Goal: Task Accomplishment & Management: Use online tool/utility

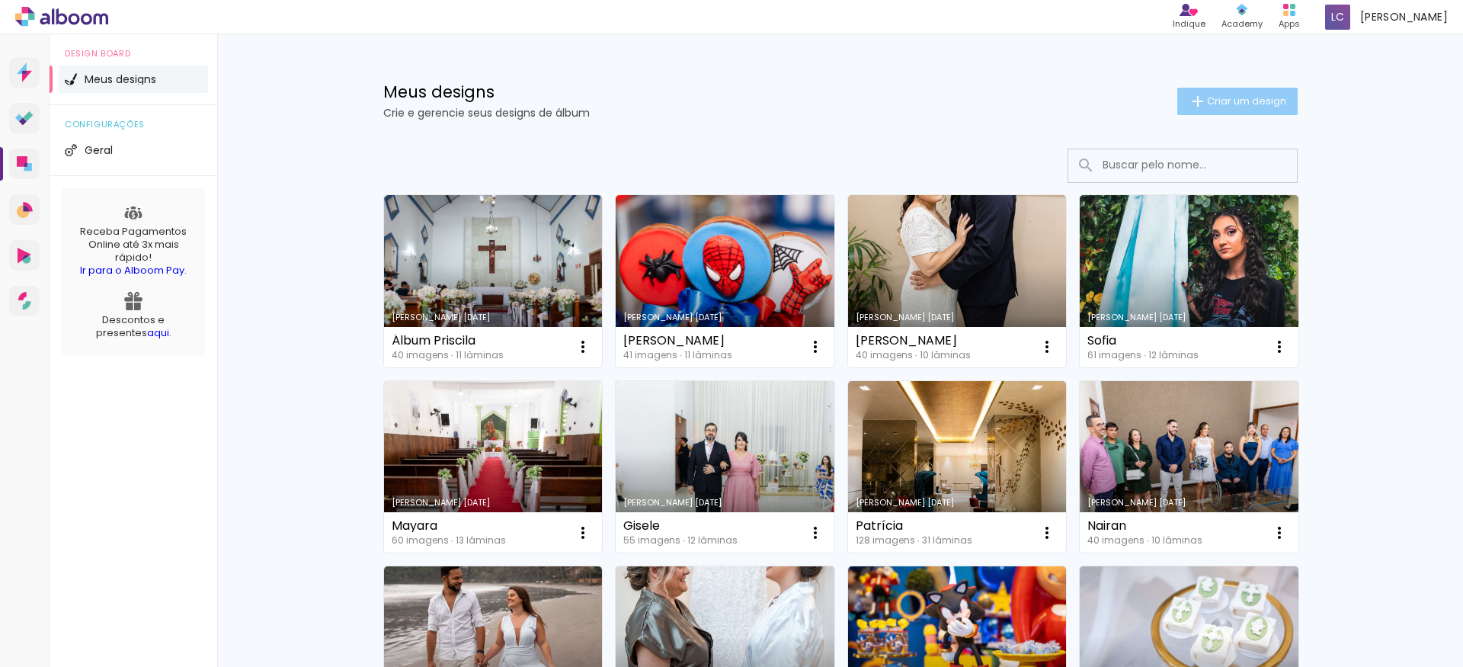
click at [1239, 101] on span "Criar um design" at bounding box center [1246, 101] width 79 height 10
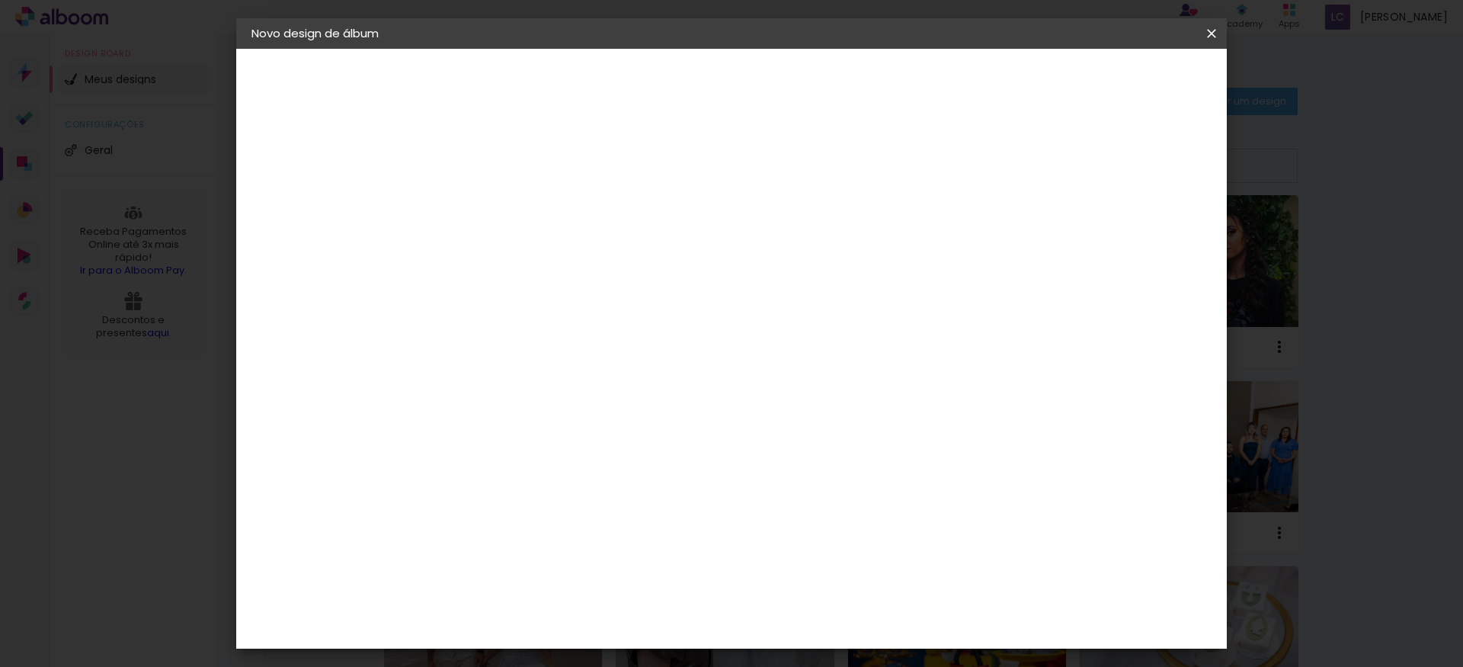
click at [501, 214] on input at bounding box center [501, 205] width 0 height 24
type input "Luana"
type paper-input "Luana"
click at [0, 0] on slot "Avançar" at bounding box center [0, 0] width 0 height 0
click at [616, 288] on input at bounding box center [539, 289] width 154 height 19
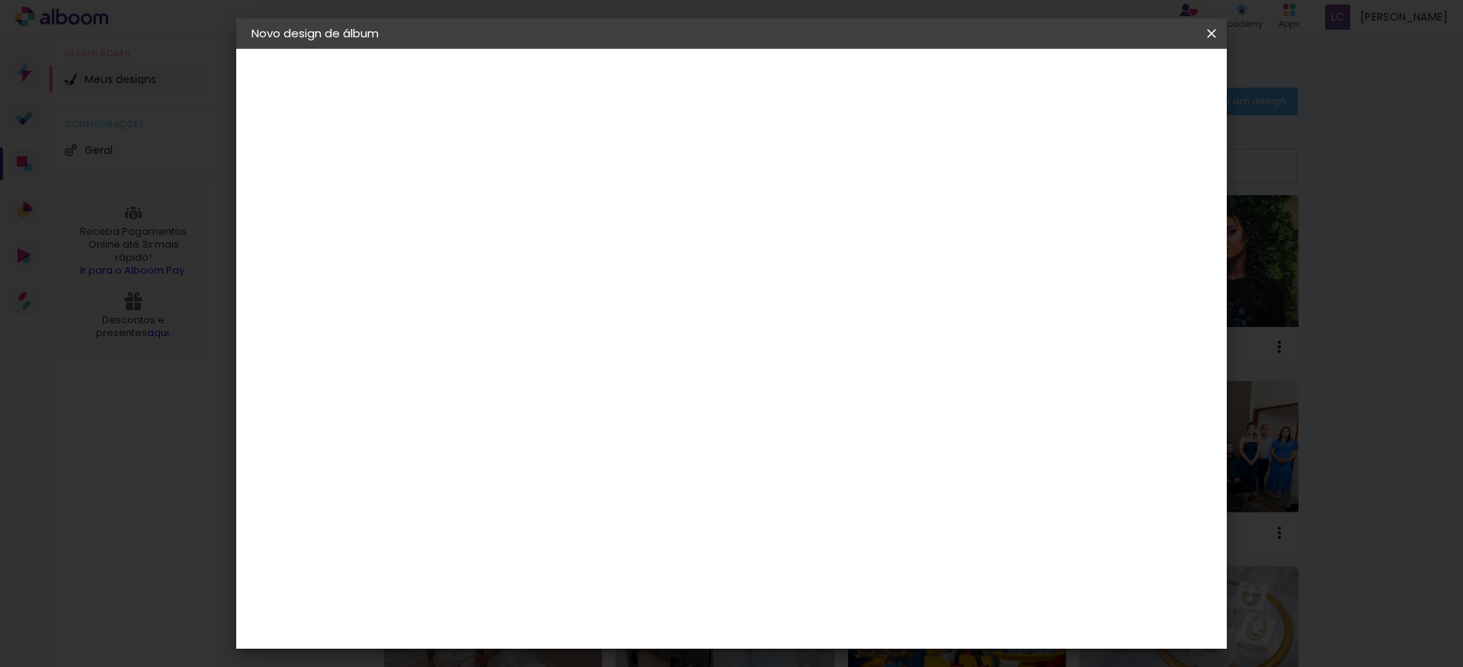
type input "mg"
type paper-input "mg"
click at [591, 334] on paper-item "MG Álbuns" at bounding box center [524, 348] width 134 height 40
click at [0, 0] on slot "Avançar" at bounding box center [0, 0] width 0 height 0
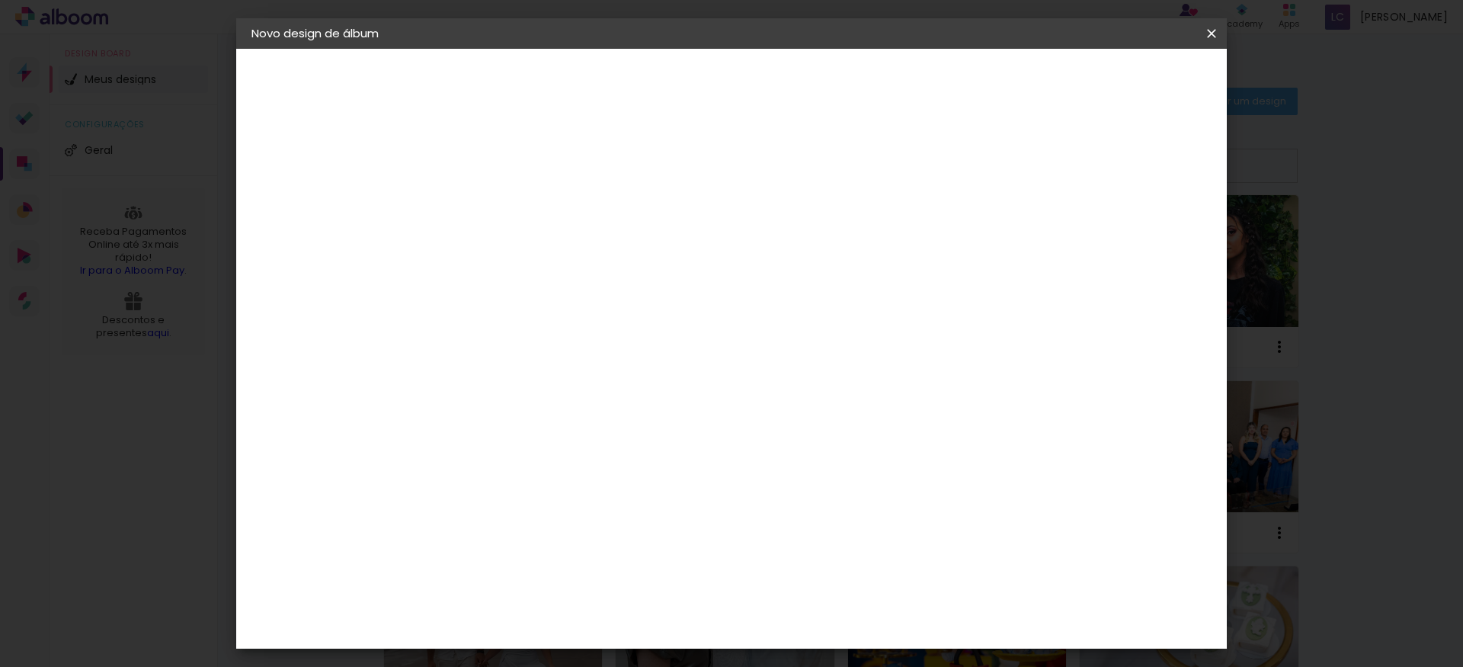
click at [603, 555] on span "30 × 30" at bounding box center [568, 575] width 71 height 40
click at [0, 0] on slot "Avançar" at bounding box center [0, 0] width 0 height 0
click at [1128, 76] on span "Iniciar design" at bounding box center [1092, 80] width 69 height 11
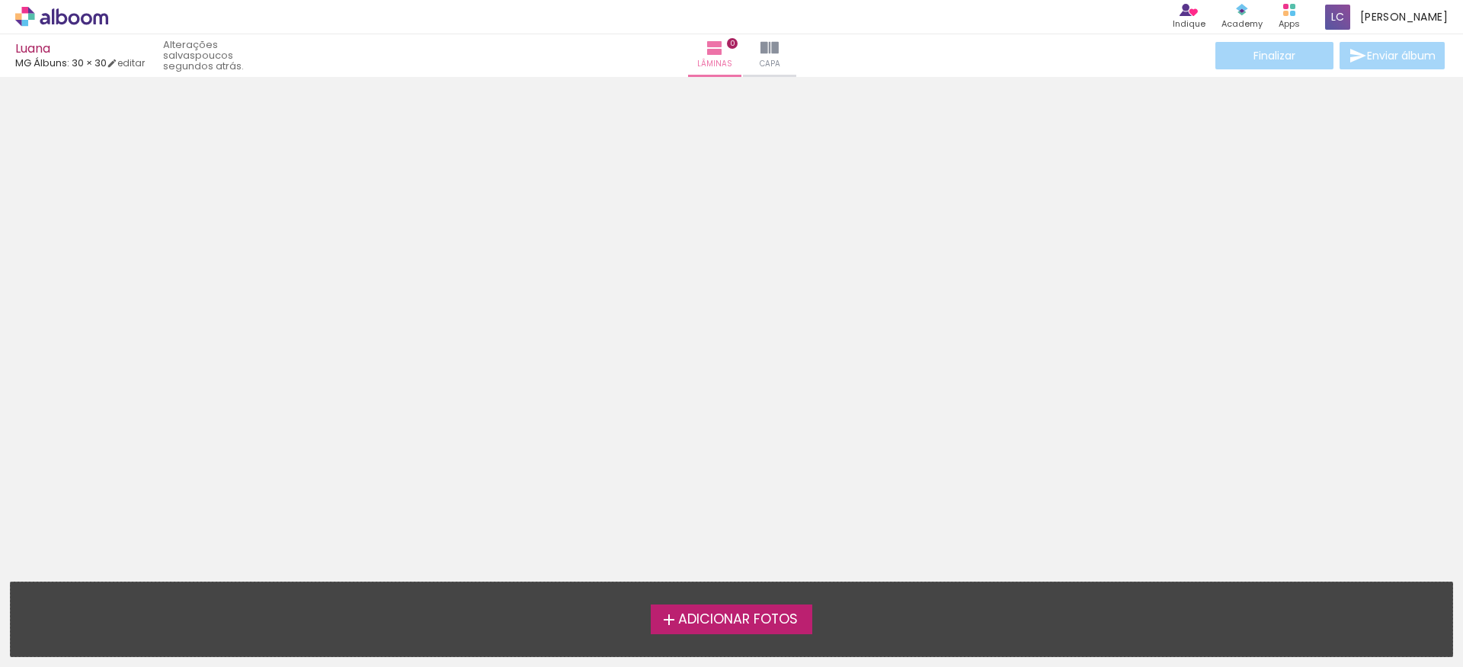
click at [742, 631] on label "Adicionar Fotos" at bounding box center [732, 618] width 162 height 29
click at [0, 0] on input "file" at bounding box center [0, 0] width 0 height 0
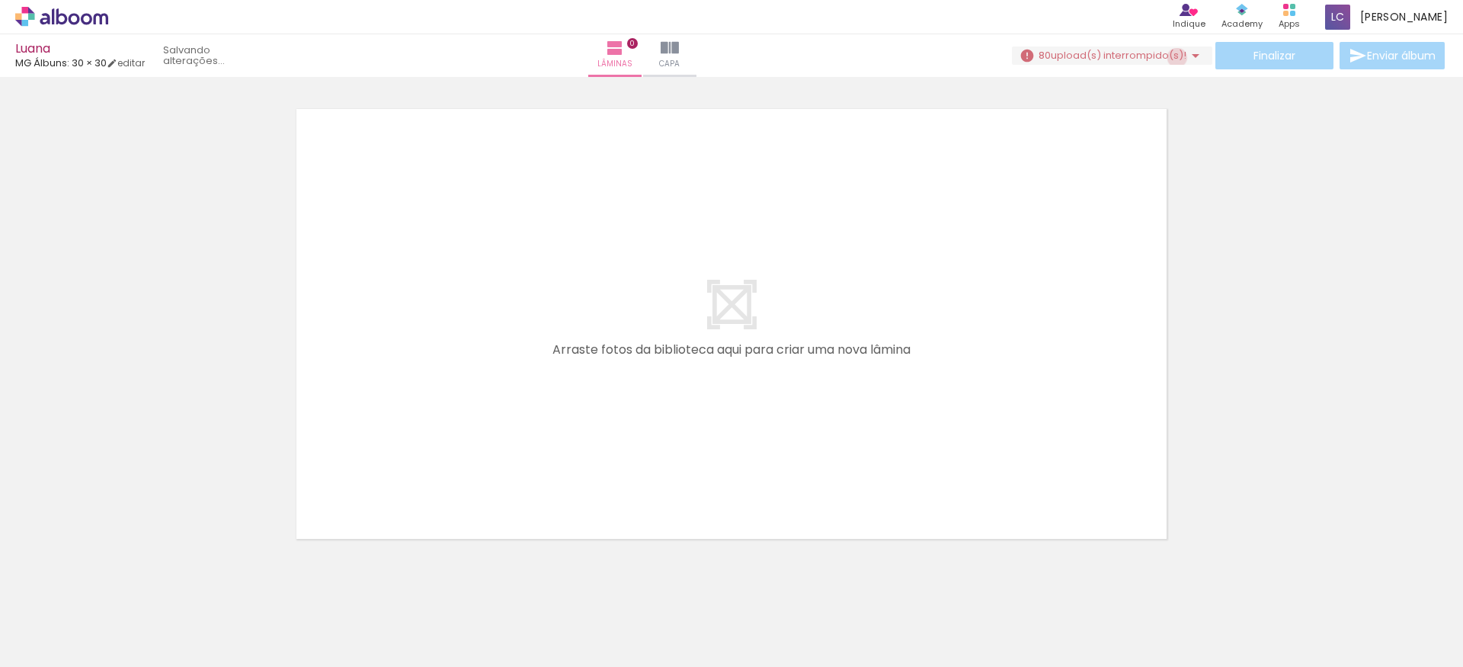
click at [1170, 57] on span "upload(s) interrompido(s)!" at bounding box center [1119, 55] width 136 height 14
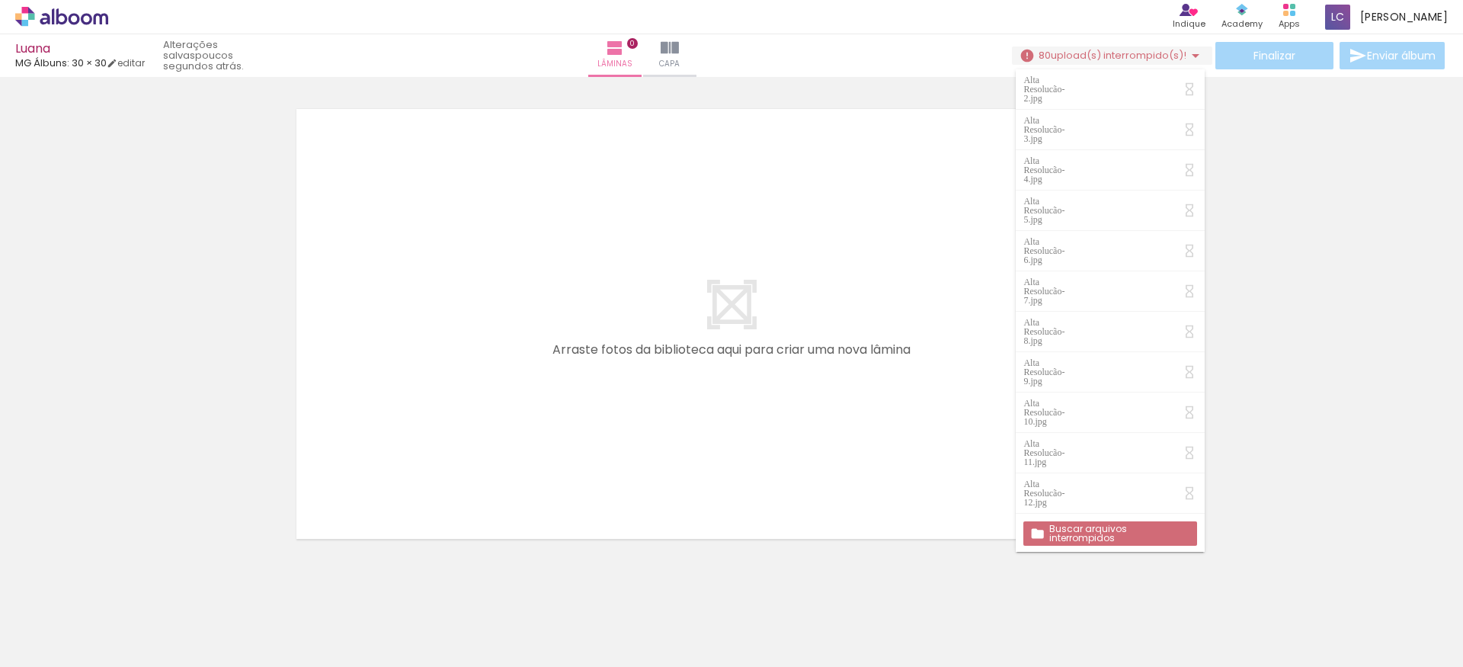
click at [0, 0] on slot "Buscar arquivos interrompidos" at bounding box center [0, 0] width 0 height 0
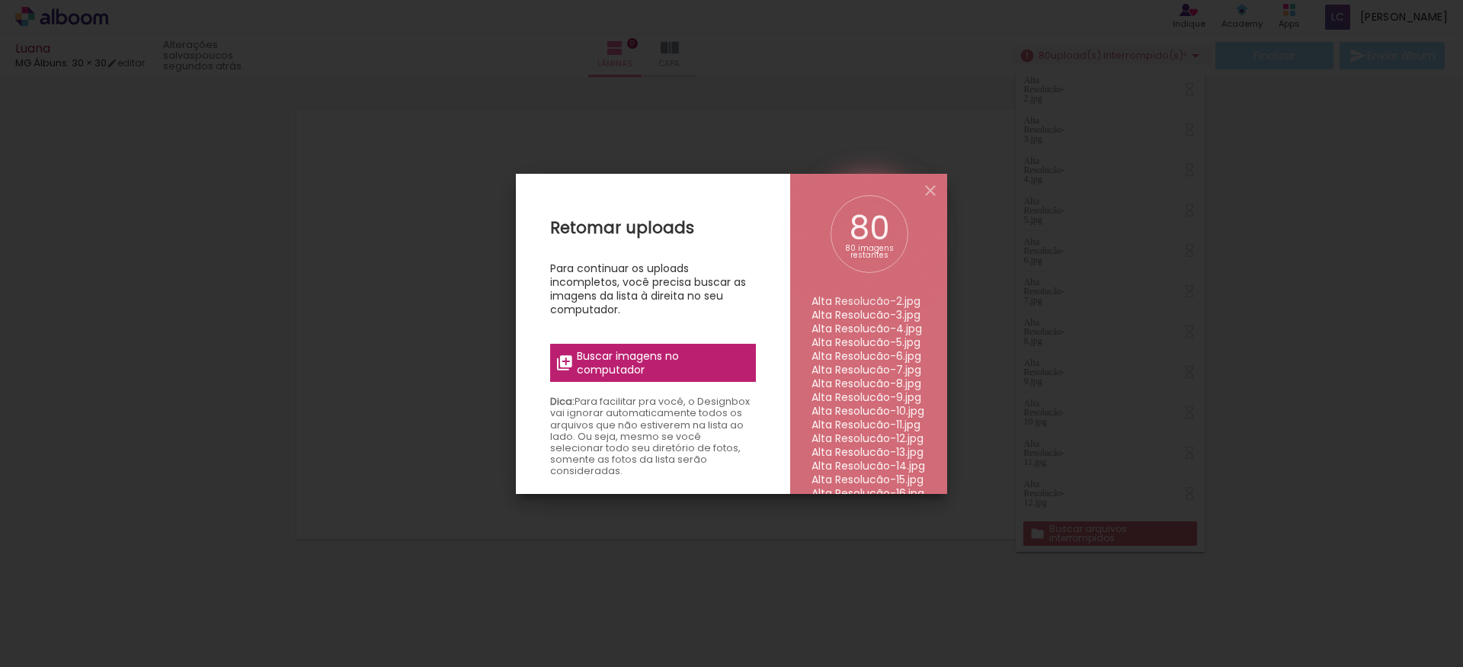
click at [707, 374] on span "Buscar imagens no computador" at bounding box center [662, 362] width 170 height 27
click at [0, 0] on input "file" at bounding box center [0, 0] width 0 height 0
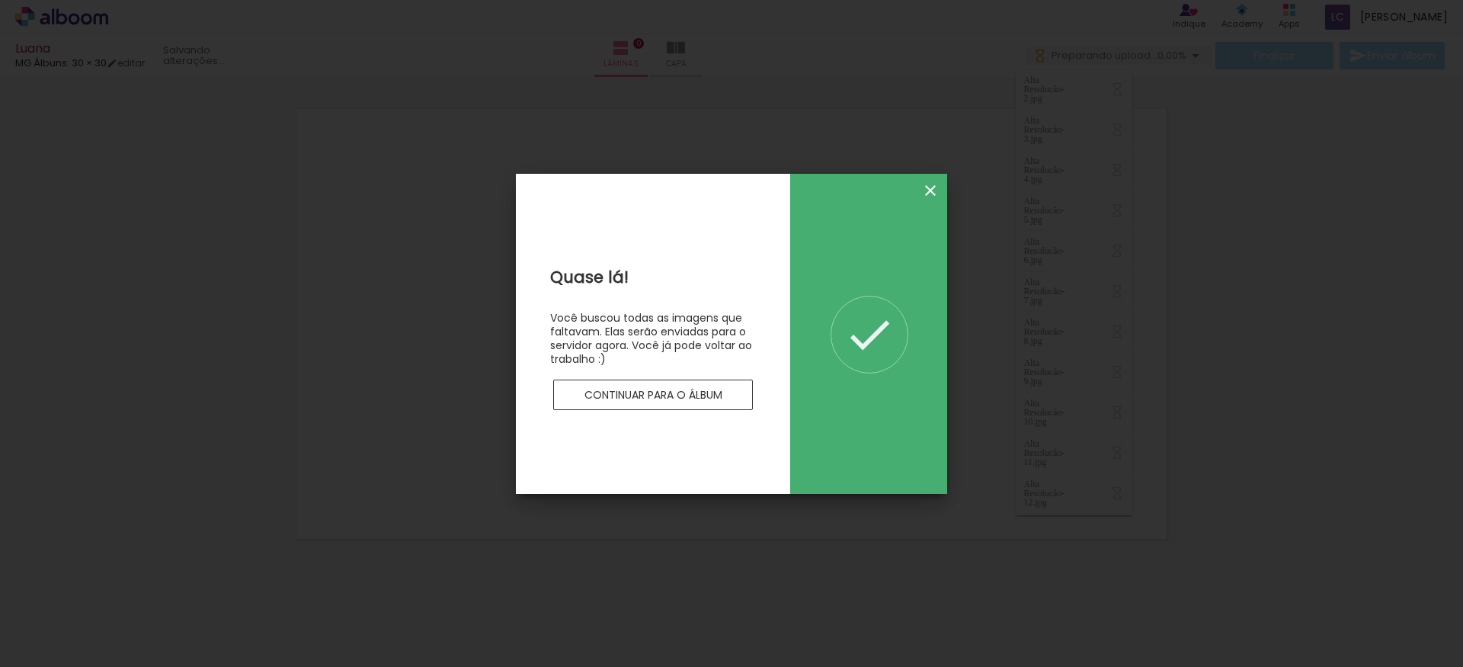
click at [930, 188] on iron-icon at bounding box center [930, 190] width 18 height 18
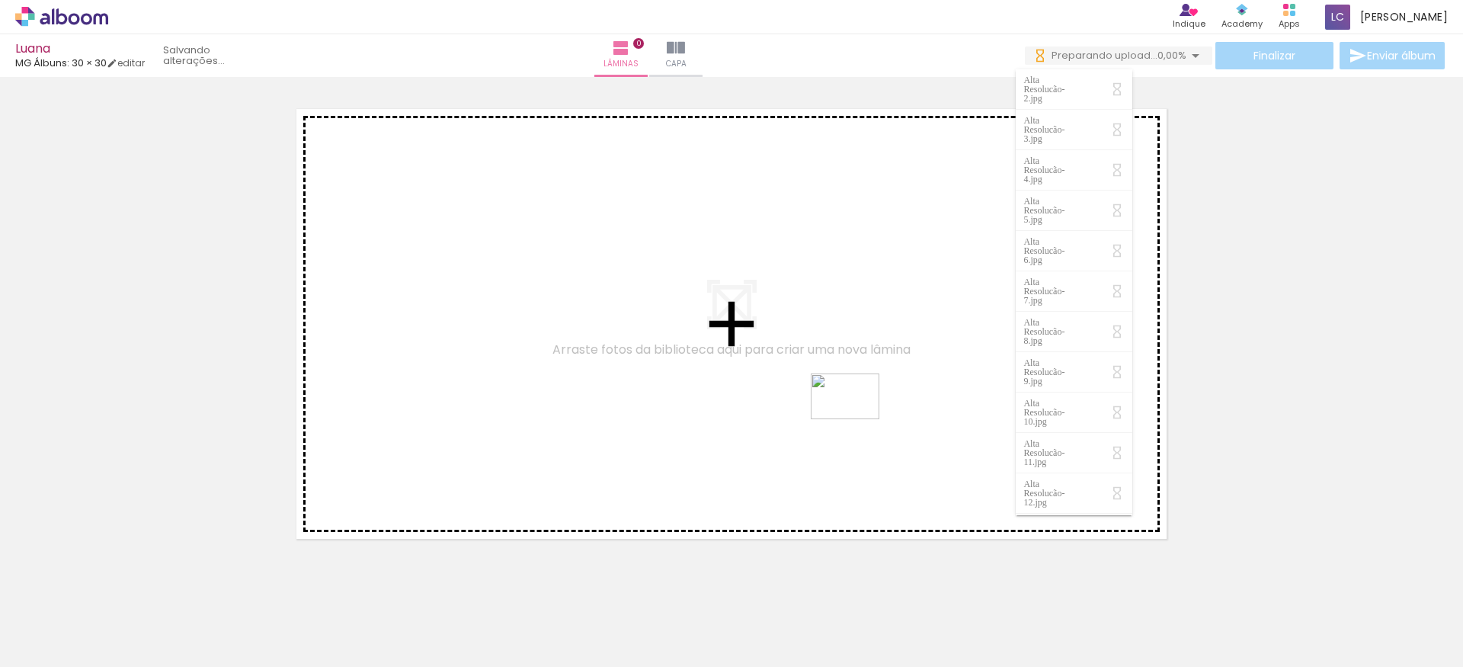
drag, startPoint x: 1409, startPoint y: 629, endPoint x: 856, endPoint y: 419, distance: 590.8
click at [856, 419] on quentale-workspace at bounding box center [731, 333] width 1463 height 667
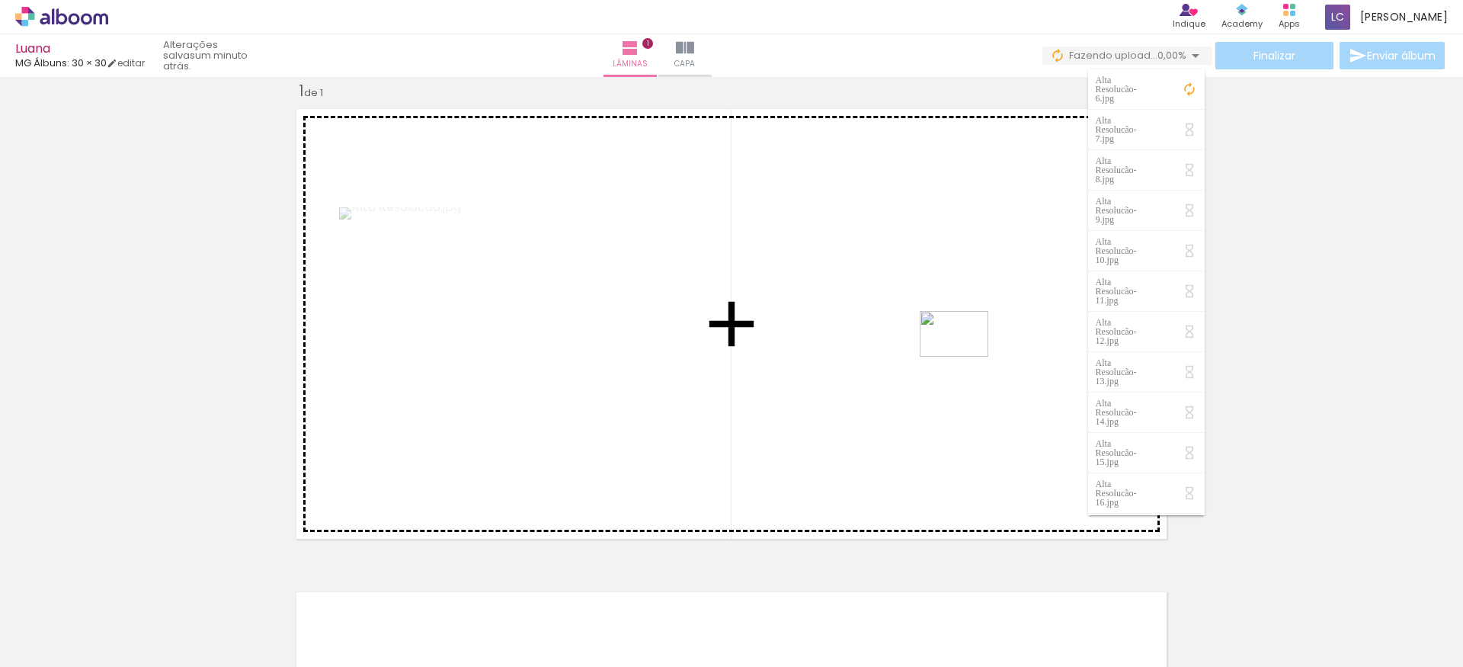
drag, startPoint x: 238, startPoint y: 627, endPoint x: 959, endPoint y: 368, distance: 766.6
click at [959, 368] on quentale-workspace at bounding box center [731, 333] width 1463 height 667
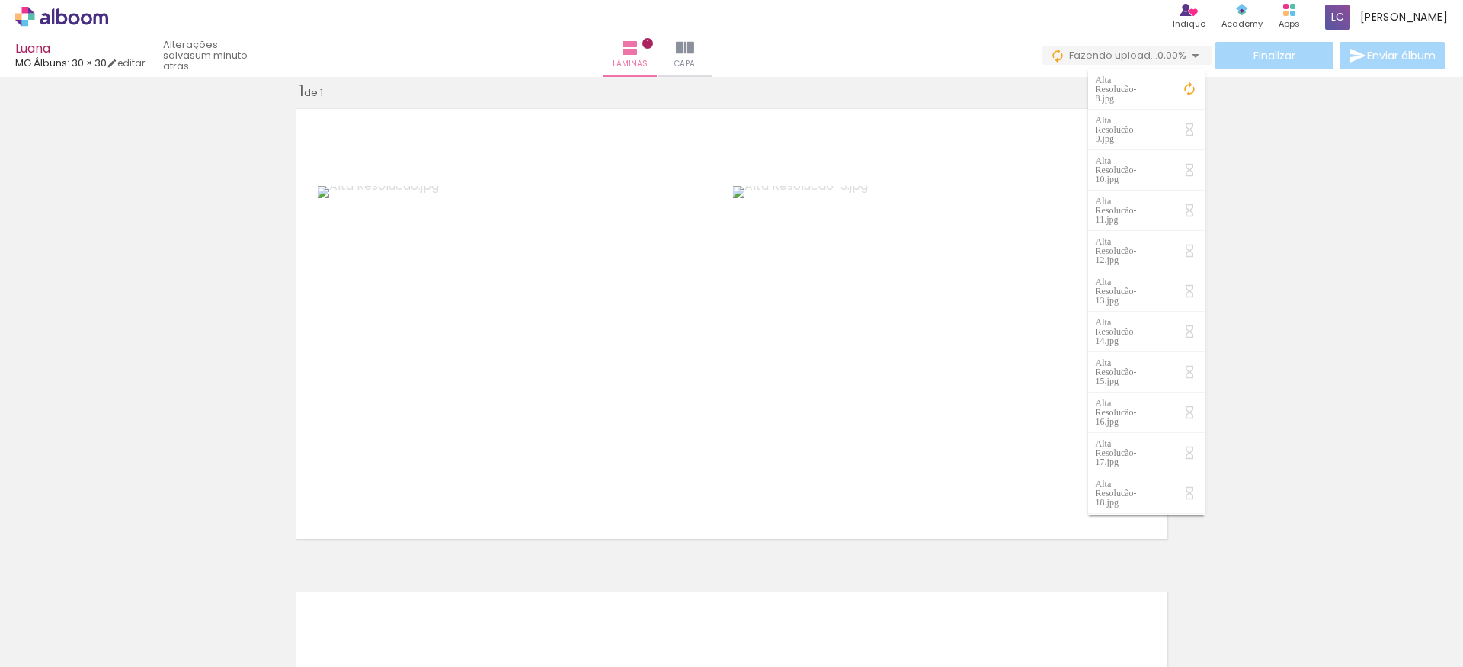
click at [1282, 386] on div "Inserir lâmina 1 de 1" at bounding box center [731, 545] width 1463 height 967
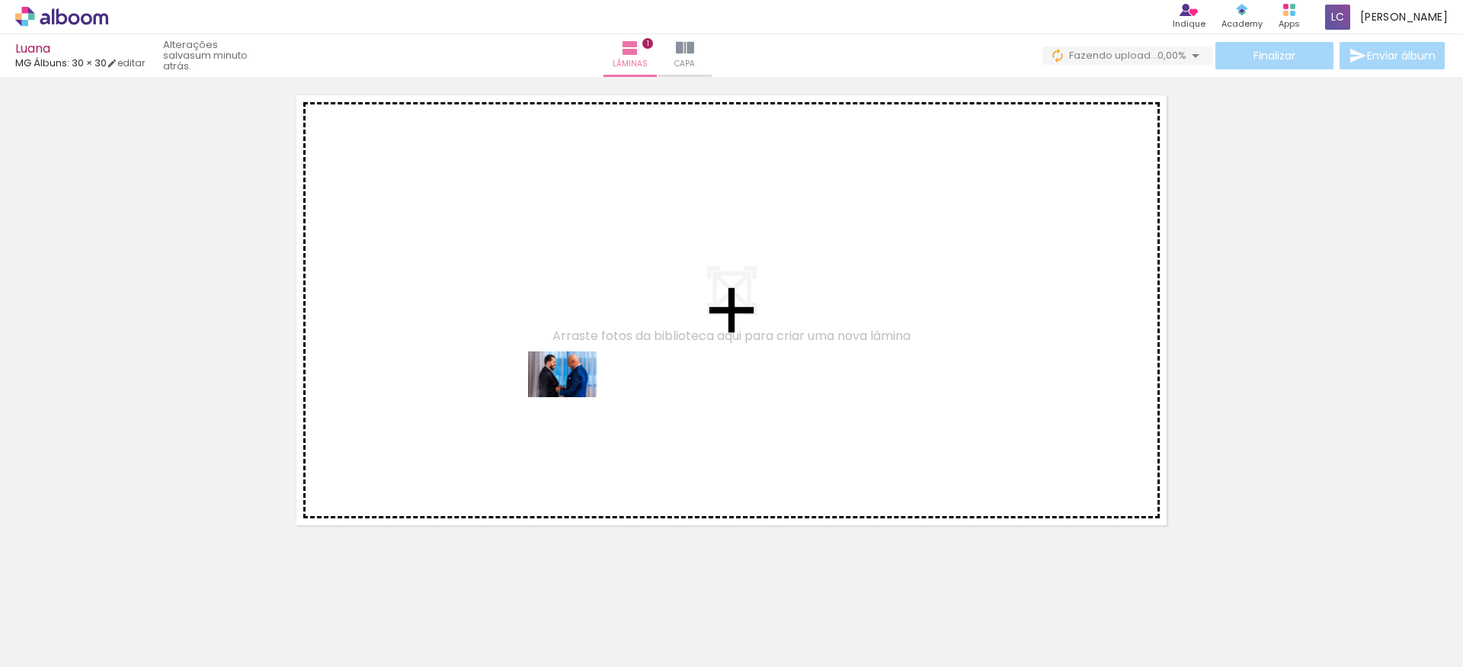
drag, startPoint x: 332, startPoint y: 622, endPoint x: 574, endPoint y: 397, distance: 330.5
click at [574, 397] on quentale-workspace at bounding box center [731, 333] width 1463 height 667
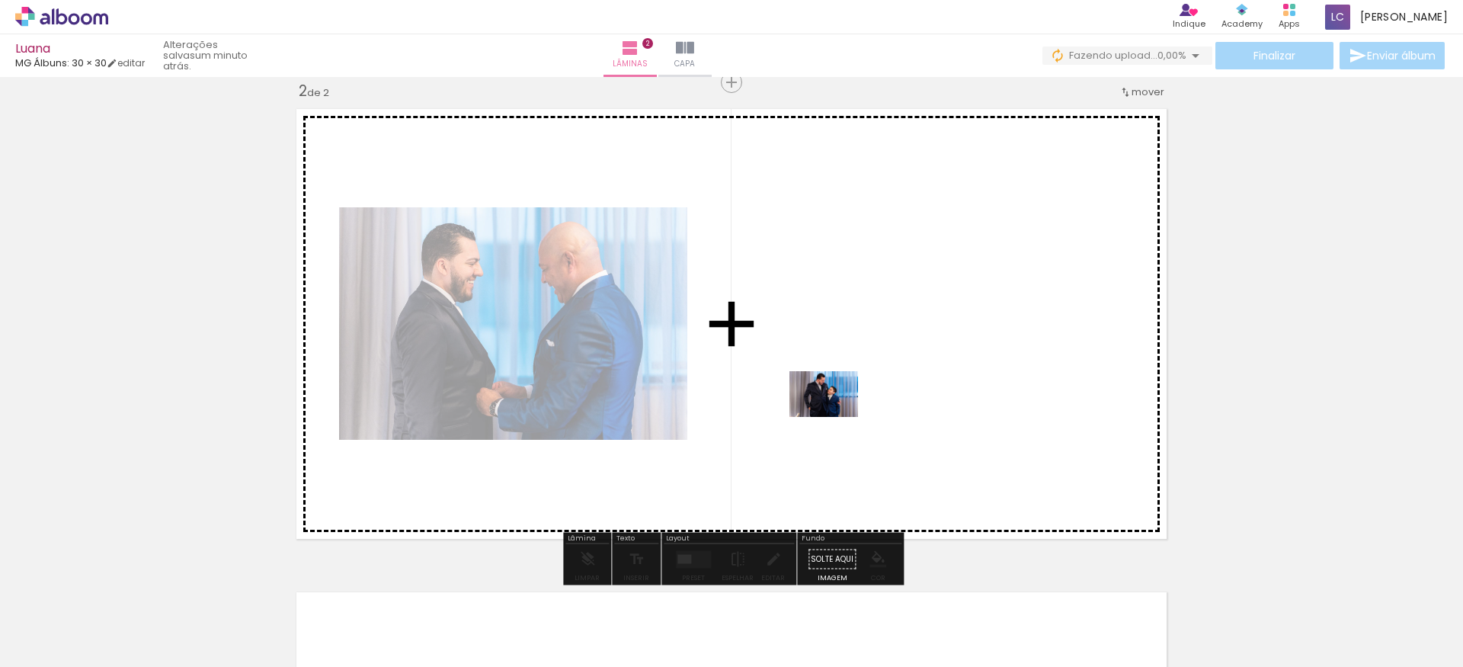
drag, startPoint x: 416, startPoint y: 607, endPoint x: 835, endPoint y: 417, distance: 460.3
click at [835, 417] on quentale-workspace at bounding box center [731, 333] width 1463 height 667
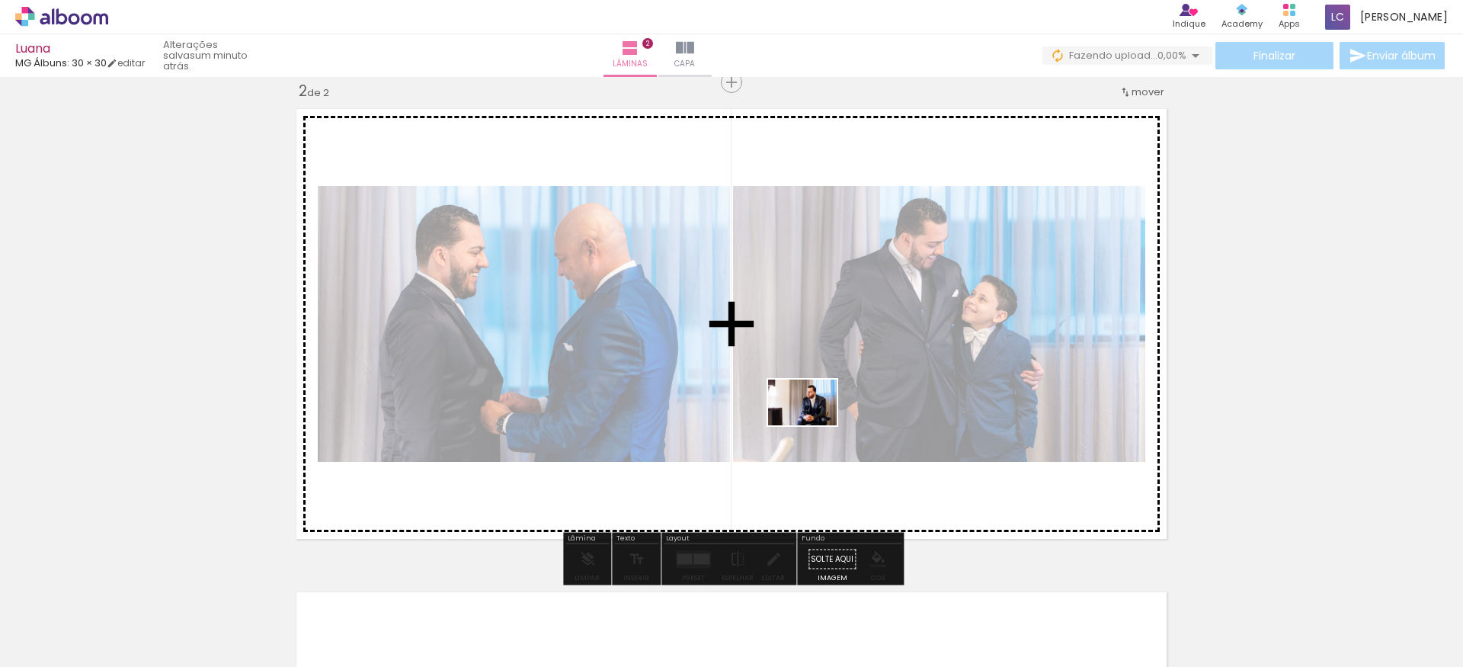
drag, startPoint x: 520, startPoint y: 614, endPoint x: 814, endPoint y: 425, distance: 349.6
click at [814, 425] on quentale-workspace at bounding box center [731, 333] width 1463 height 667
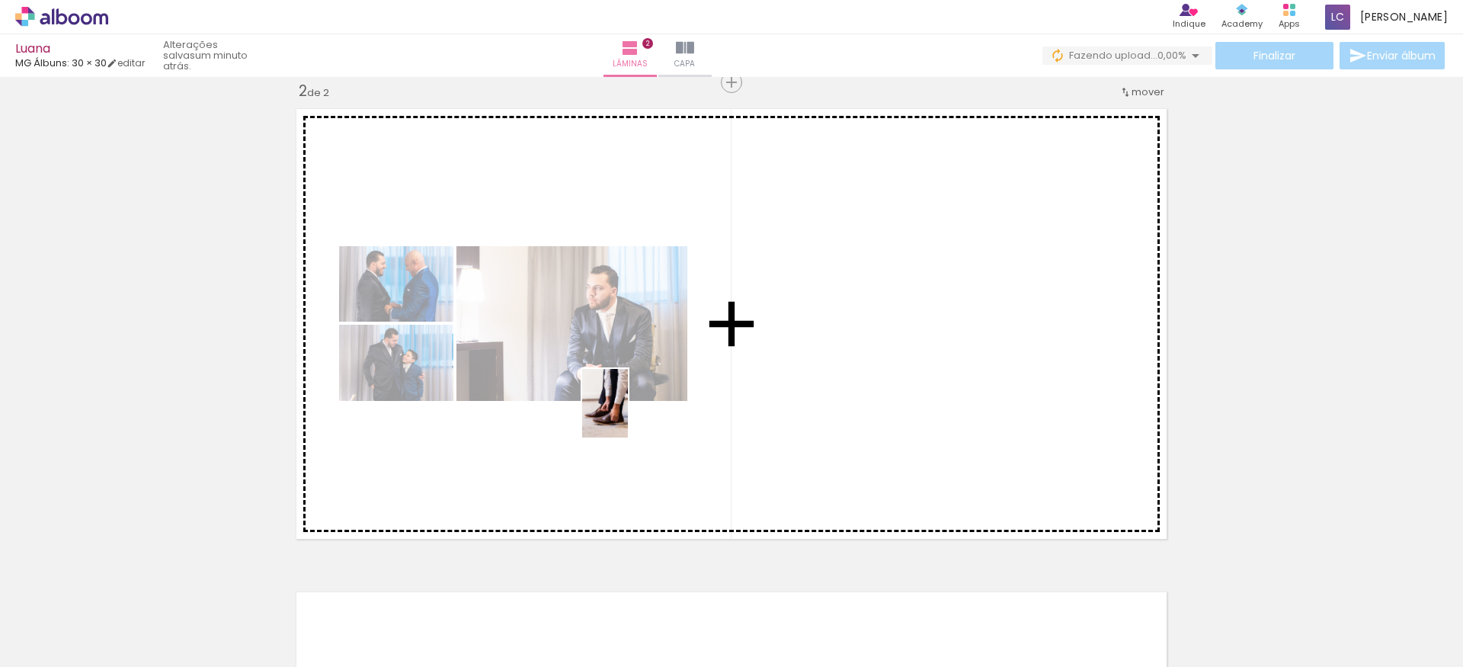
drag, startPoint x: 162, startPoint y: 617, endPoint x: 629, endPoint y: 416, distance: 508.5
click at [629, 416] on quentale-workspace at bounding box center [731, 333] width 1463 height 667
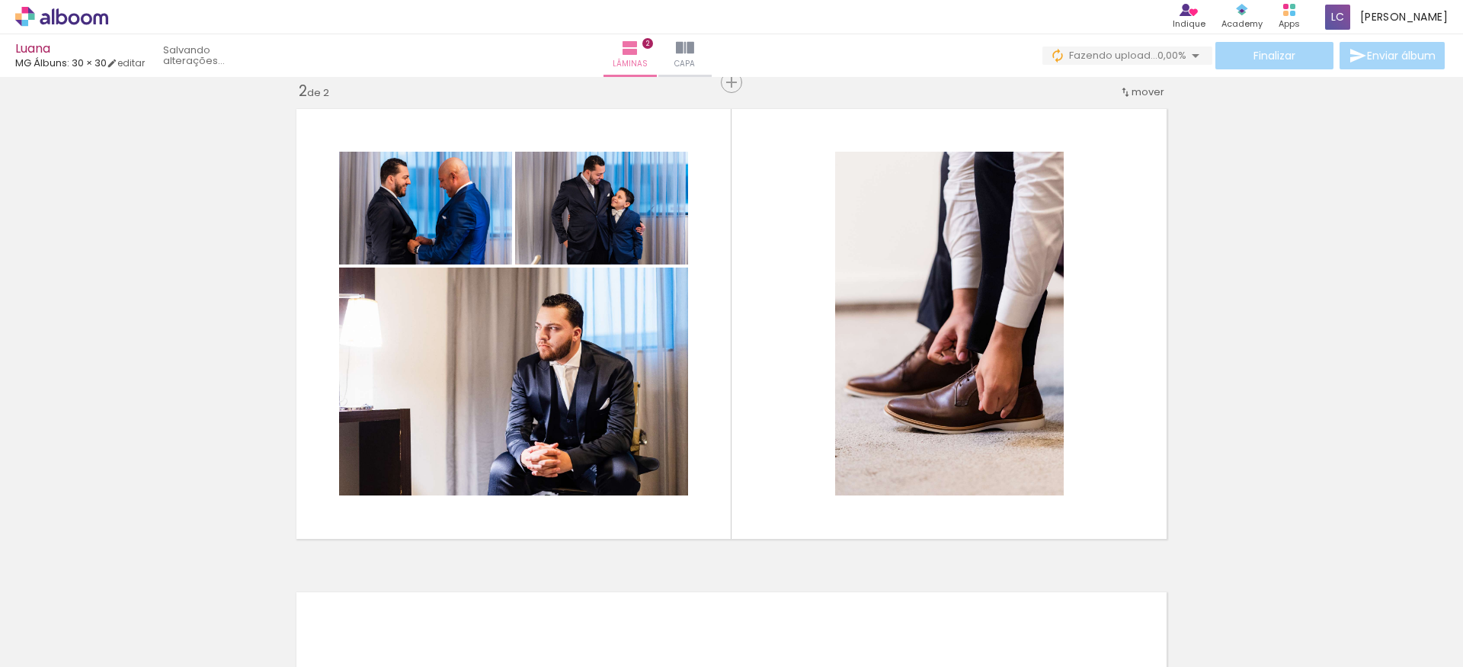
click at [744, 395] on quentale-layouter at bounding box center [731, 323] width 885 height 445
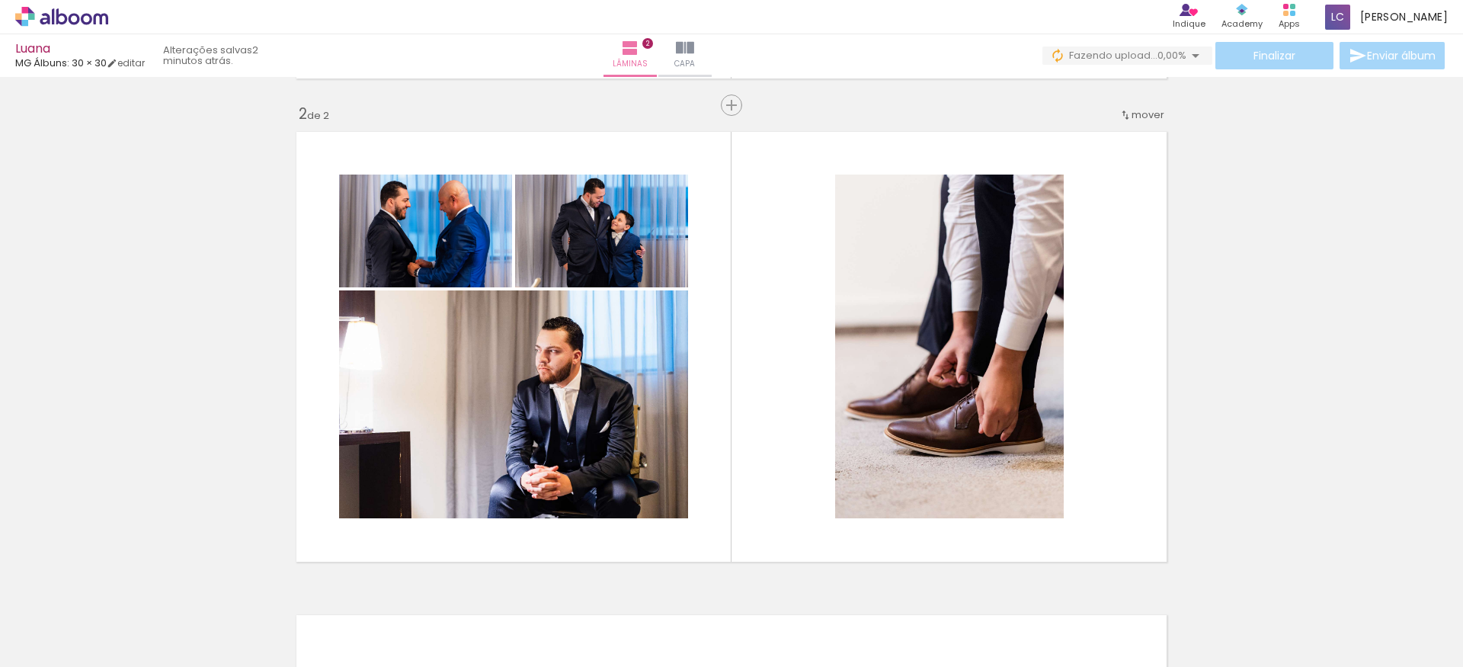
click at [1136, 245] on quentale-layouter at bounding box center [731, 346] width 885 height 445
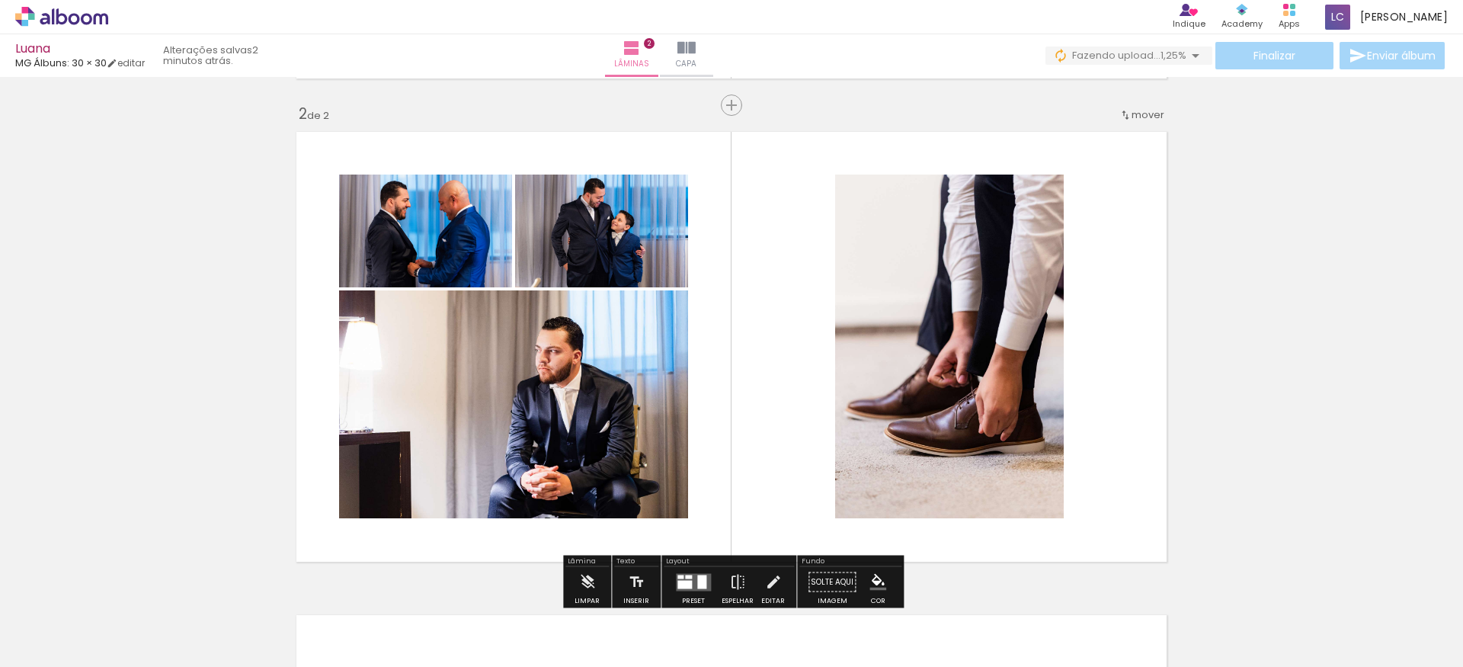
click at [748, 243] on quentale-layouter at bounding box center [731, 346] width 885 height 445
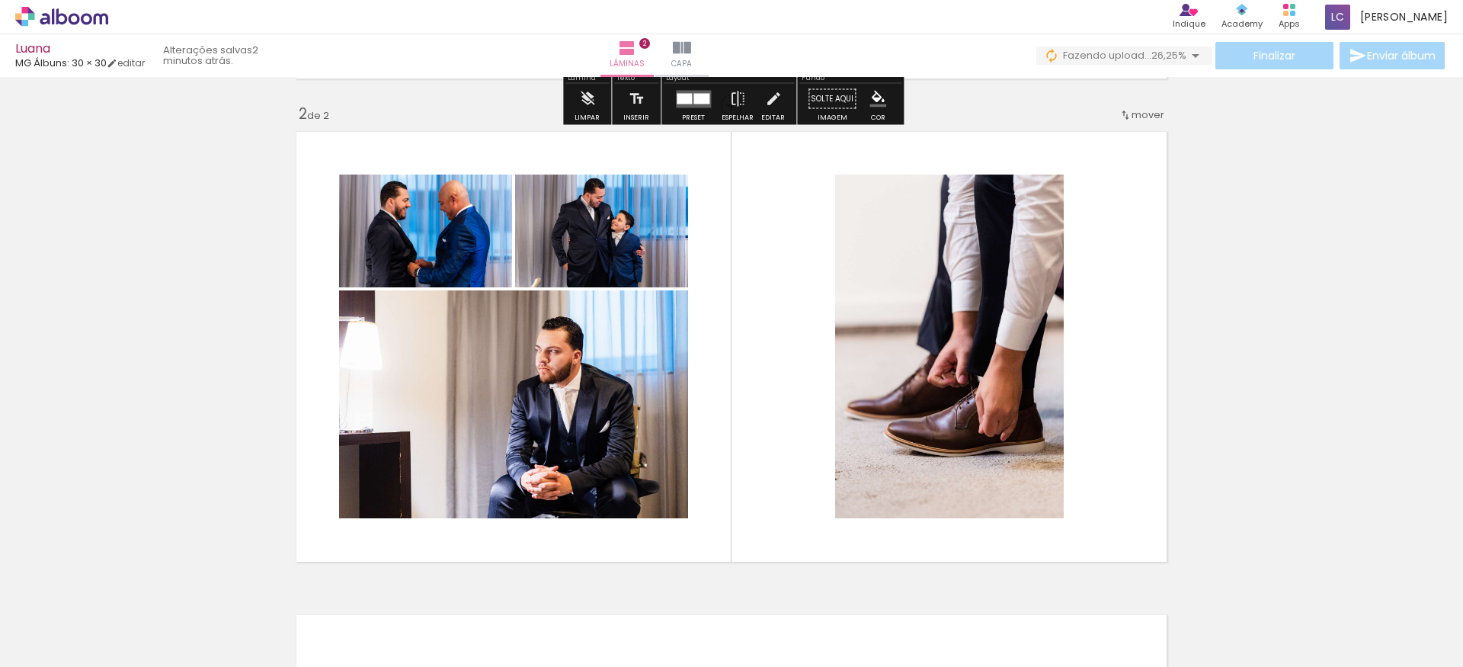
click at [693, 98] on div at bounding box center [701, 98] width 16 height 11
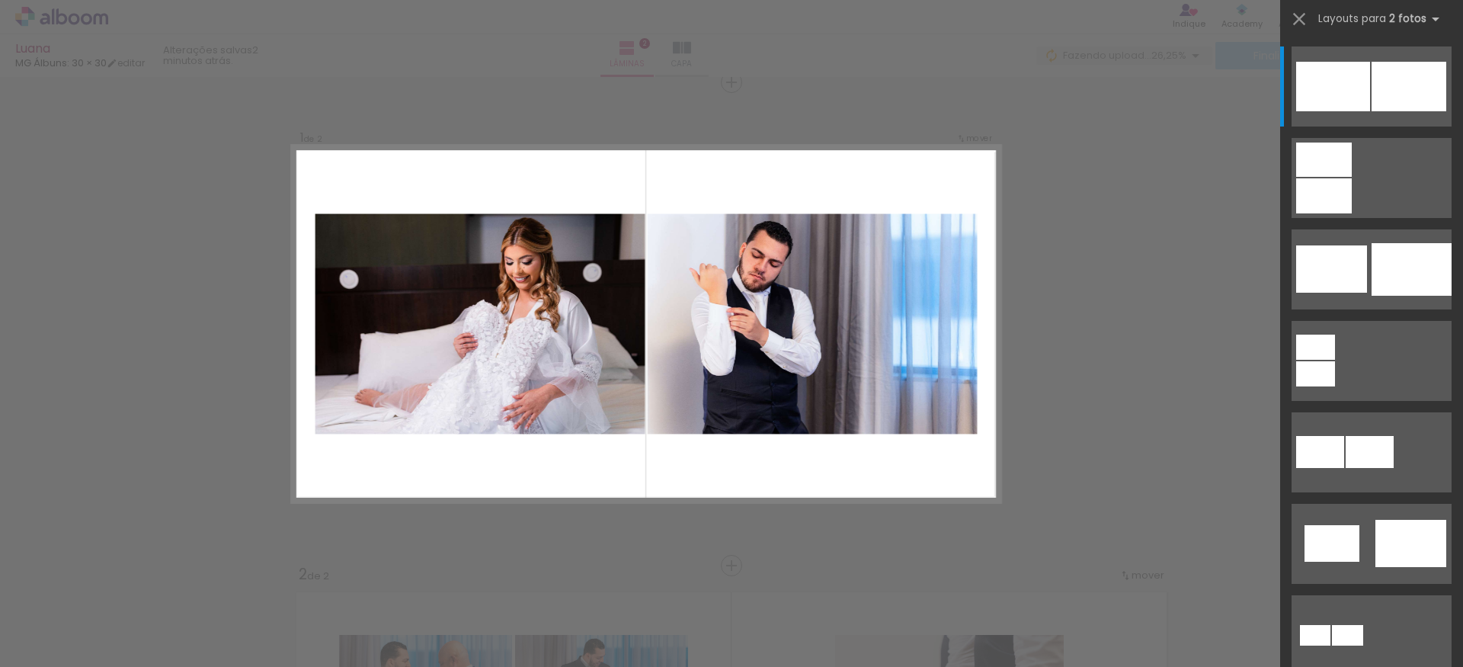
scroll to position [19, 0]
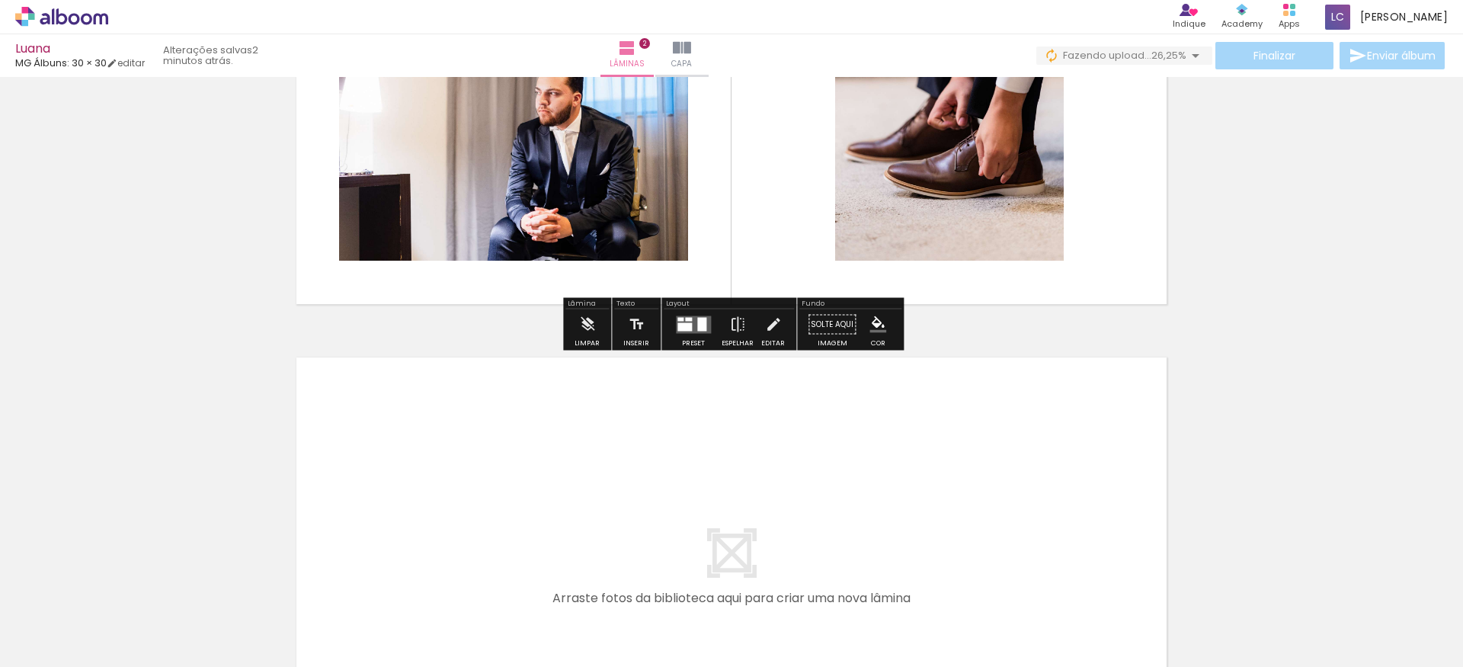
scroll to position [707, 0]
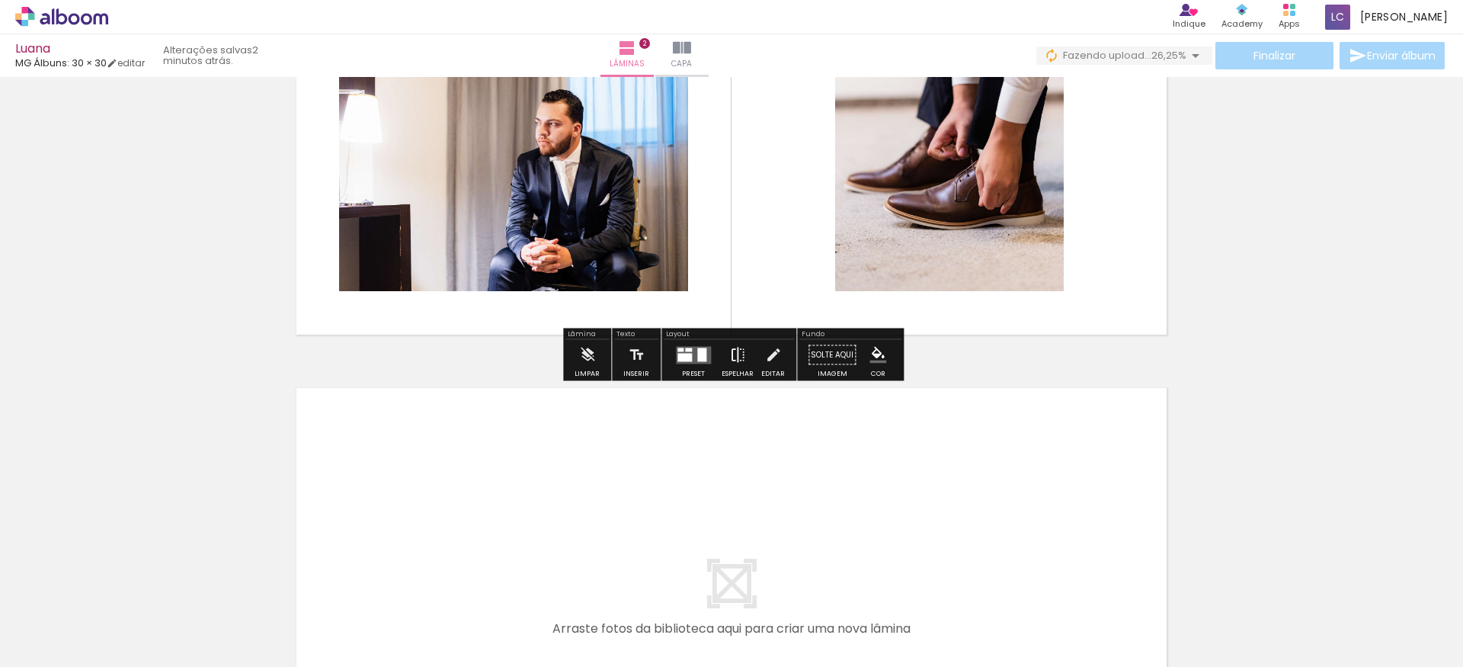
click at [734, 357] on iron-icon at bounding box center [737, 355] width 17 height 30
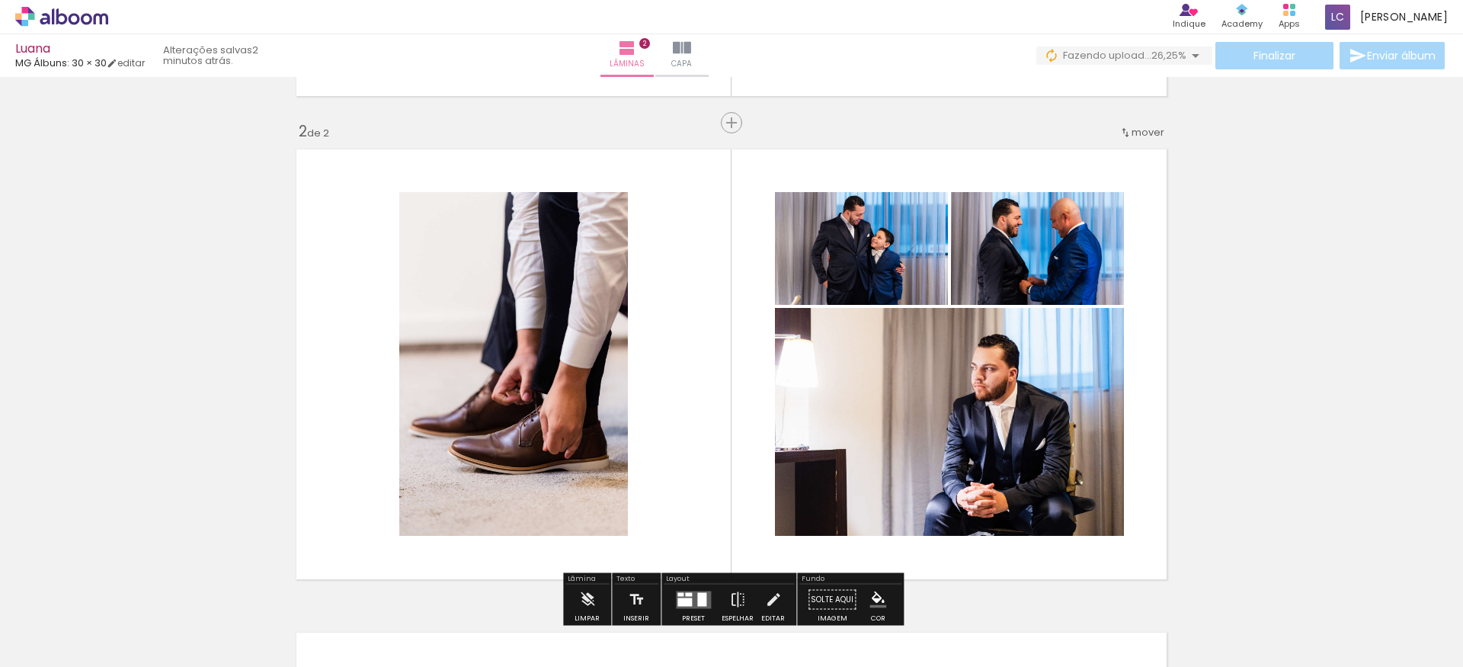
scroll to position [461, 0]
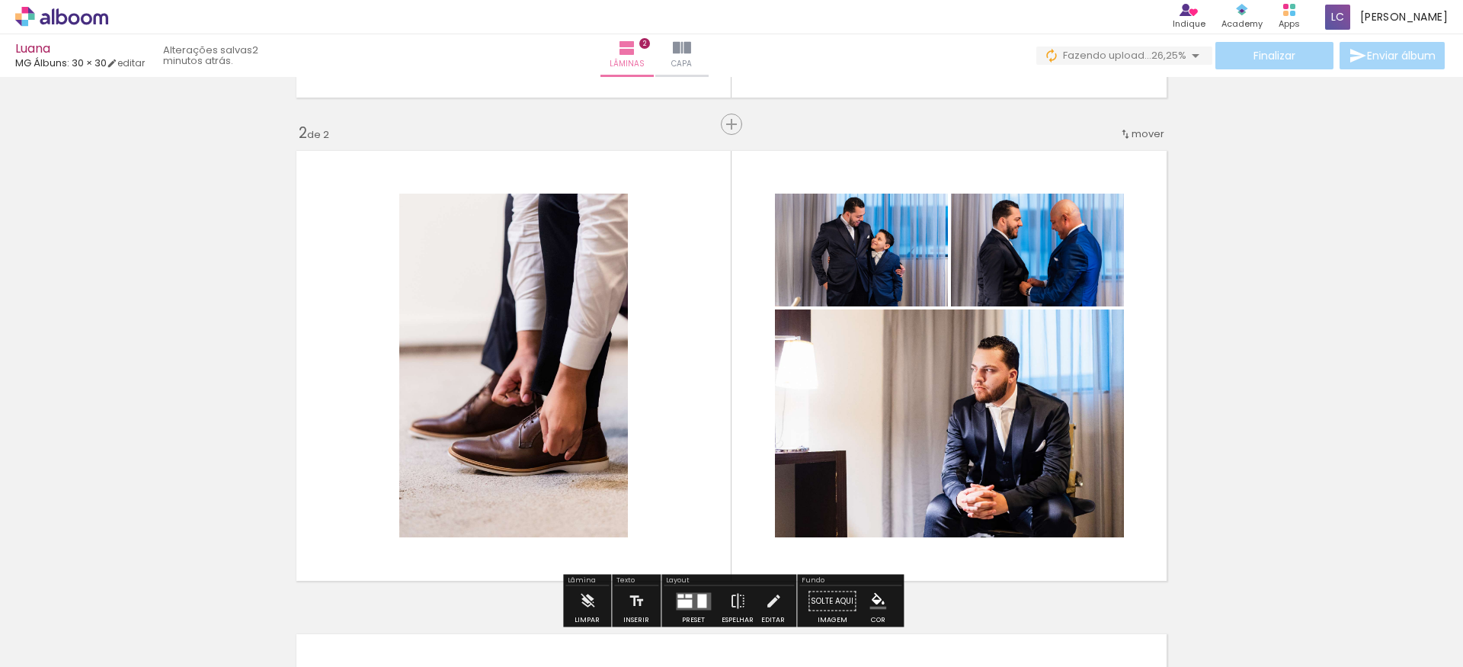
click at [1268, 316] on div "Inserir lâmina 1 de 2 Inserir lâmina 2 de 2" at bounding box center [731, 346] width 1463 height 1450
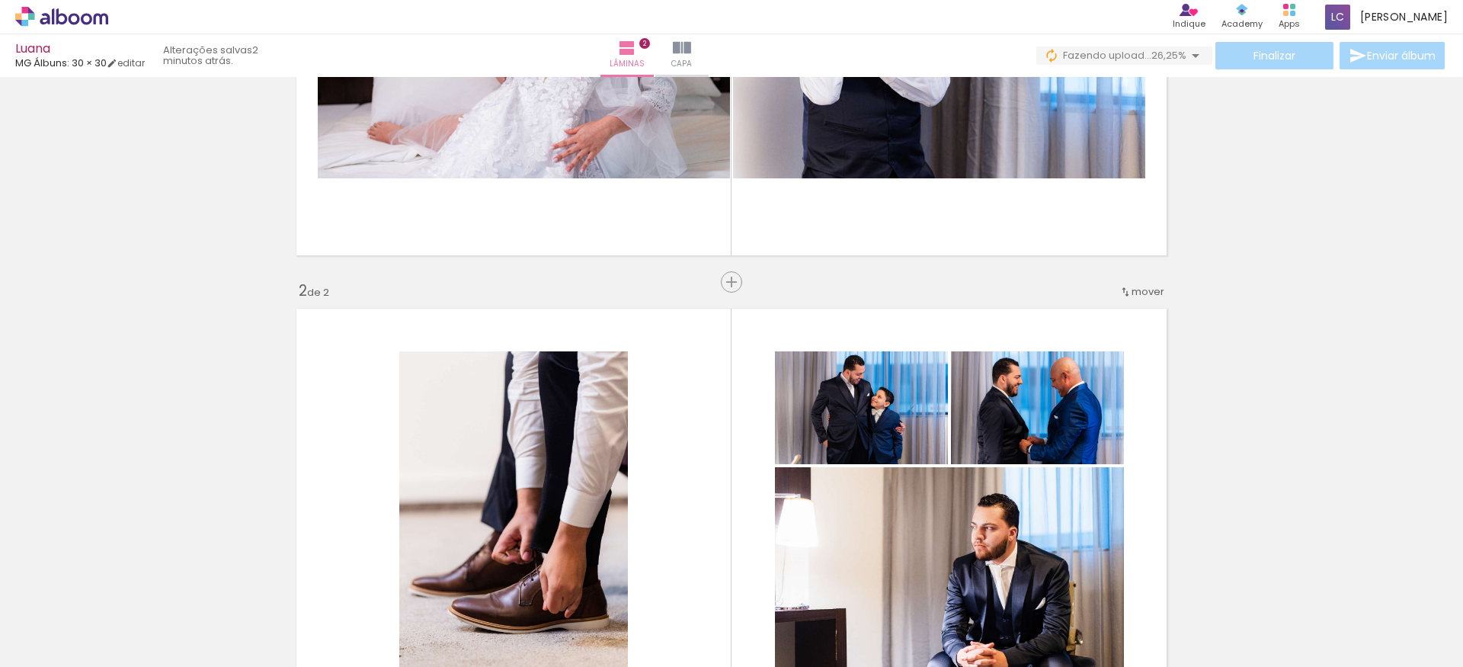
scroll to position [240, 0]
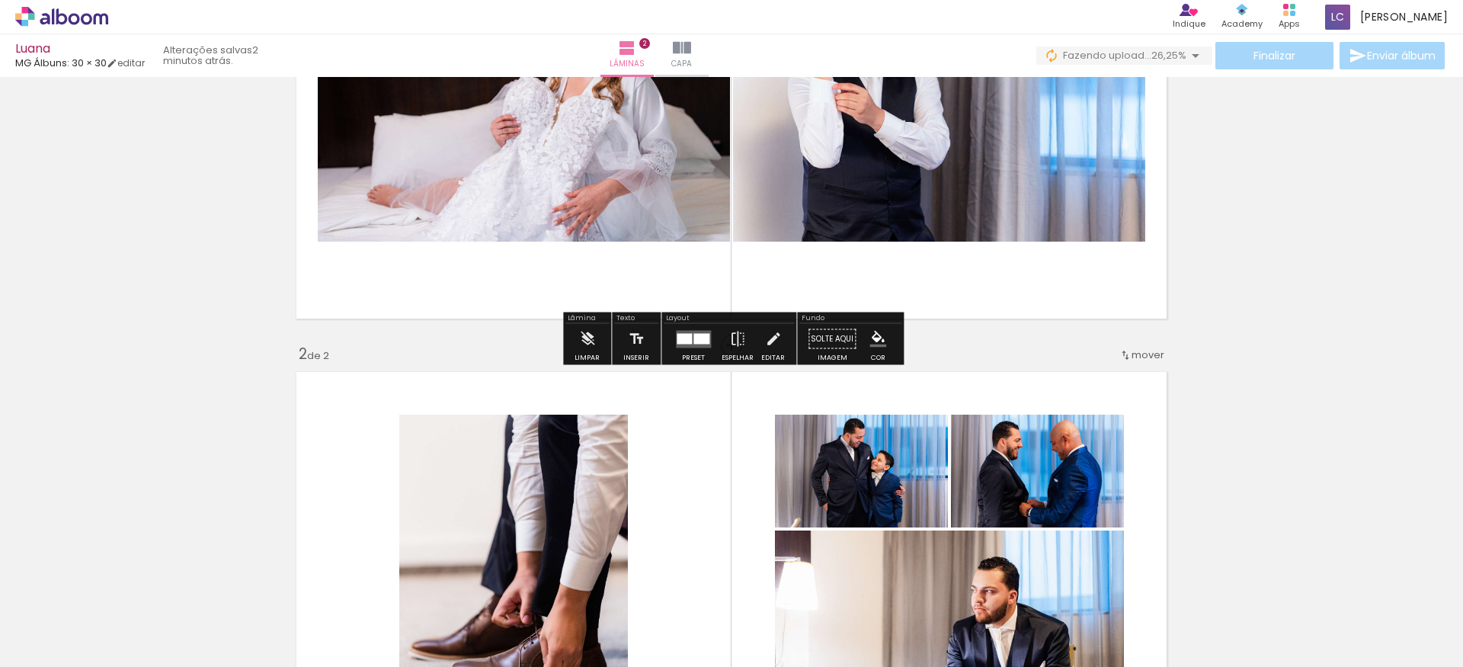
click at [929, 342] on div "Inserir lâmina 1 de 2 Inserir lâmina 2 de 2" at bounding box center [731, 567] width 1463 height 1450
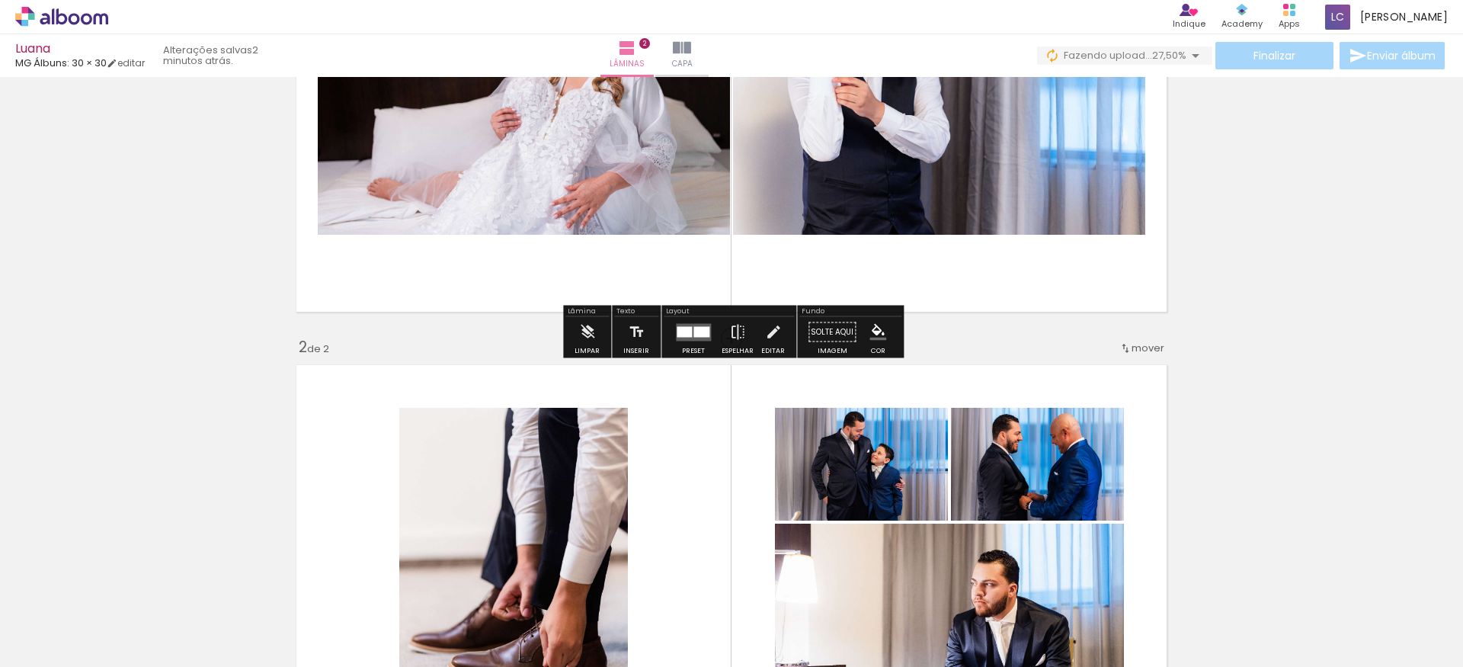
scroll to position [278, 0]
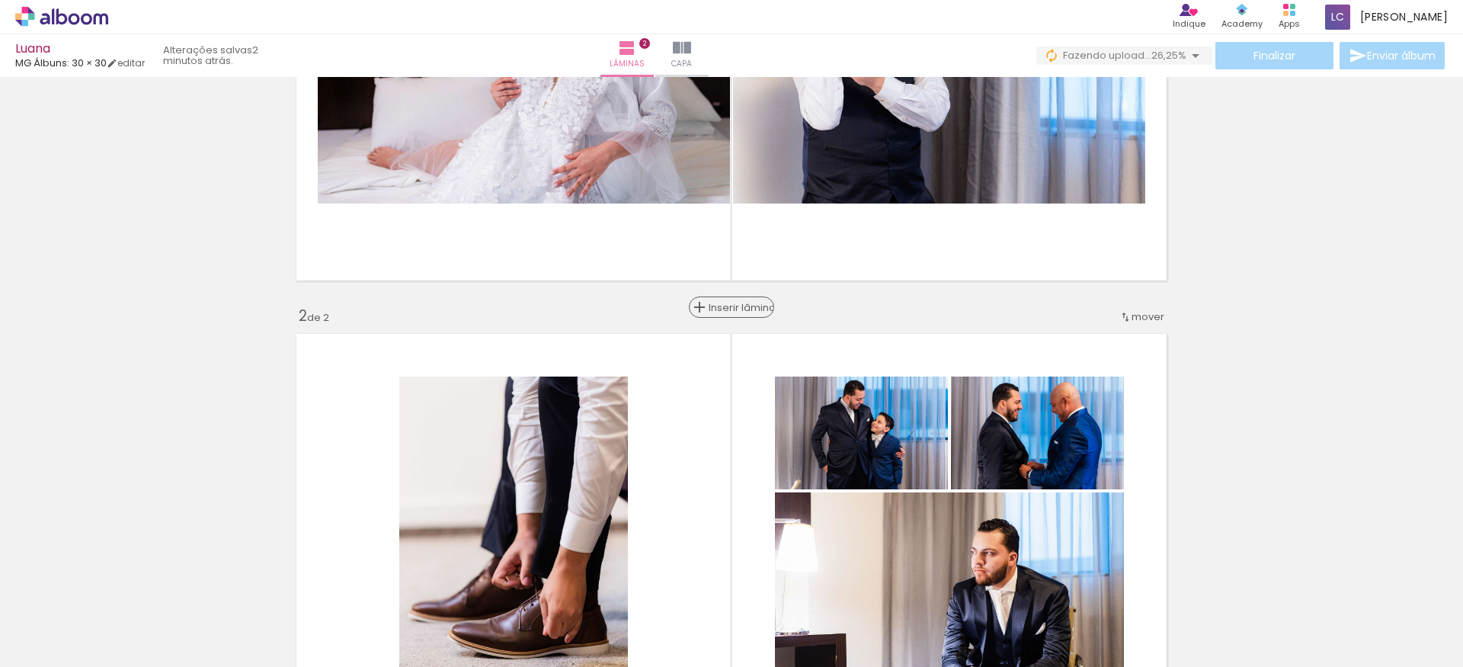
click at [728, 307] on span "Inserir lâmina" at bounding box center [738, 307] width 59 height 10
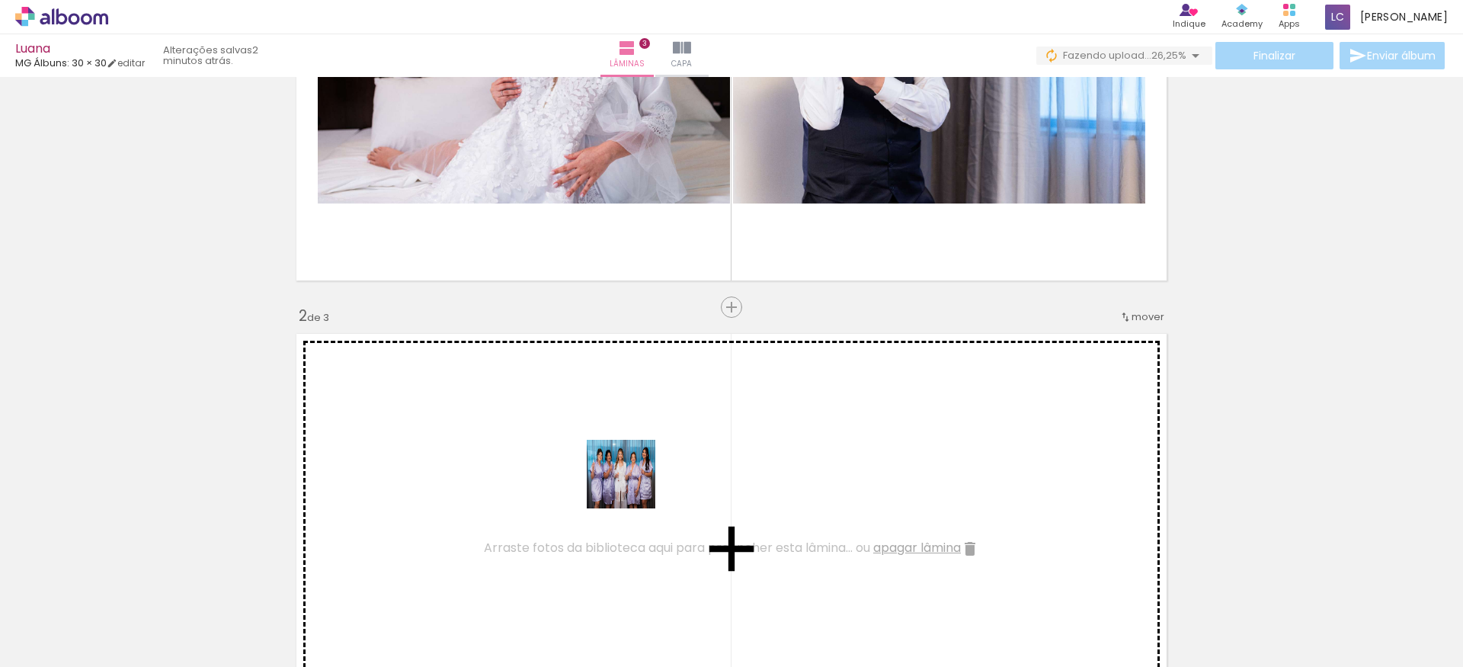
drag, startPoint x: 908, startPoint y: 607, endPoint x: 624, endPoint y: 482, distance: 310.8
click at [624, 482] on quentale-workspace at bounding box center [731, 333] width 1463 height 667
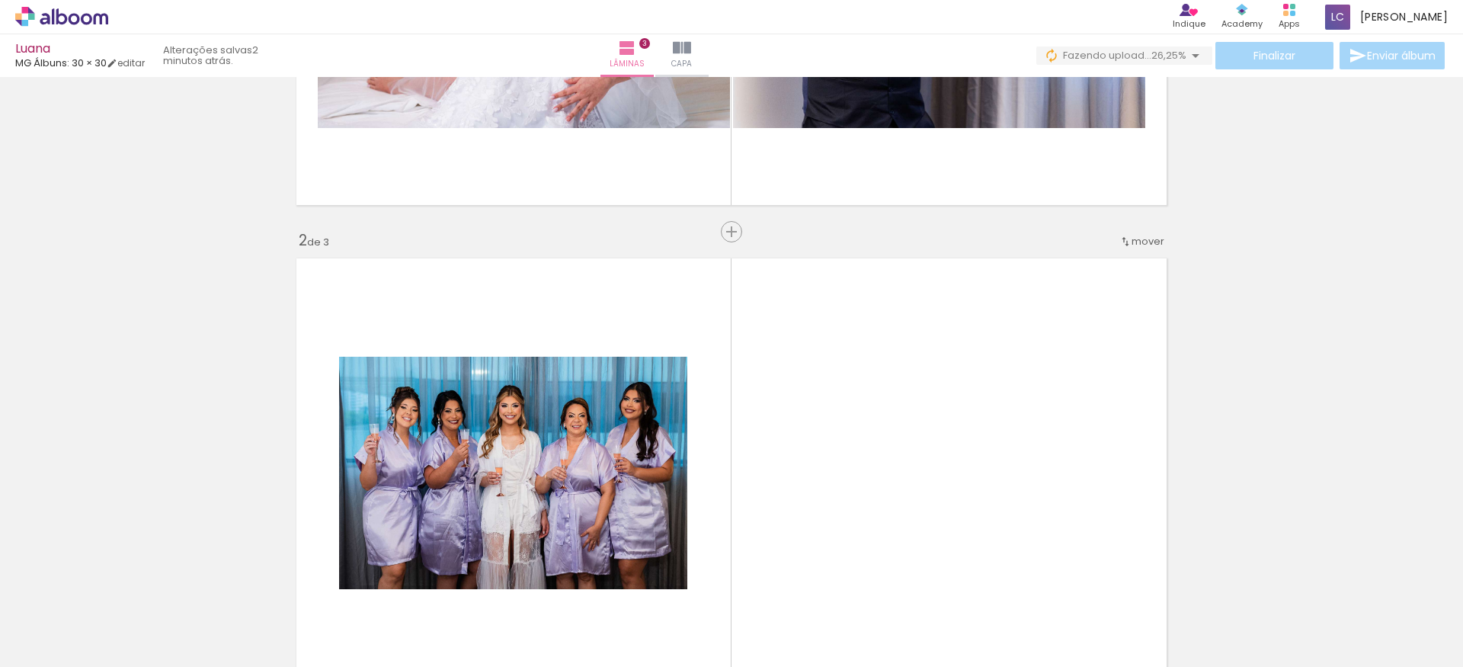
scroll to position [466, 0]
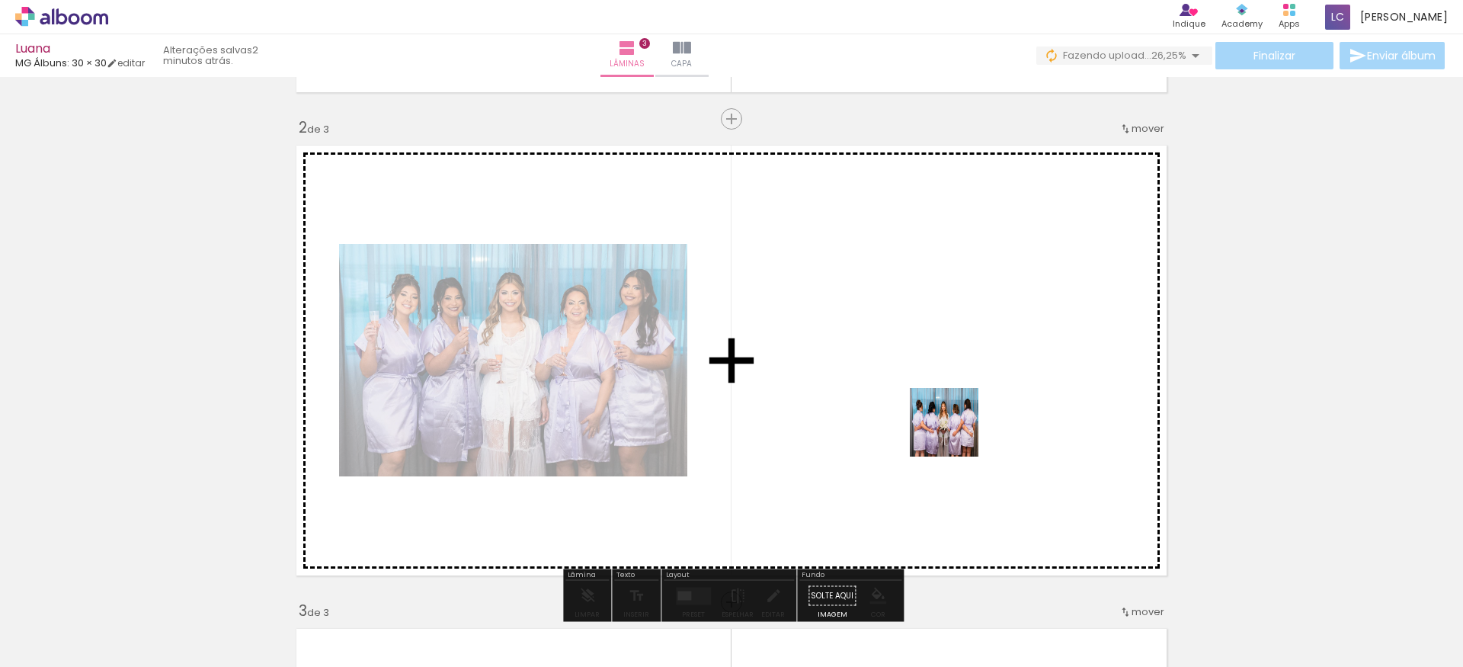
drag, startPoint x: 1008, startPoint y: 610, endPoint x: 956, endPoint y: 433, distance: 184.2
click at [956, 433] on quentale-workspace at bounding box center [731, 333] width 1463 height 667
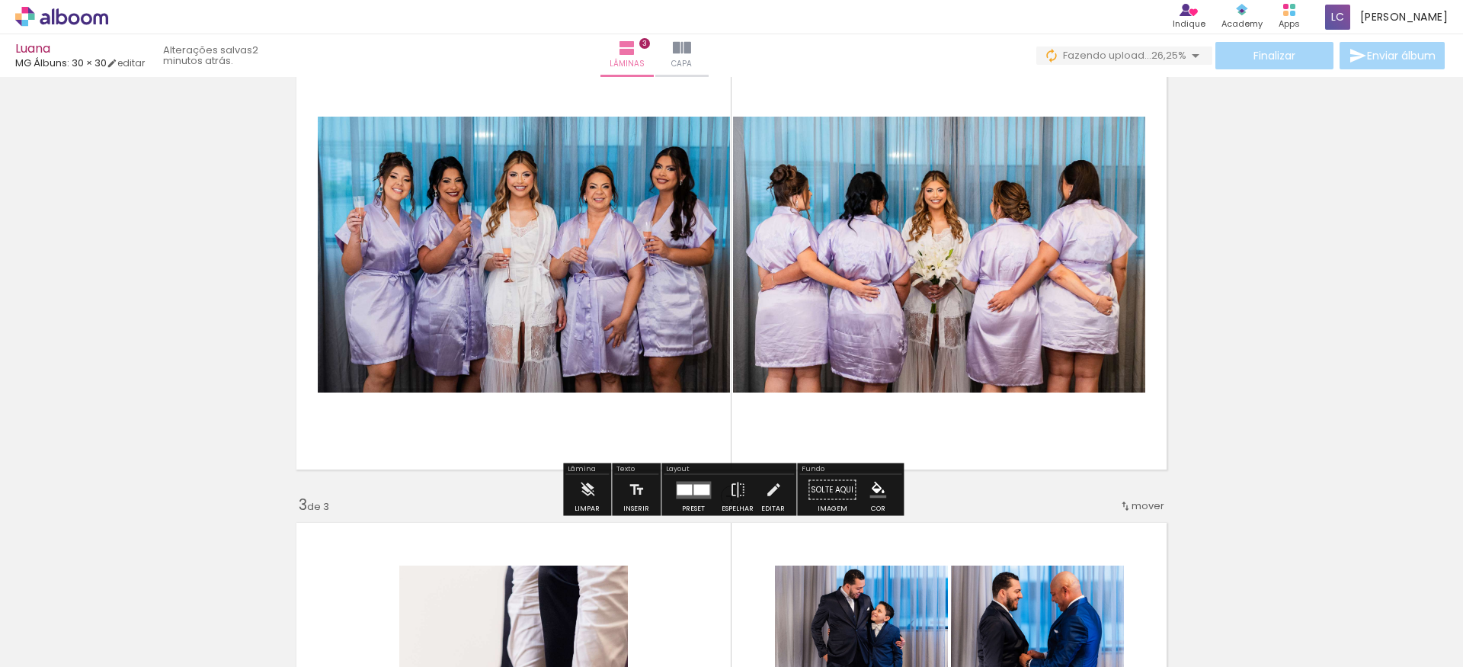
scroll to position [584, 0]
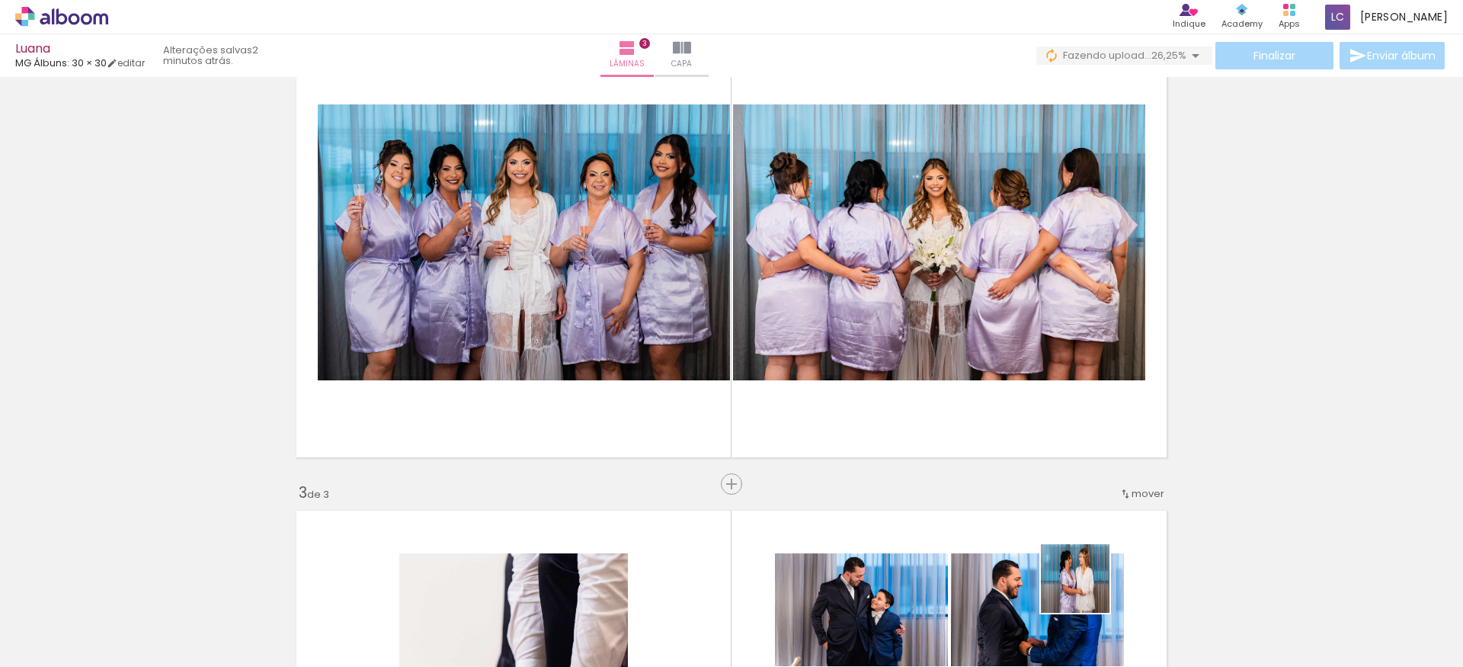
drag, startPoint x: 1093, startPoint y: 619, endPoint x: 1041, endPoint y: 449, distance: 177.6
click at [1041, 449] on quentale-workspace at bounding box center [731, 333] width 1463 height 667
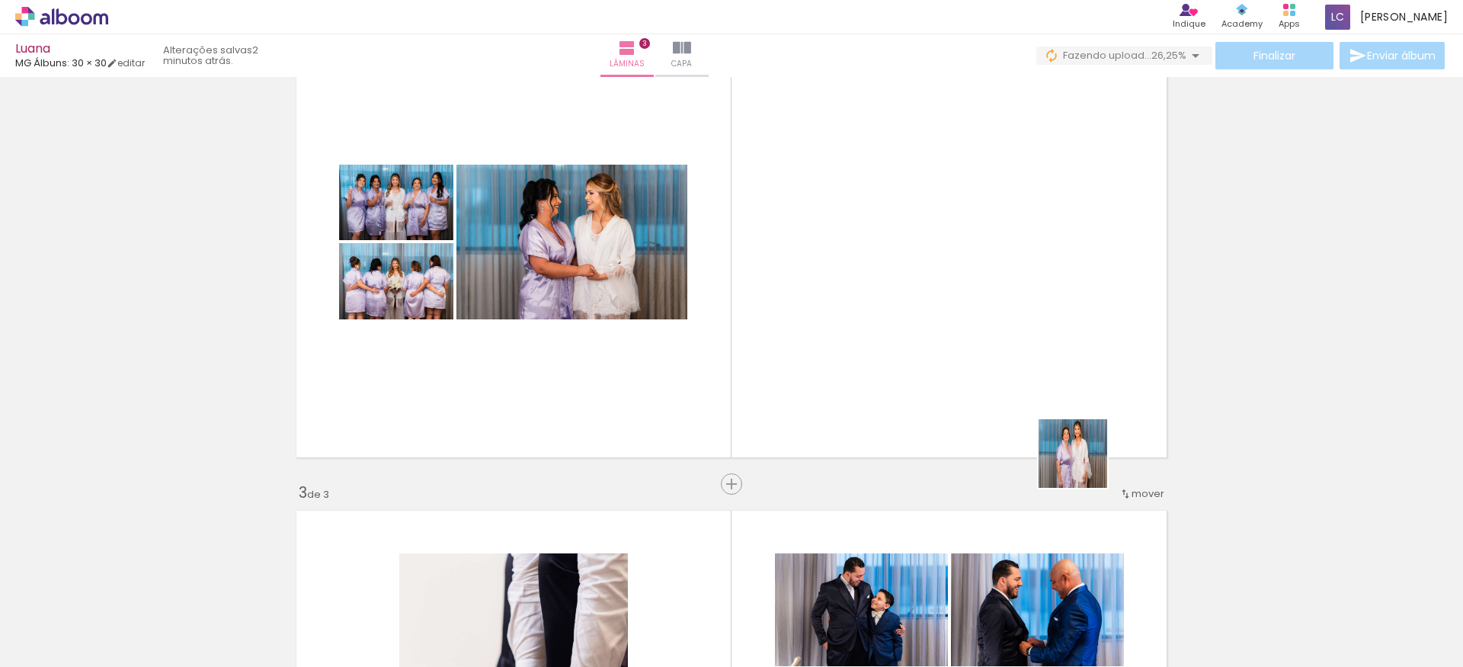
drag, startPoint x: 1184, startPoint y: 624, endPoint x: 1023, endPoint y: 392, distance: 282.6
click at [1023, 392] on quentale-workspace at bounding box center [731, 333] width 1463 height 667
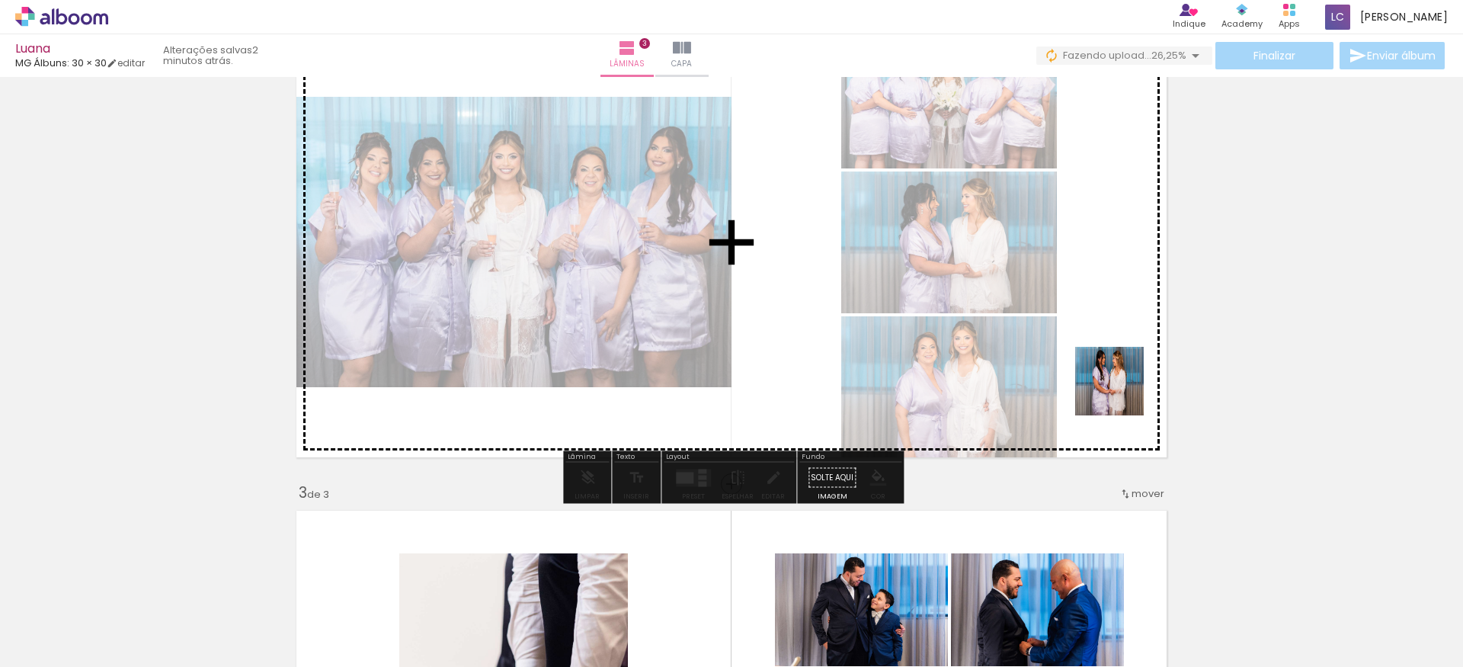
drag, startPoint x: 1275, startPoint y: 619, endPoint x: 1096, endPoint y: 353, distance: 320.1
click at [1096, 353] on quentale-workspace at bounding box center [731, 333] width 1463 height 667
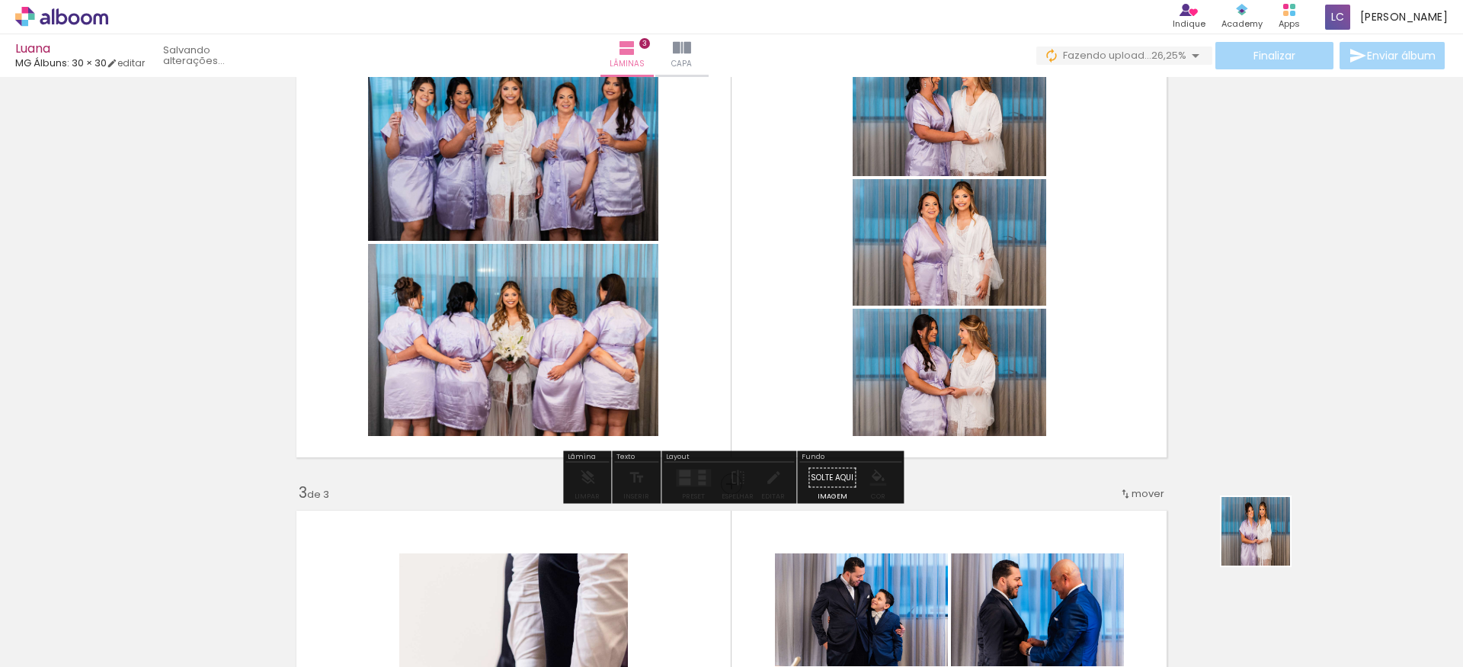
drag, startPoint x: 1327, startPoint y: 597, endPoint x: 1138, endPoint y: 404, distance: 270.5
click at [1138, 404] on quentale-workspace at bounding box center [731, 333] width 1463 height 667
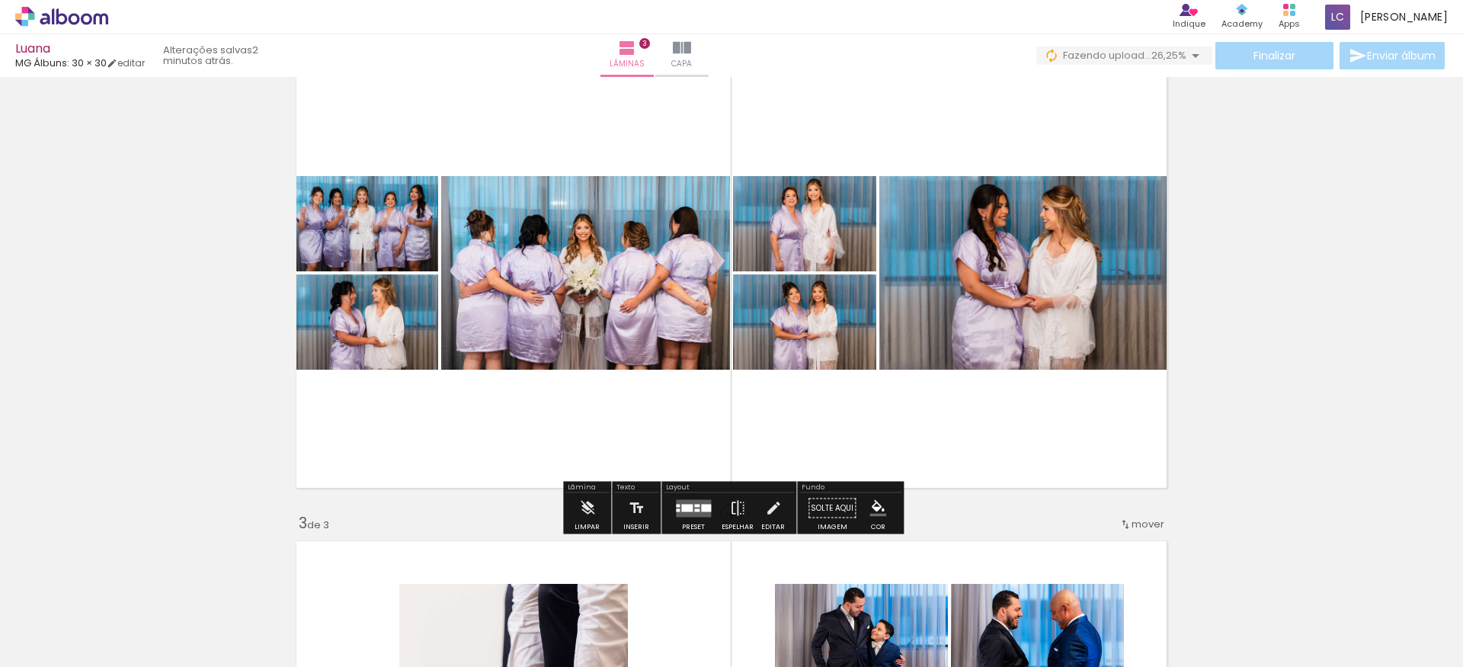
scroll to position [553, 0]
click at [694, 509] on div at bounding box center [696, 510] width 5 height 3
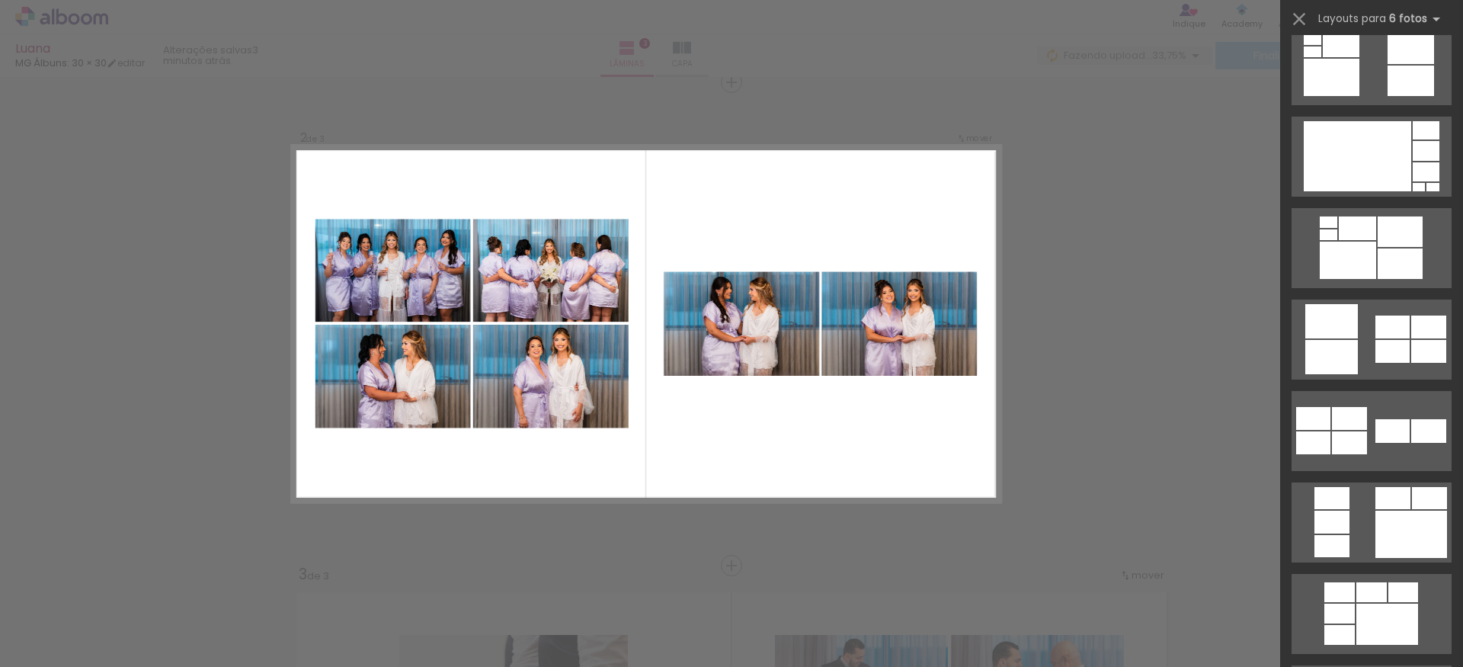
scroll to position [1778, 0]
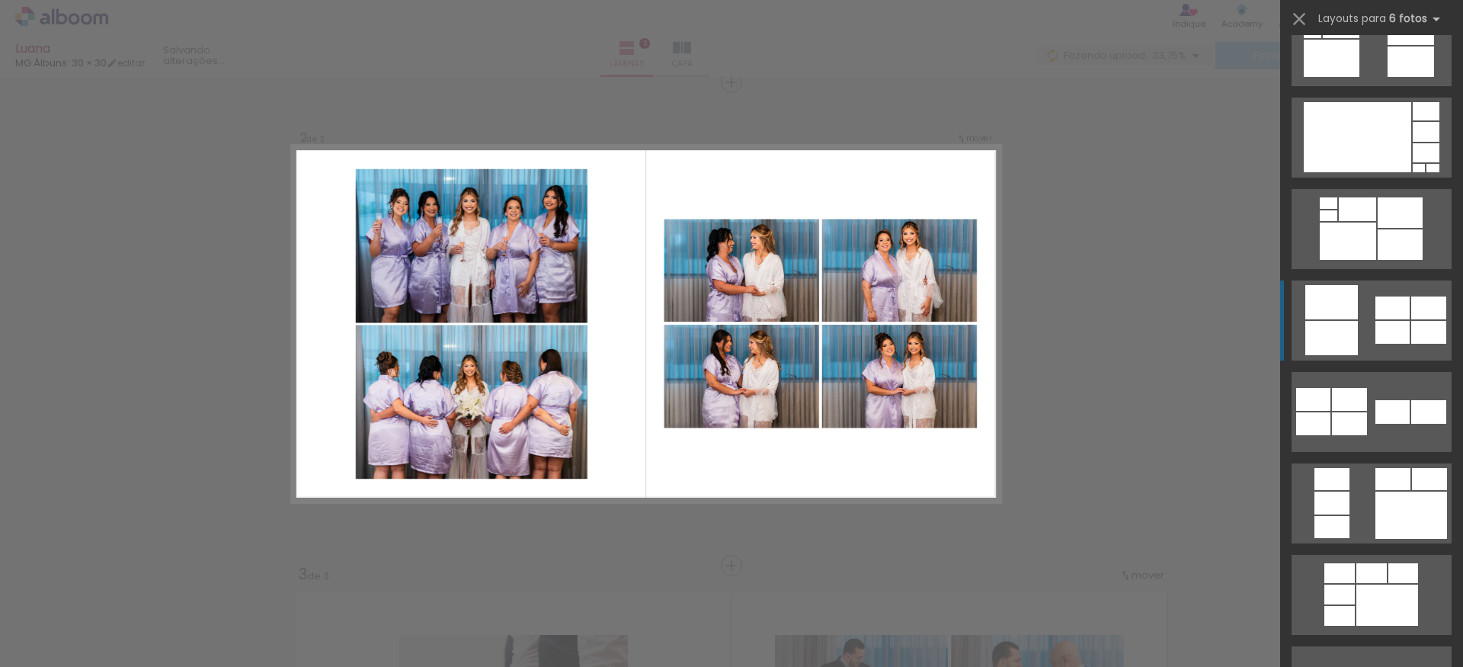
click at [1363, 327] on quentale-layouter at bounding box center [1371, 320] width 160 height 80
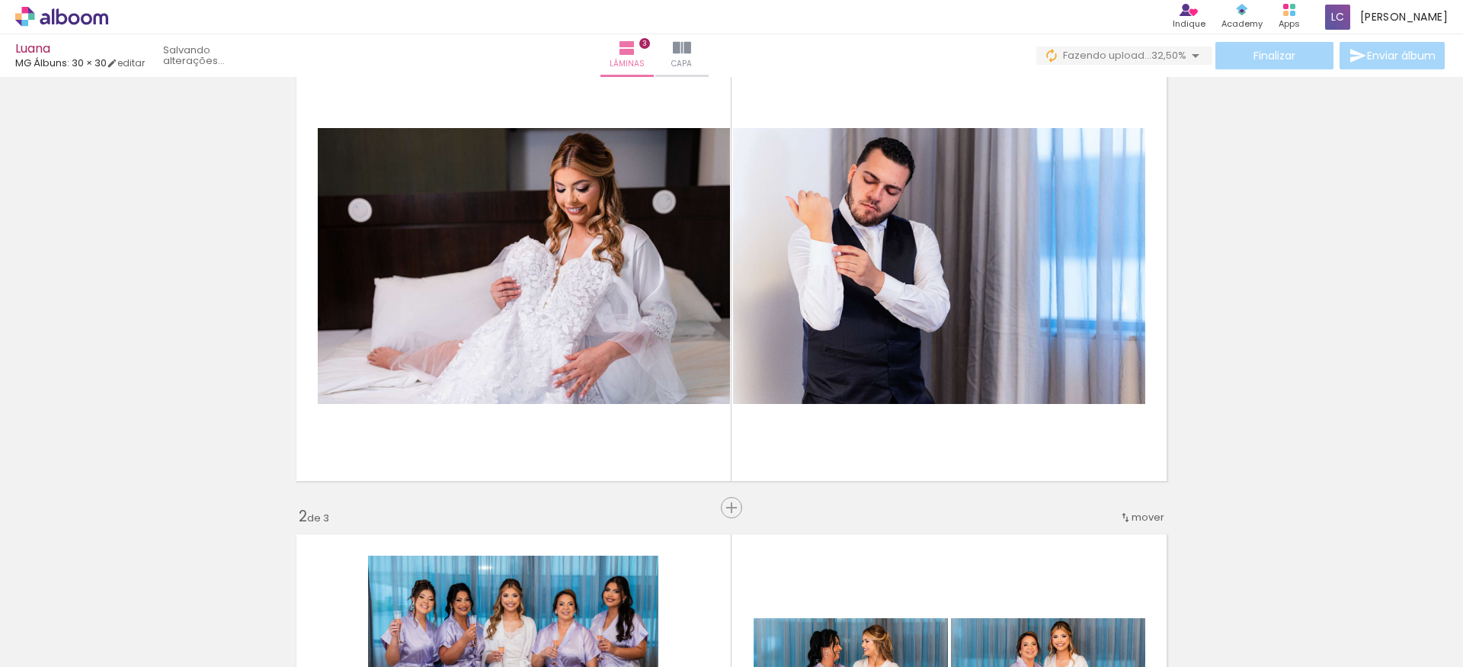
scroll to position [76, 0]
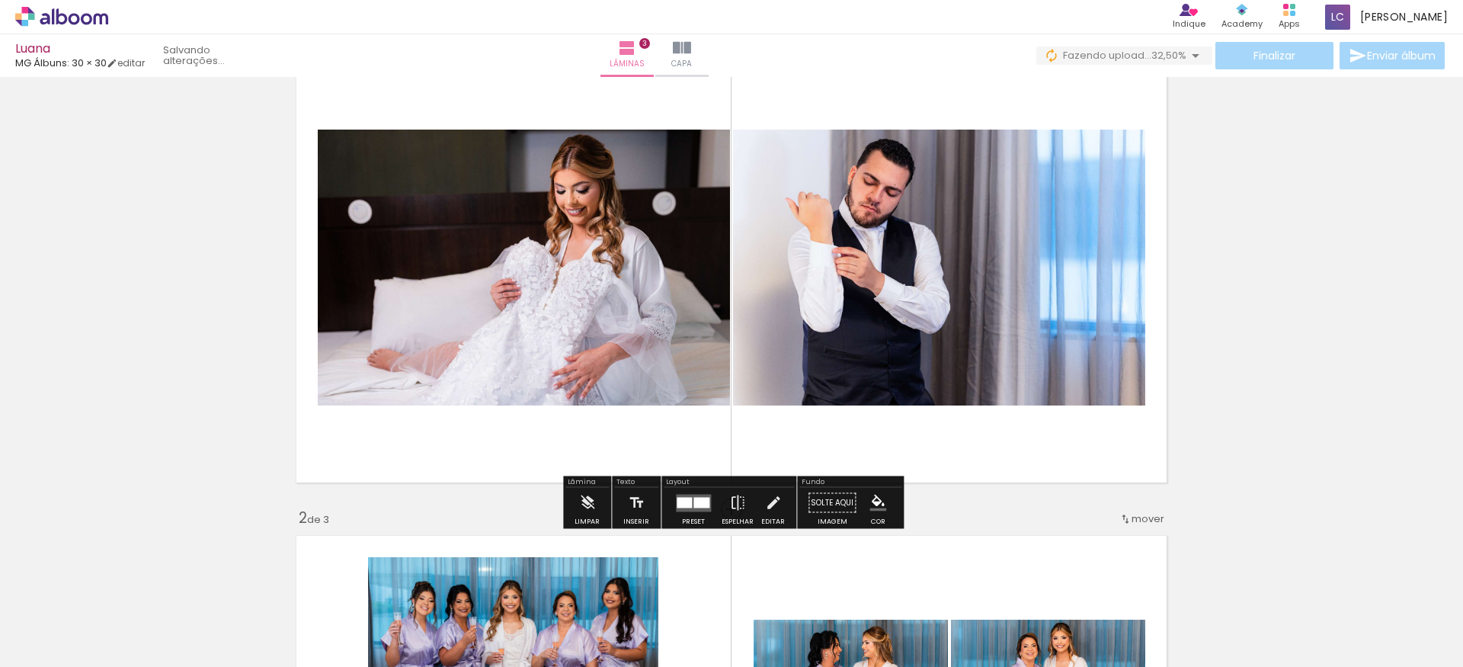
click at [693, 499] on div at bounding box center [701, 502] width 16 height 11
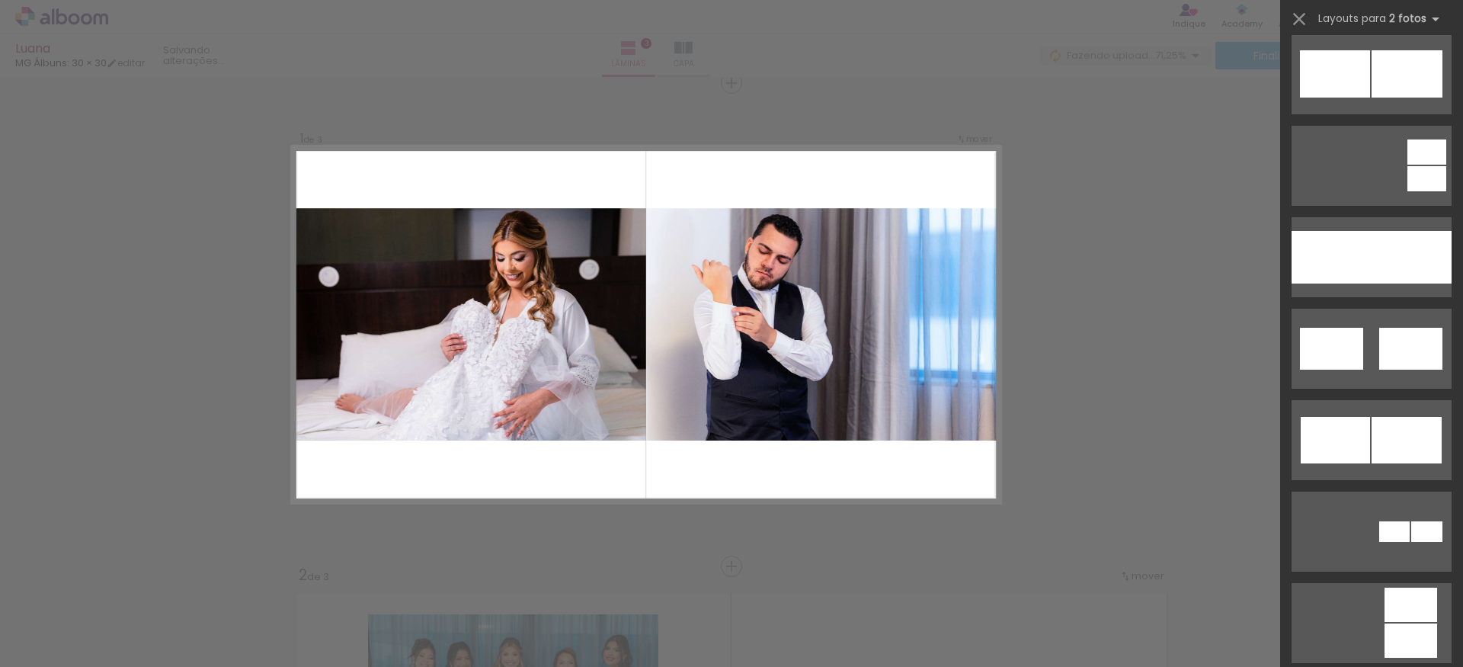
scroll to position [834, 0]
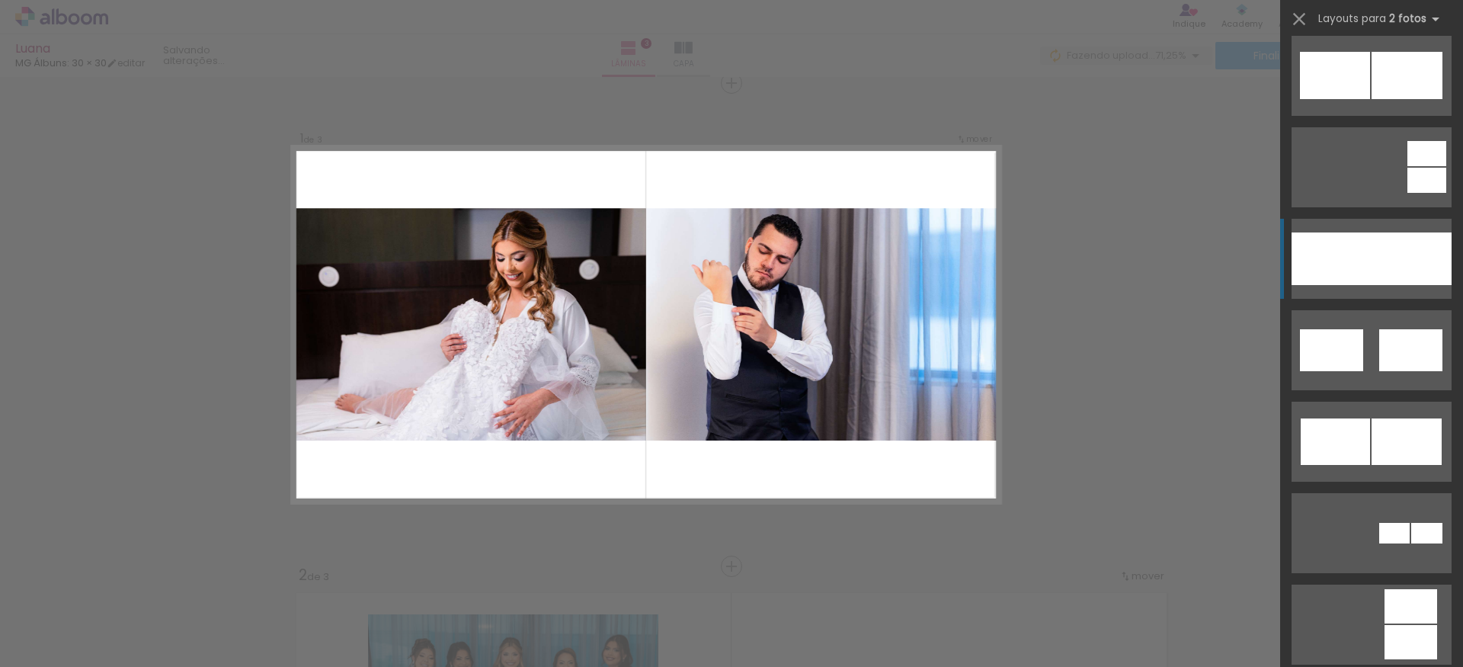
click at [1382, 266] on div at bounding box center [1411, 258] width 80 height 53
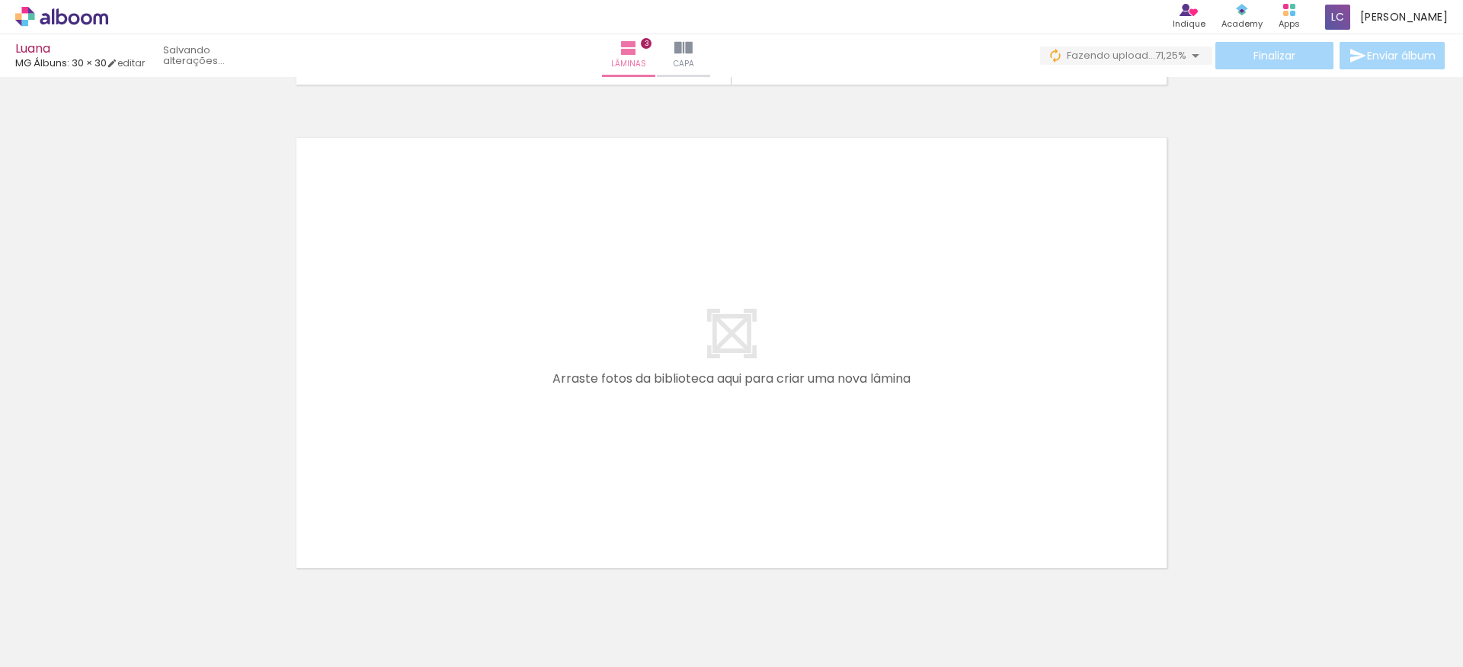
scroll to position [0, 104]
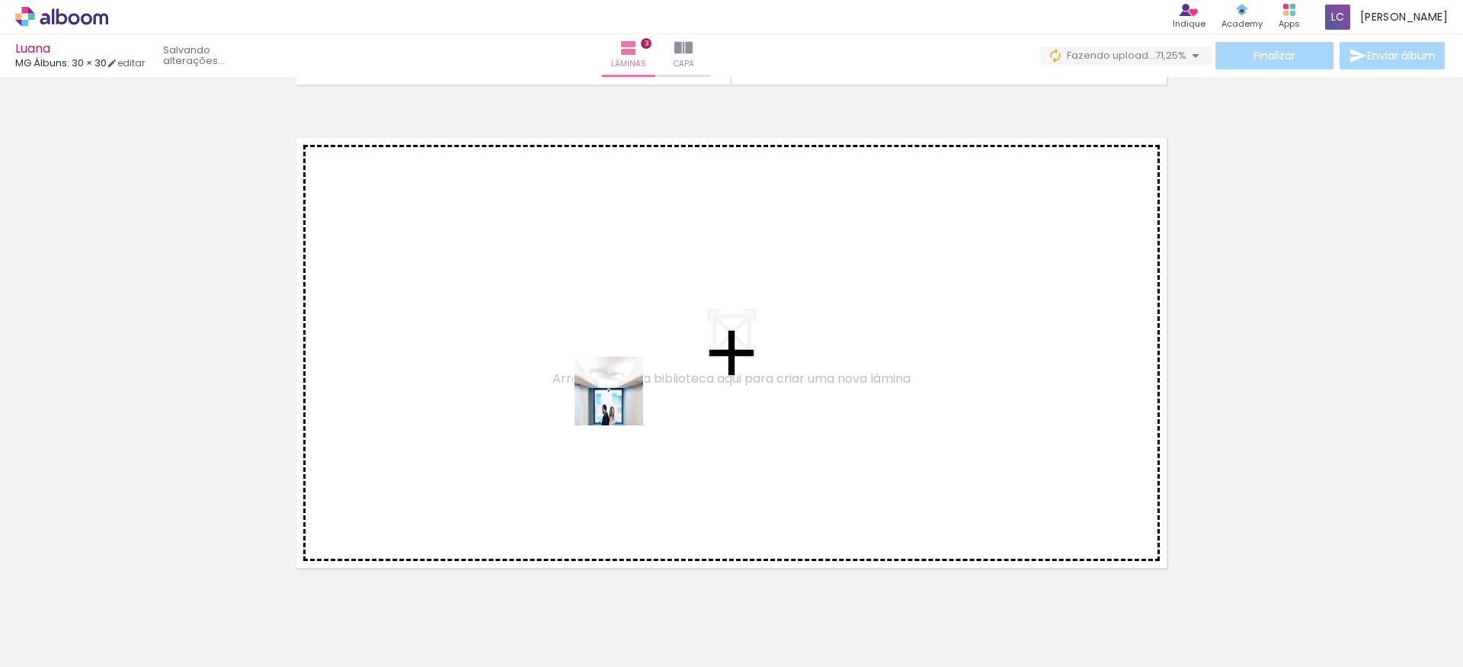
drag, startPoint x: 488, startPoint y: 632, endPoint x: 620, endPoint y: 402, distance: 264.9
click at [620, 402] on quentale-workspace at bounding box center [731, 333] width 1463 height 667
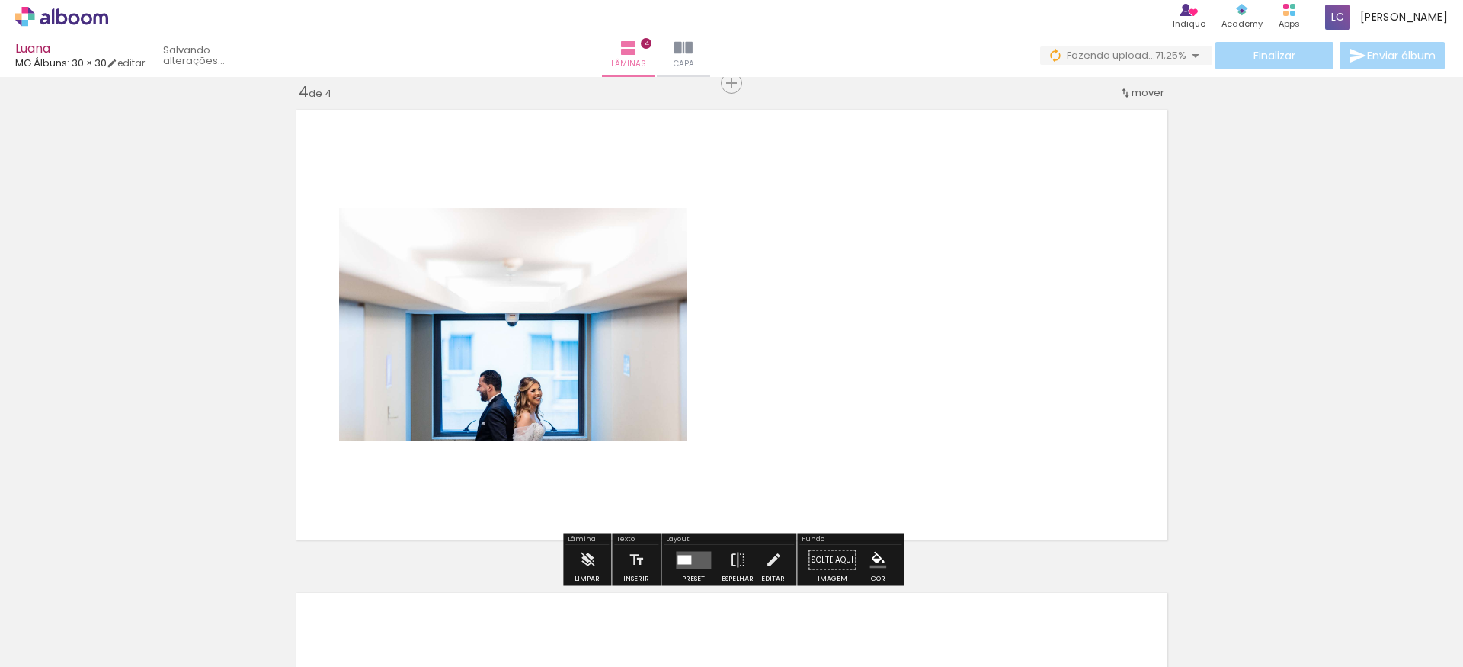
scroll to position [1469, 0]
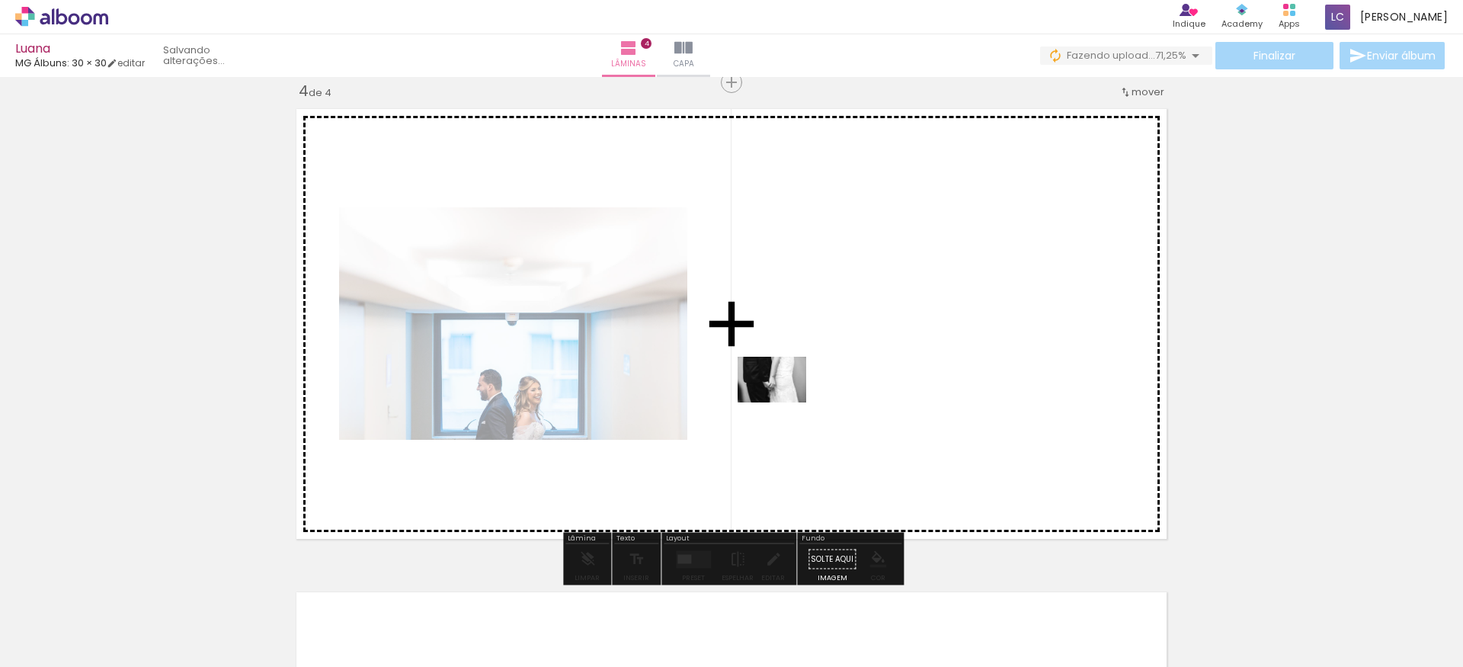
drag, startPoint x: 571, startPoint y: 604, endPoint x: 783, endPoint y: 402, distance: 292.6
click at [783, 402] on quentale-workspace at bounding box center [731, 333] width 1463 height 667
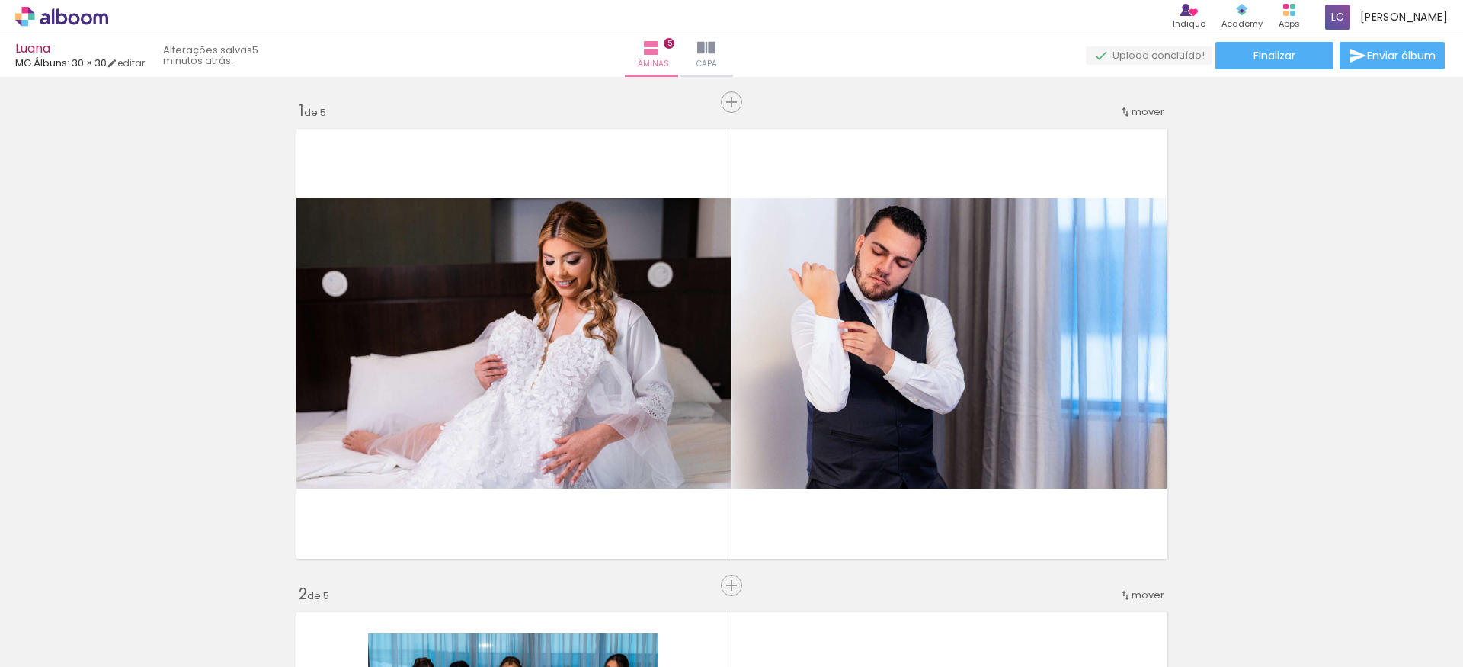
scroll to position [0, 317]
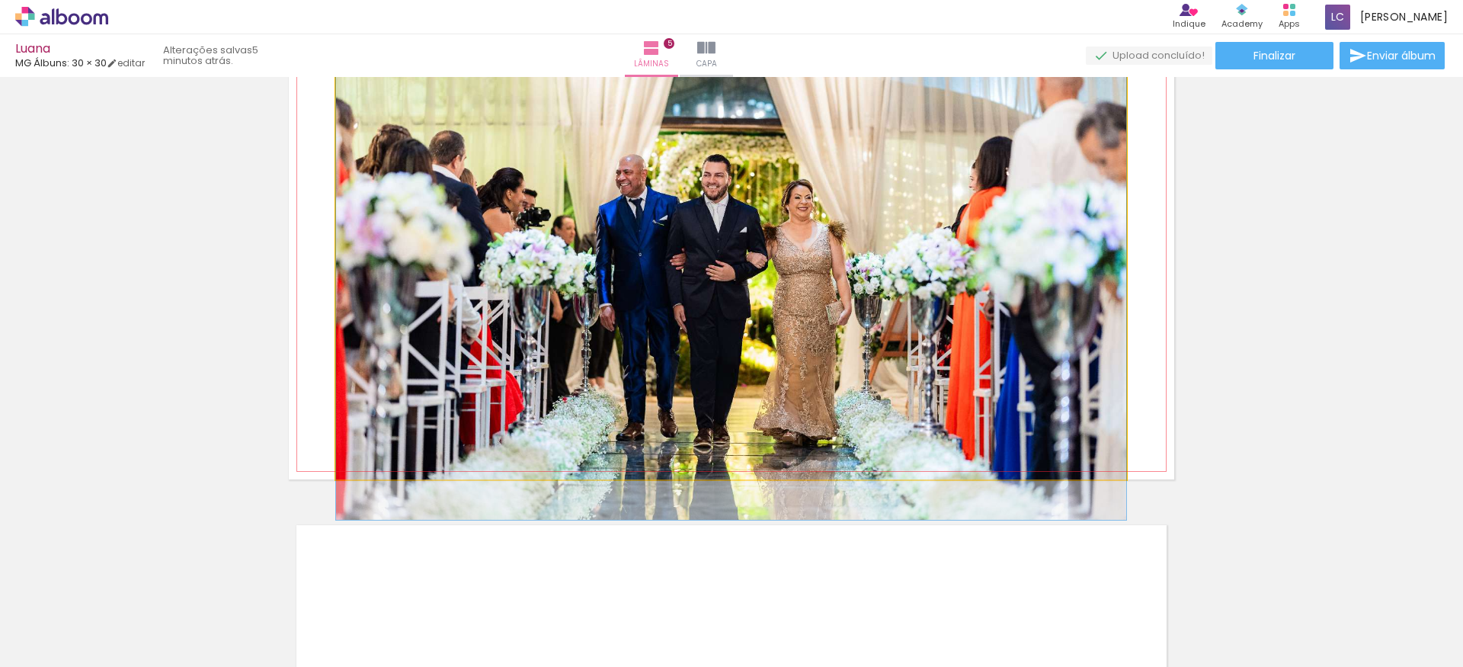
click at [735, 209] on quentale-photo at bounding box center [731, 256] width 790 height 445
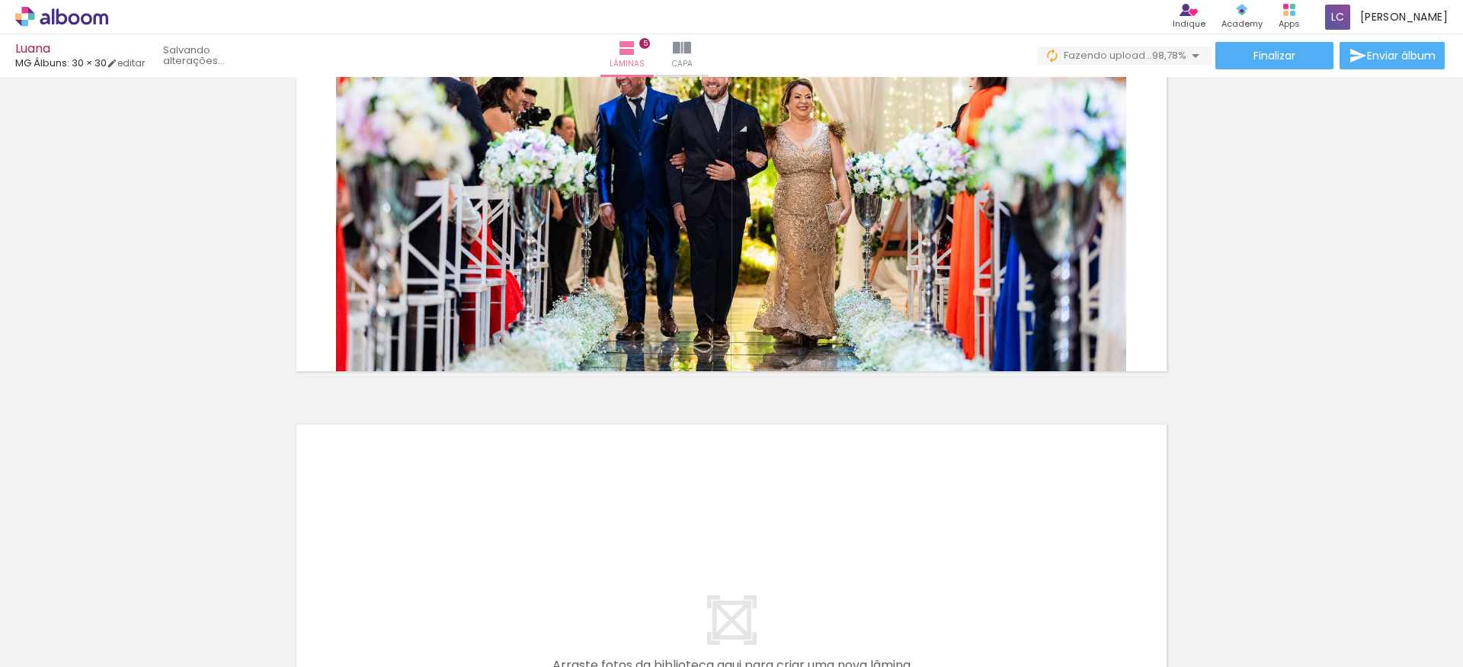
scroll to position [0, 5664]
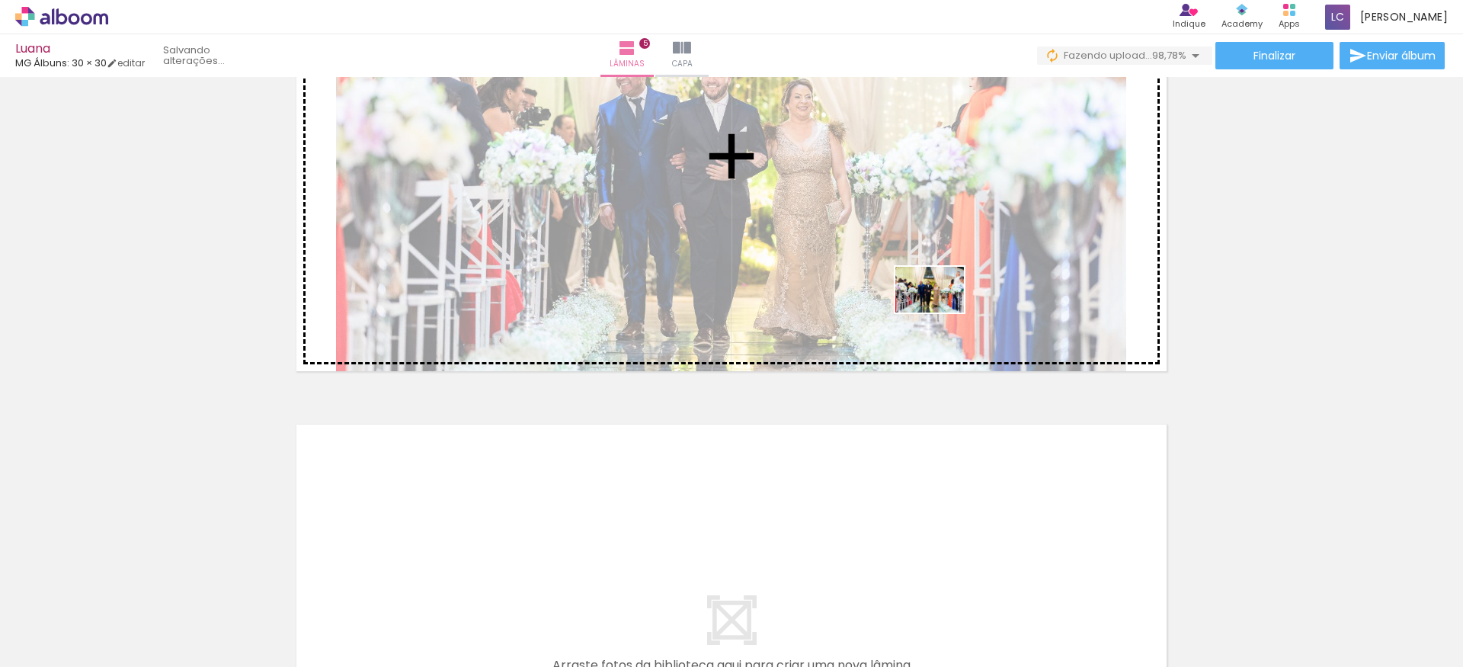
drag, startPoint x: 1397, startPoint y: 618, endPoint x: 940, endPoint y: 312, distance: 549.6
click at [940, 312] on quentale-workspace at bounding box center [731, 333] width 1463 height 667
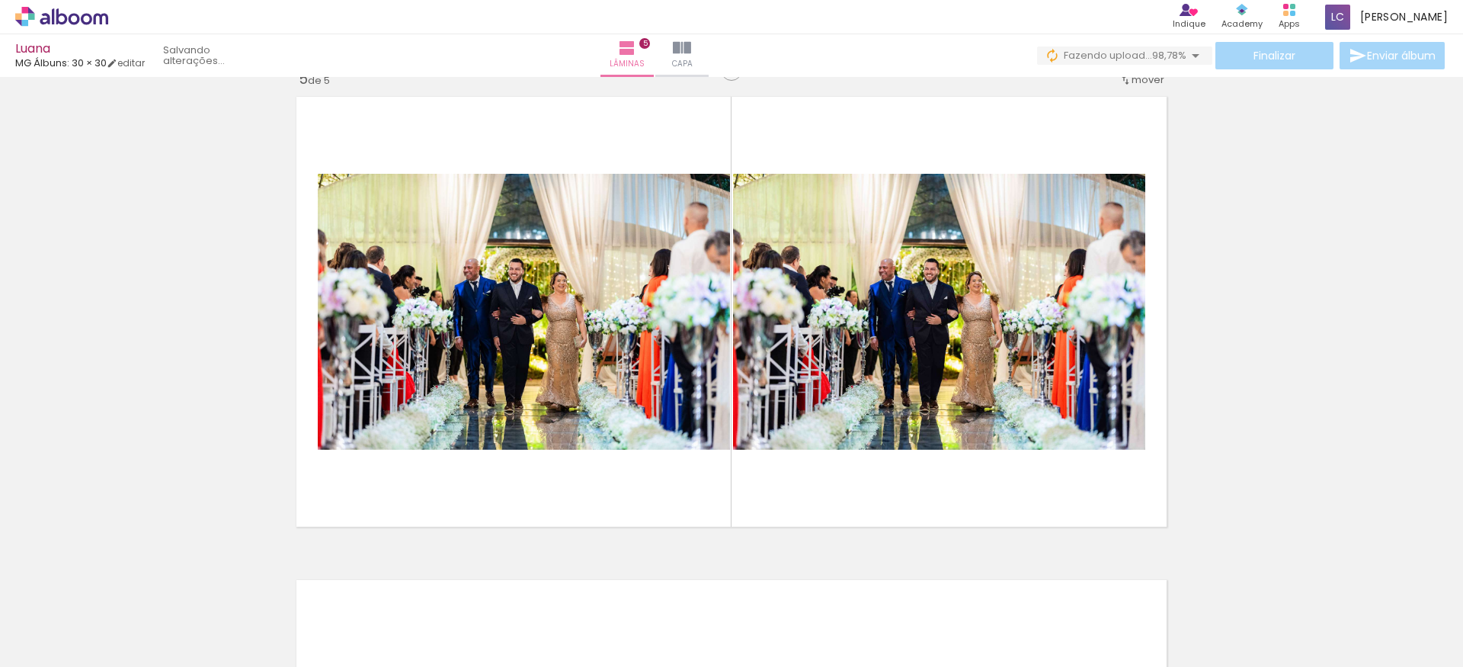
scroll to position [1986, 0]
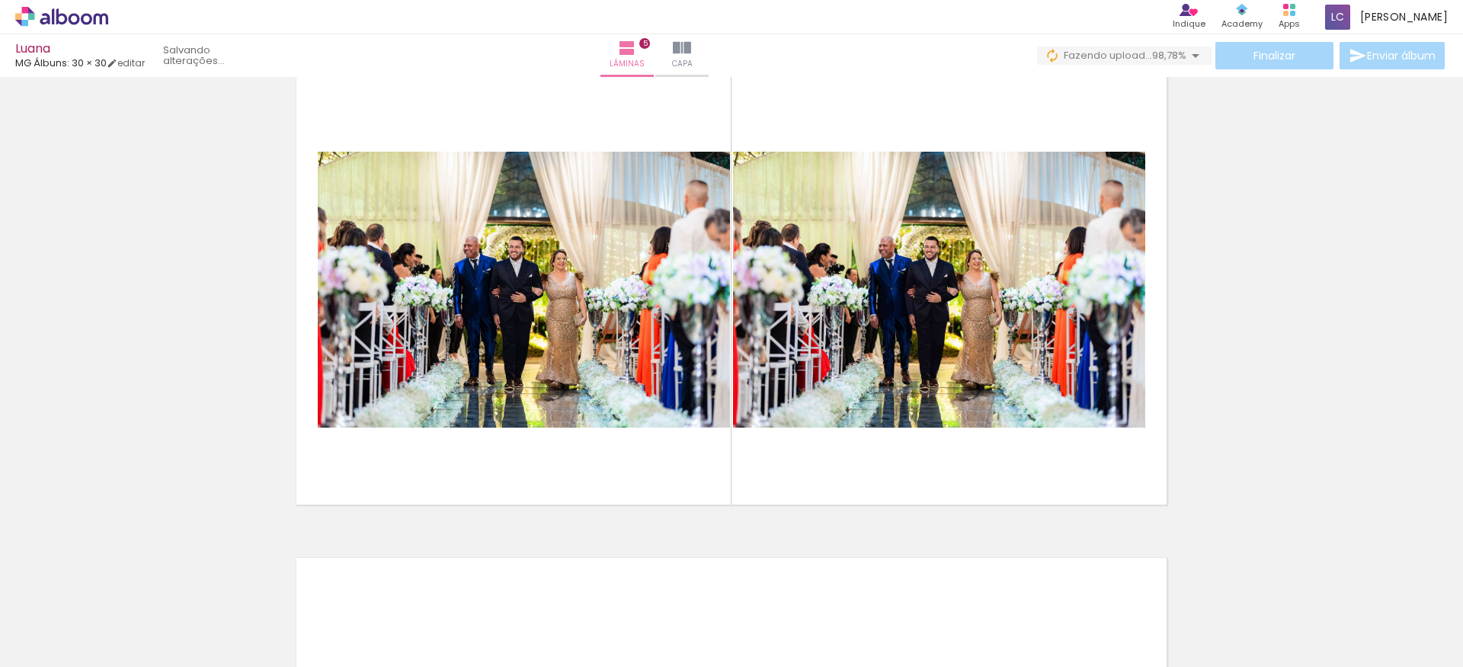
click at [990, 350] on quentale-photo at bounding box center [939, 290] width 412 height 276
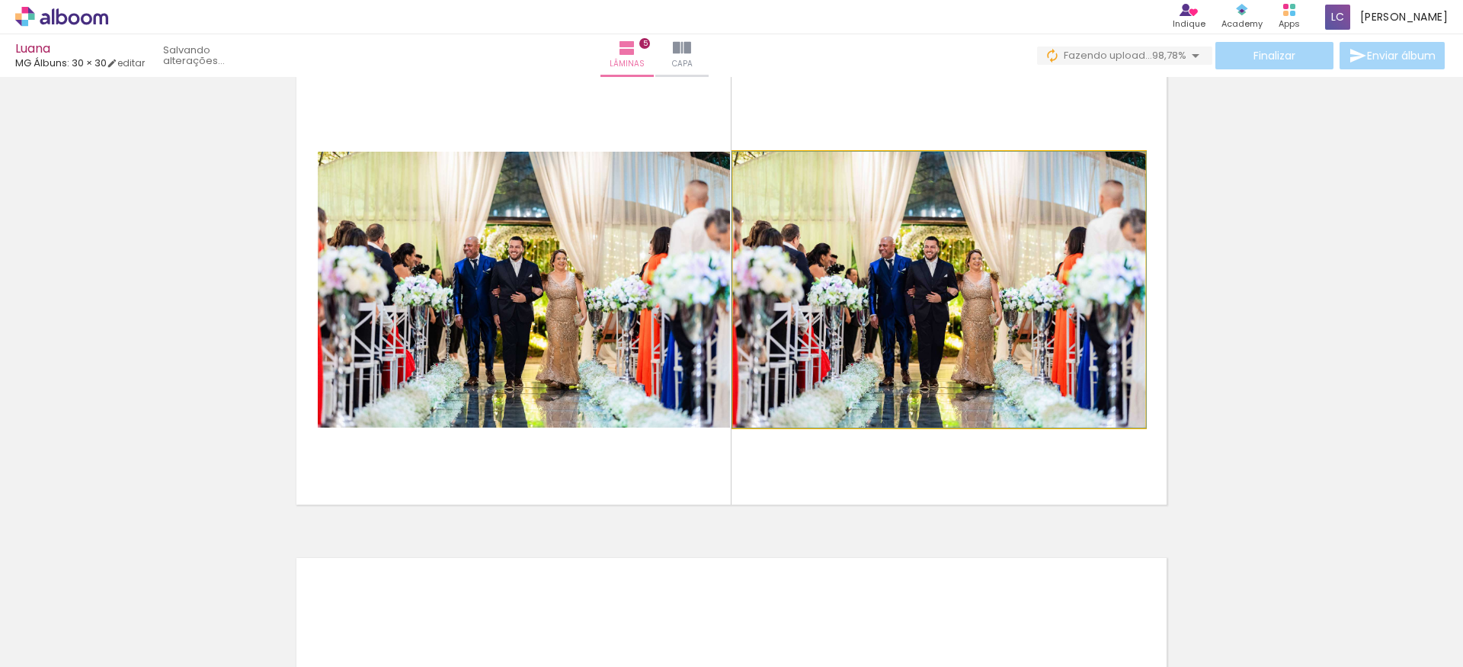
click at [974, 292] on quentale-photo at bounding box center [939, 290] width 412 height 276
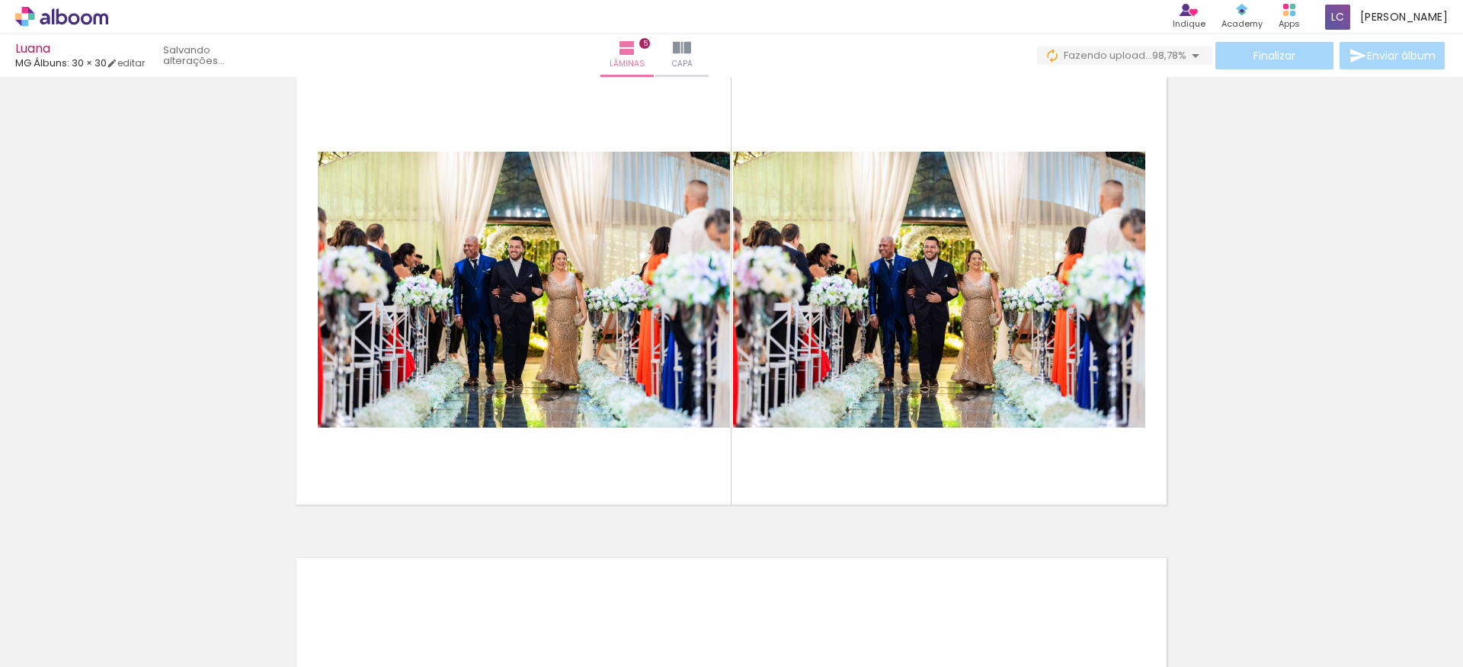
click at [853, 290] on quentale-photo at bounding box center [939, 290] width 412 height 276
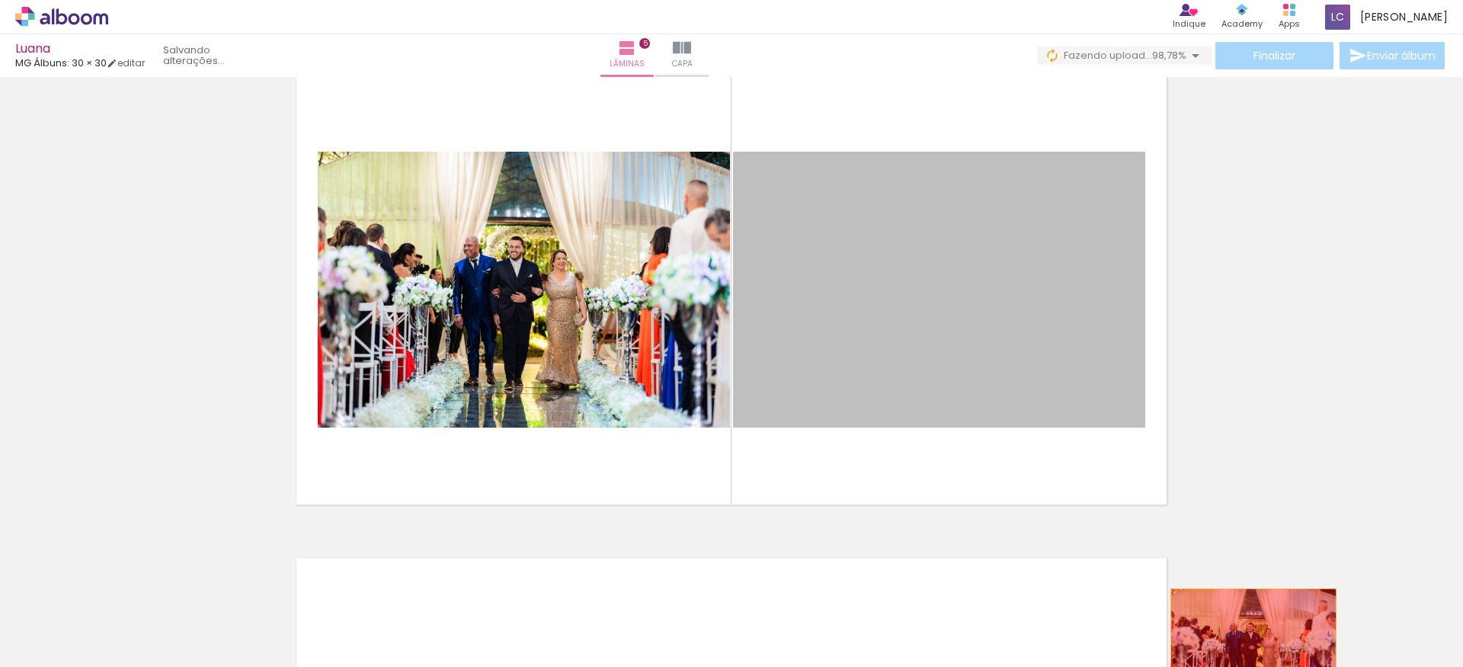
drag, startPoint x: 849, startPoint y: 290, endPoint x: 1253, endPoint y: 644, distance: 537.3
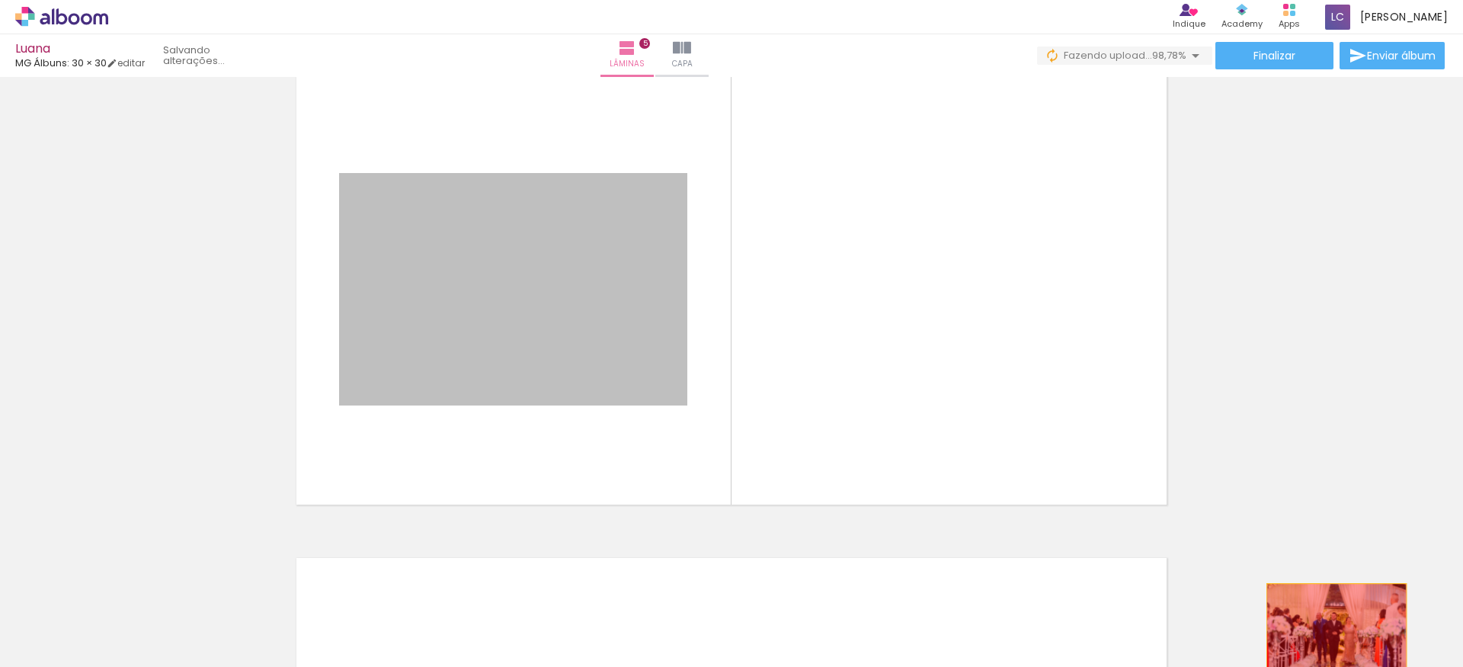
drag, startPoint x: 583, startPoint y: 300, endPoint x: 1337, endPoint y: 630, distance: 823.3
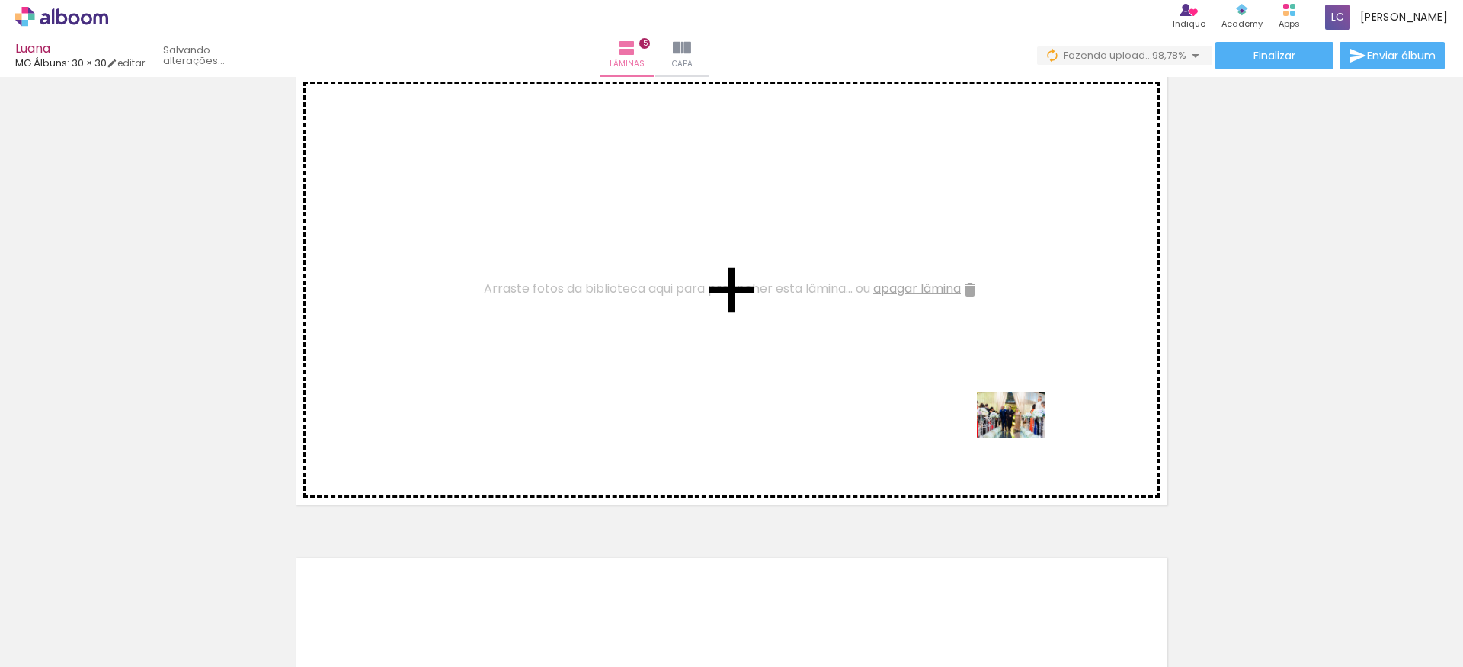
drag, startPoint x: 1413, startPoint y: 622, endPoint x: 1022, endPoint y: 437, distance: 433.2
click at [1022, 437] on quentale-workspace at bounding box center [731, 333] width 1463 height 667
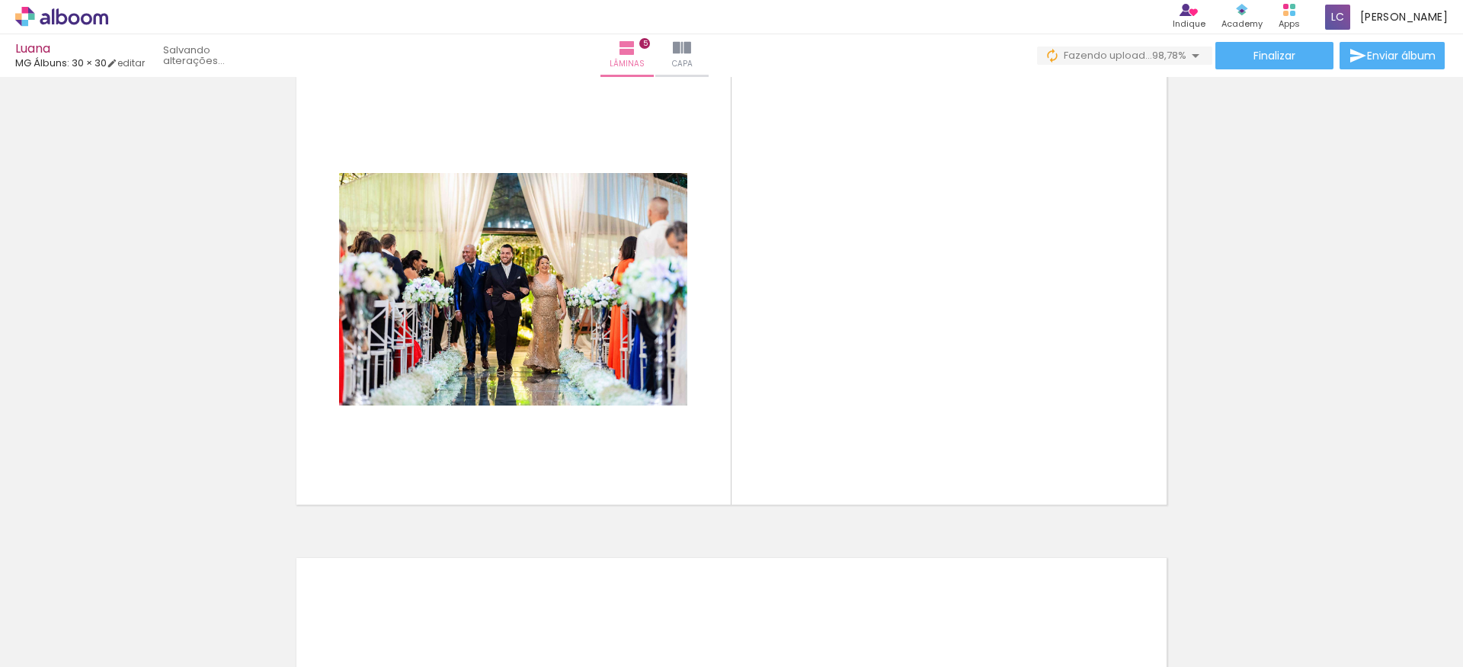
click at [596, 328] on quentale-photo at bounding box center [513, 289] width 348 height 232
click at [562, 289] on quentale-photo at bounding box center [513, 289] width 348 height 232
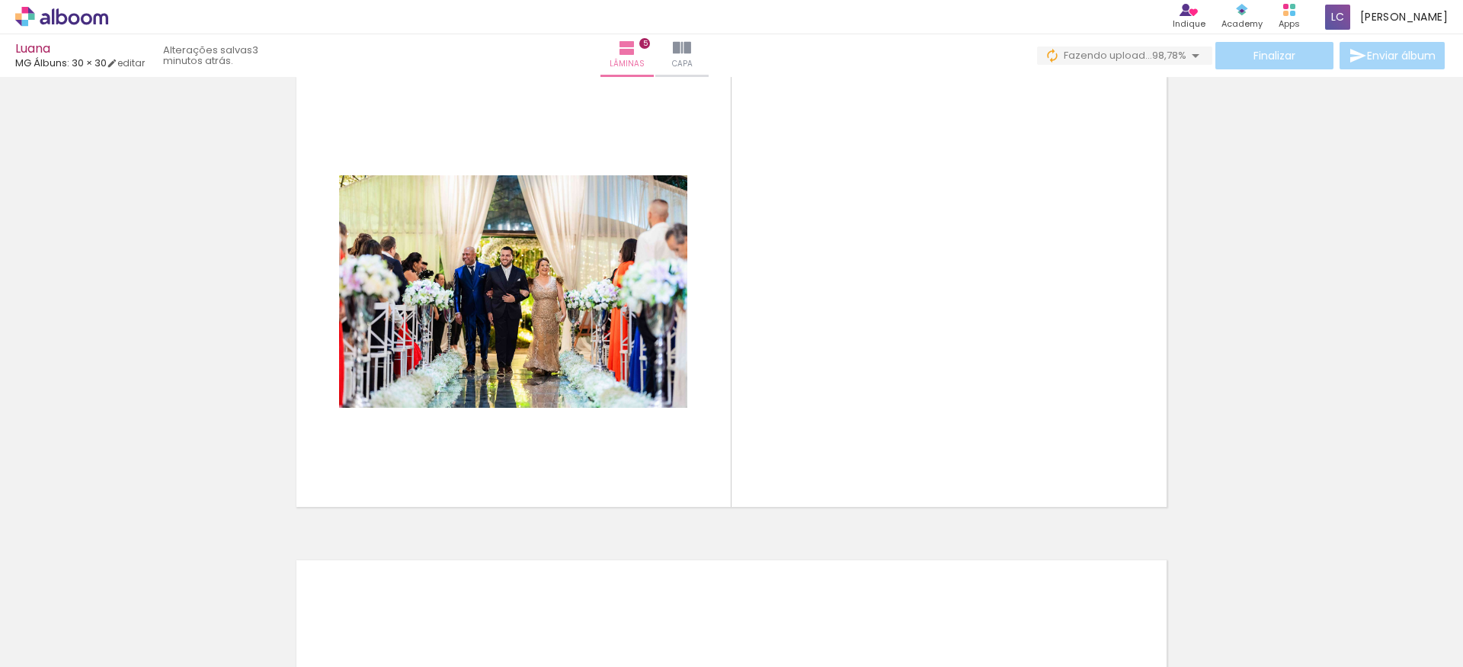
scroll to position [1937, 0]
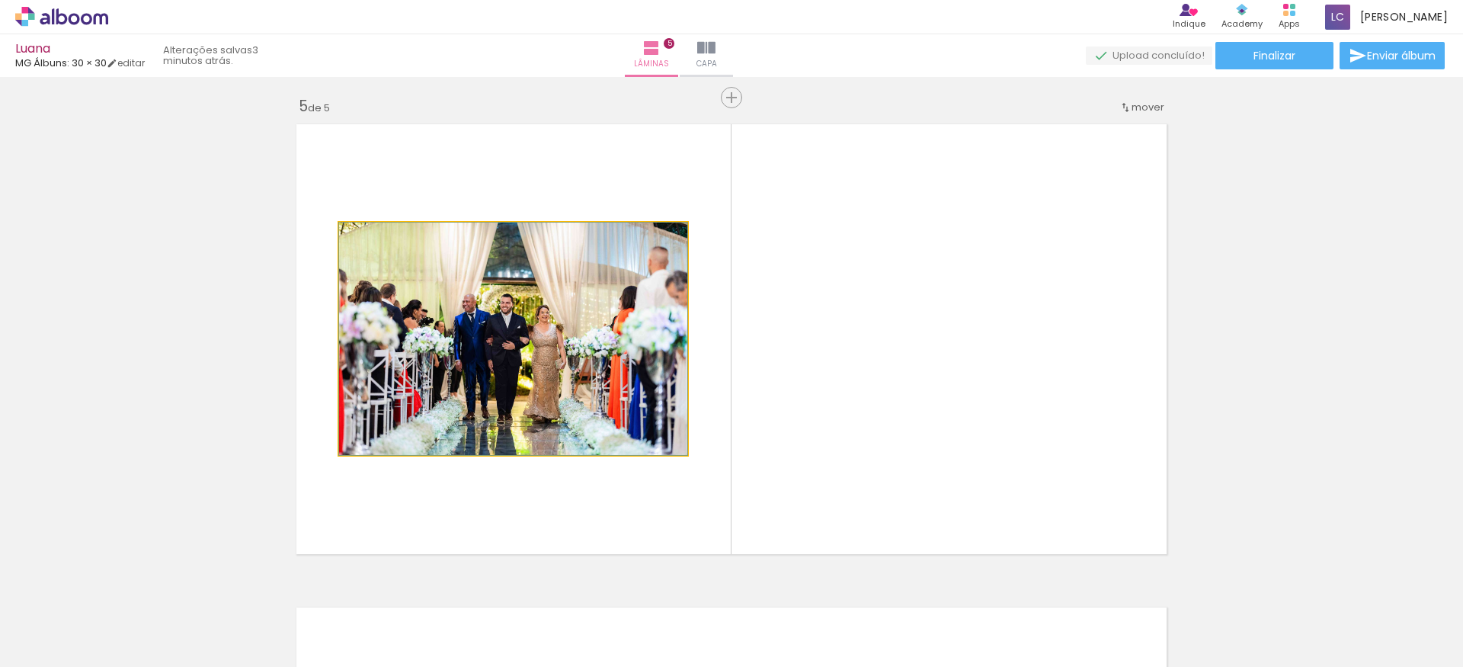
click at [629, 329] on quentale-photo at bounding box center [513, 338] width 348 height 232
click at [648, 340] on quentale-photo at bounding box center [513, 338] width 348 height 232
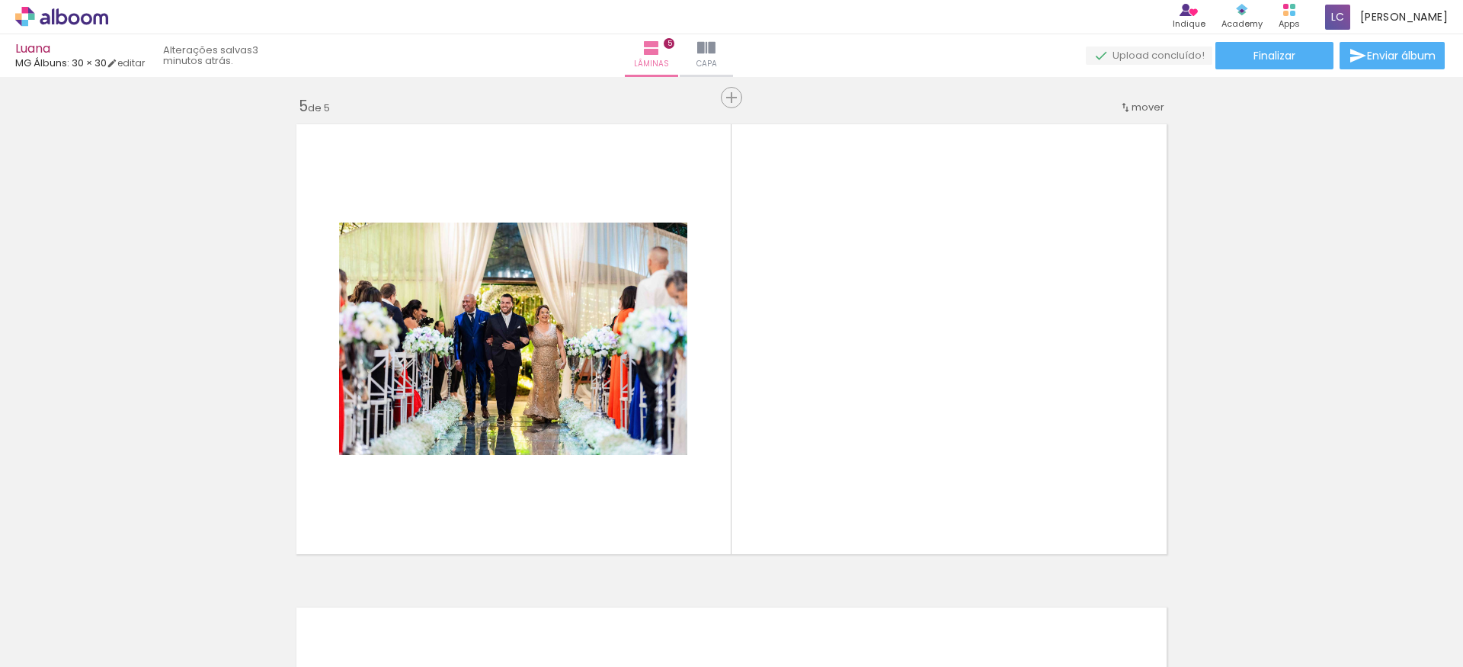
scroll to position [2034, 0]
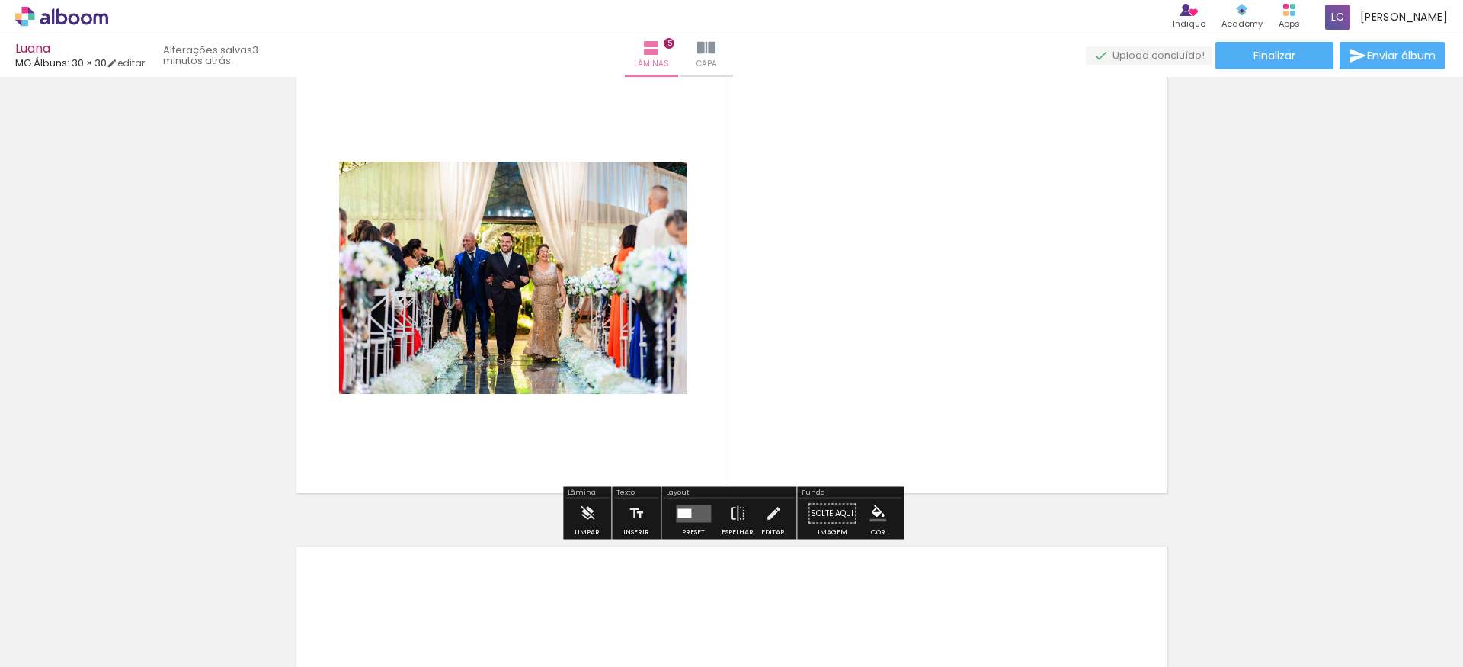
scroll to position [1997, 0]
click at [683, 519] on quentale-layouter at bounding box center [693, 514] width 35 height 18
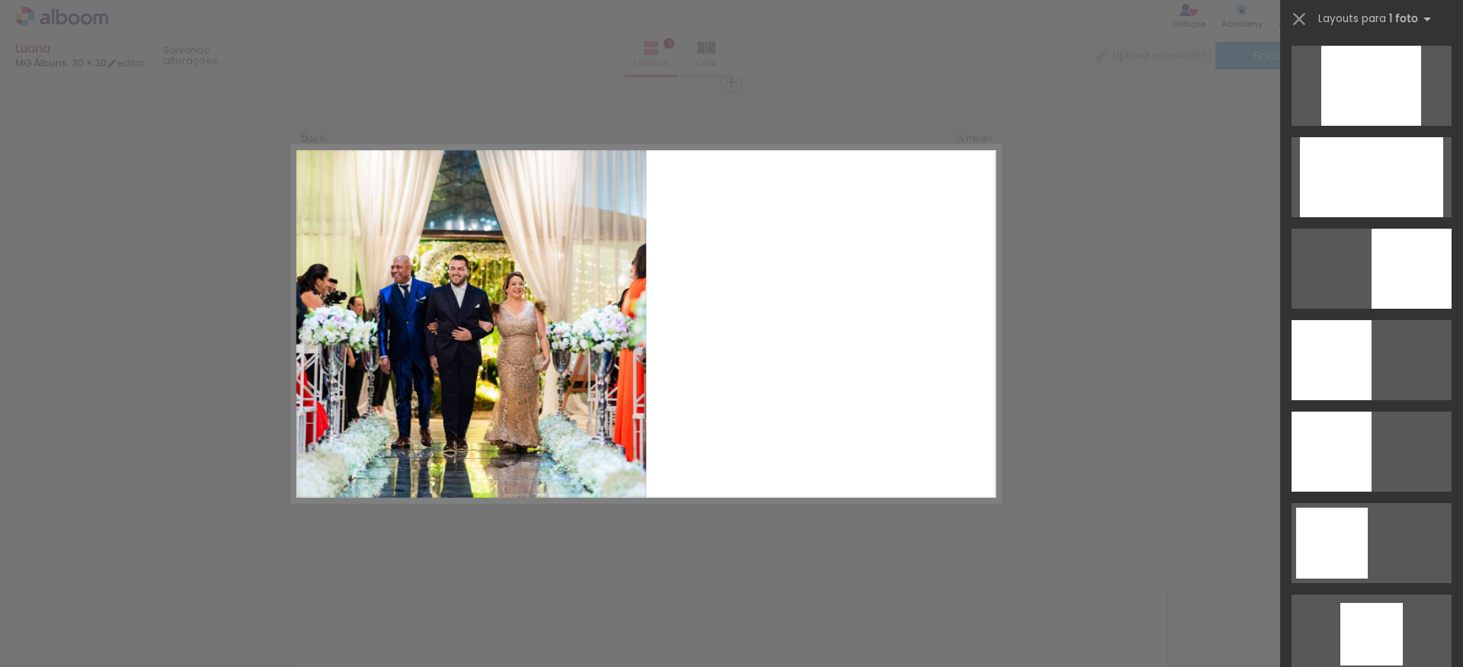
scroll to position [803, 0]
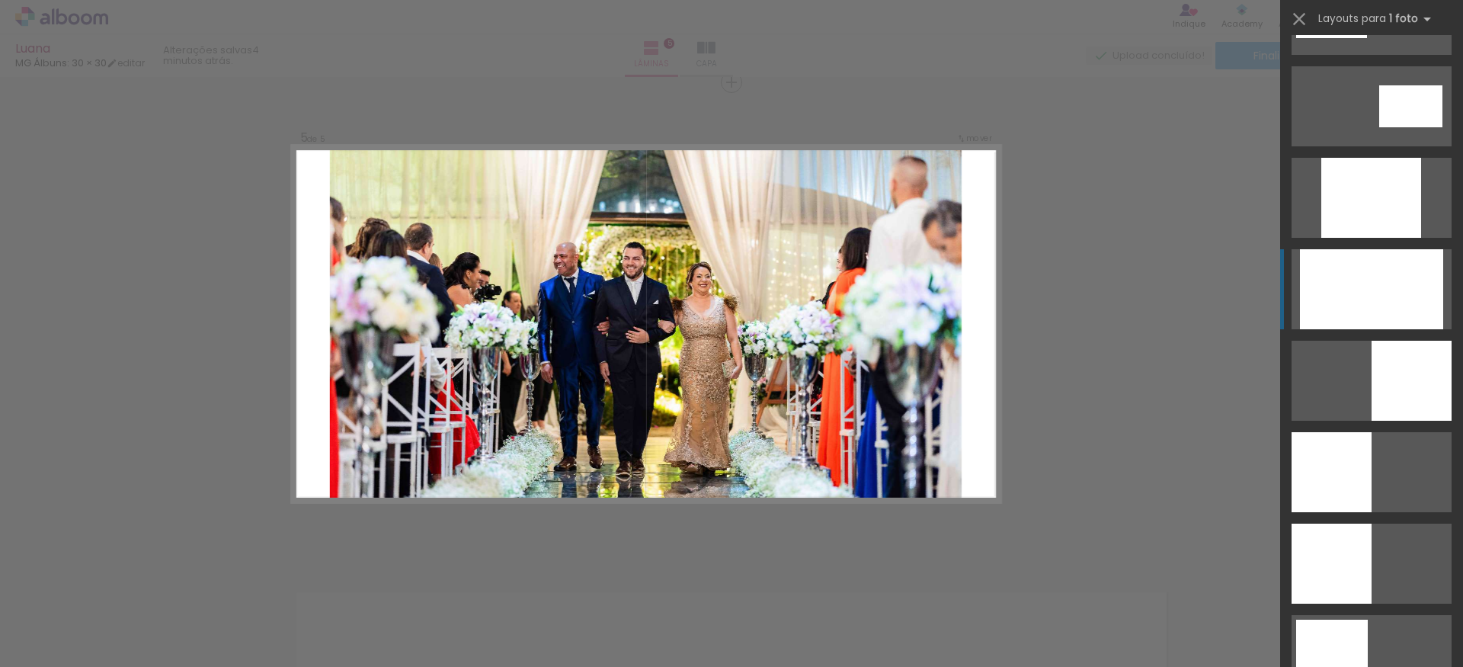
click at [1384, 274] on div at bounding box center [1371, 289] width 143 height 80
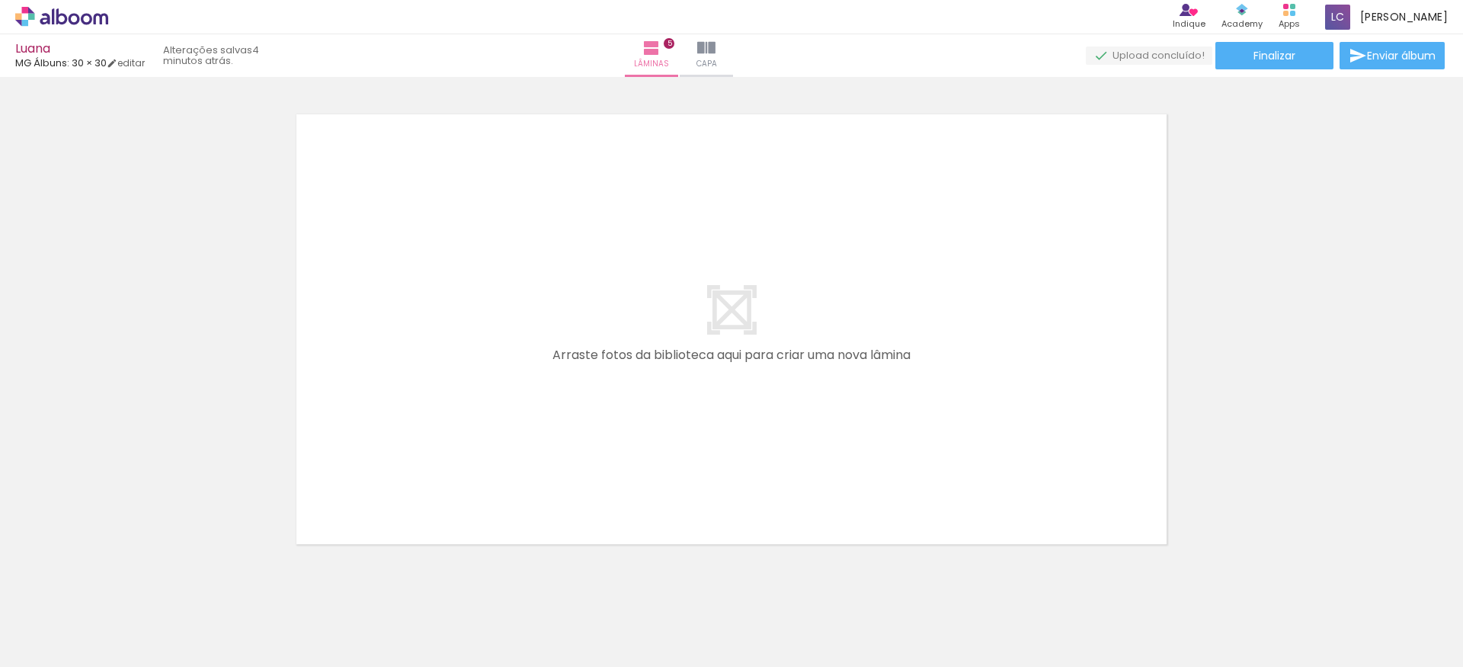
scroll to position [0, 1046]
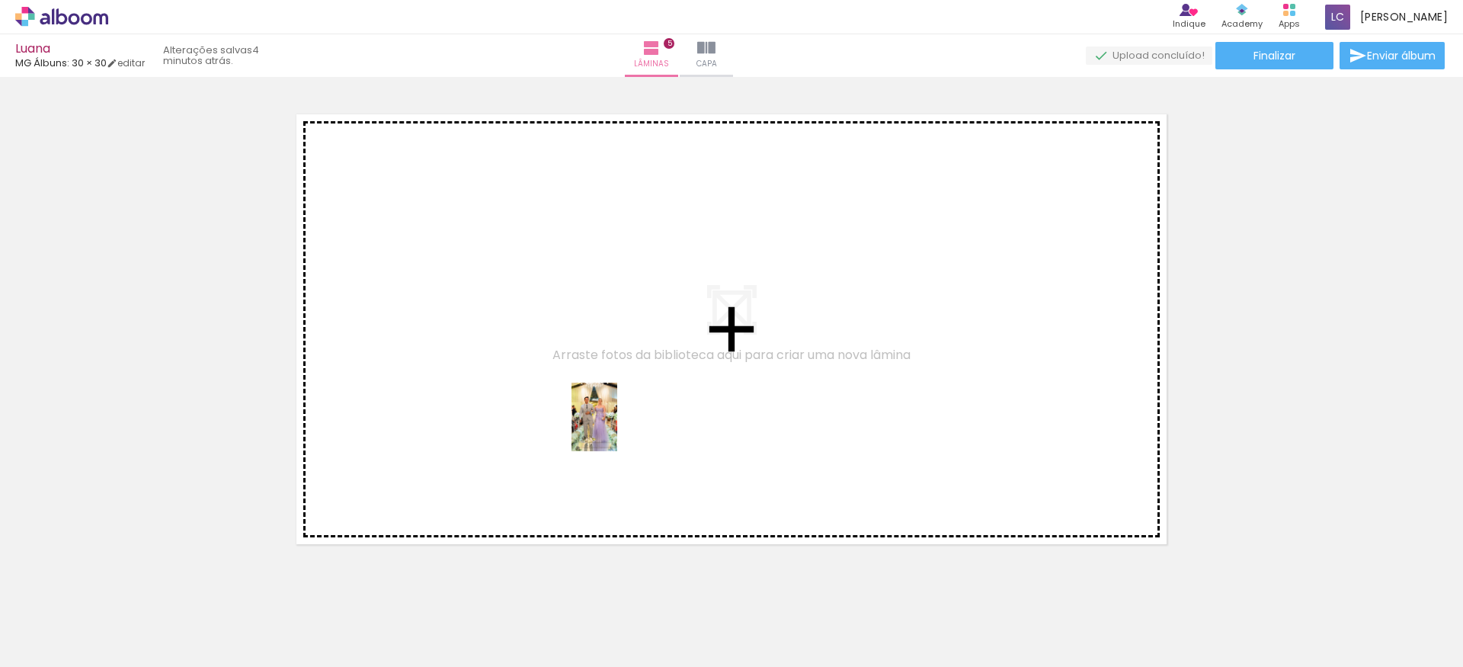
click at [619, 425] on quentale-workspace at bounding box center [731, 333] width 1463 height 667
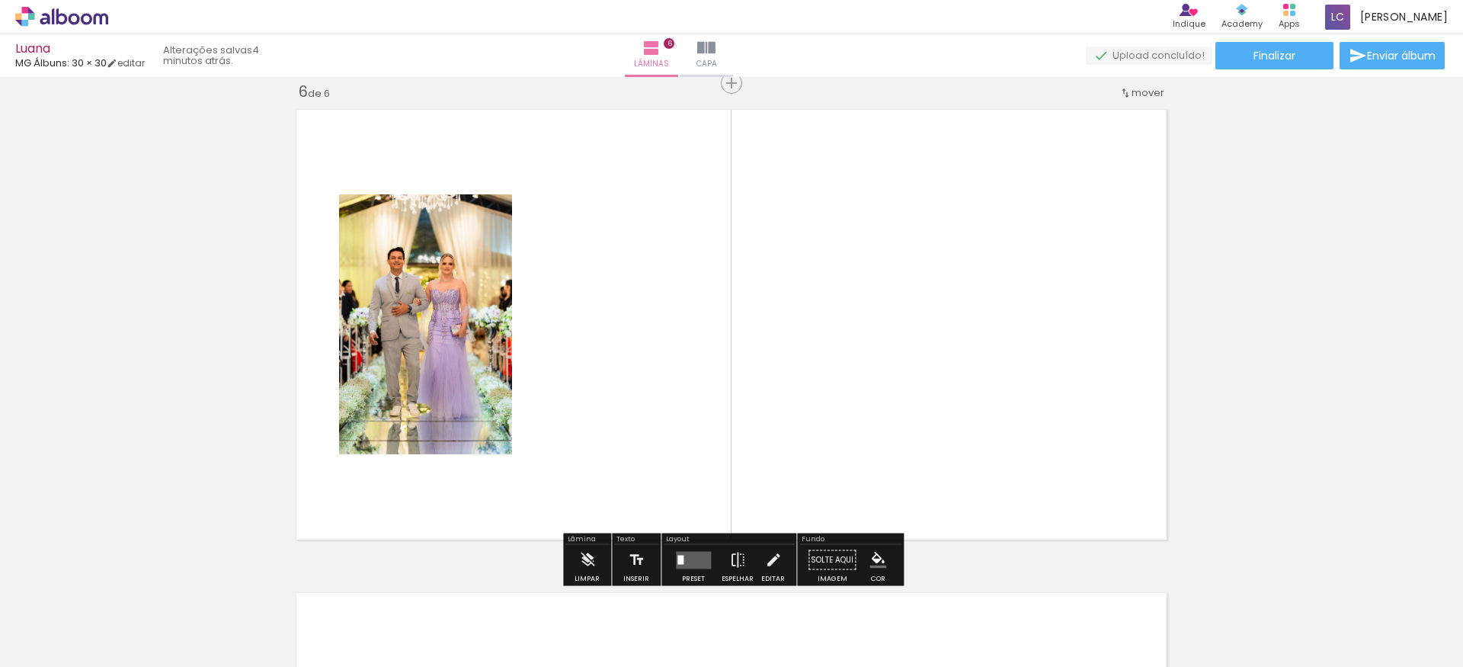
scroll to position [2435, 0]
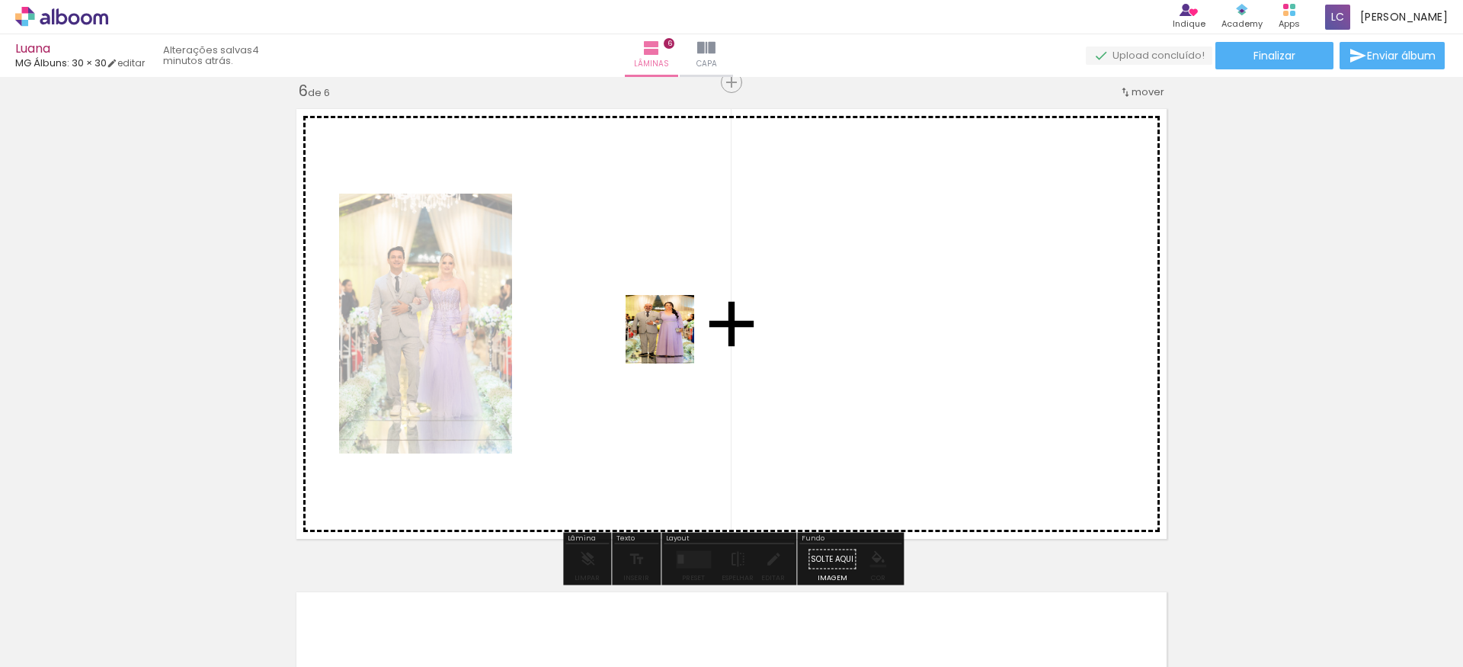
drag, startPoint x: 651, startPoint y: 613, endPoint x: 671, endPoint y: 341, distance: 273.5
click at [671, 341] on quentale-workspace at bounding box center [731, 333] width 1463 height 667
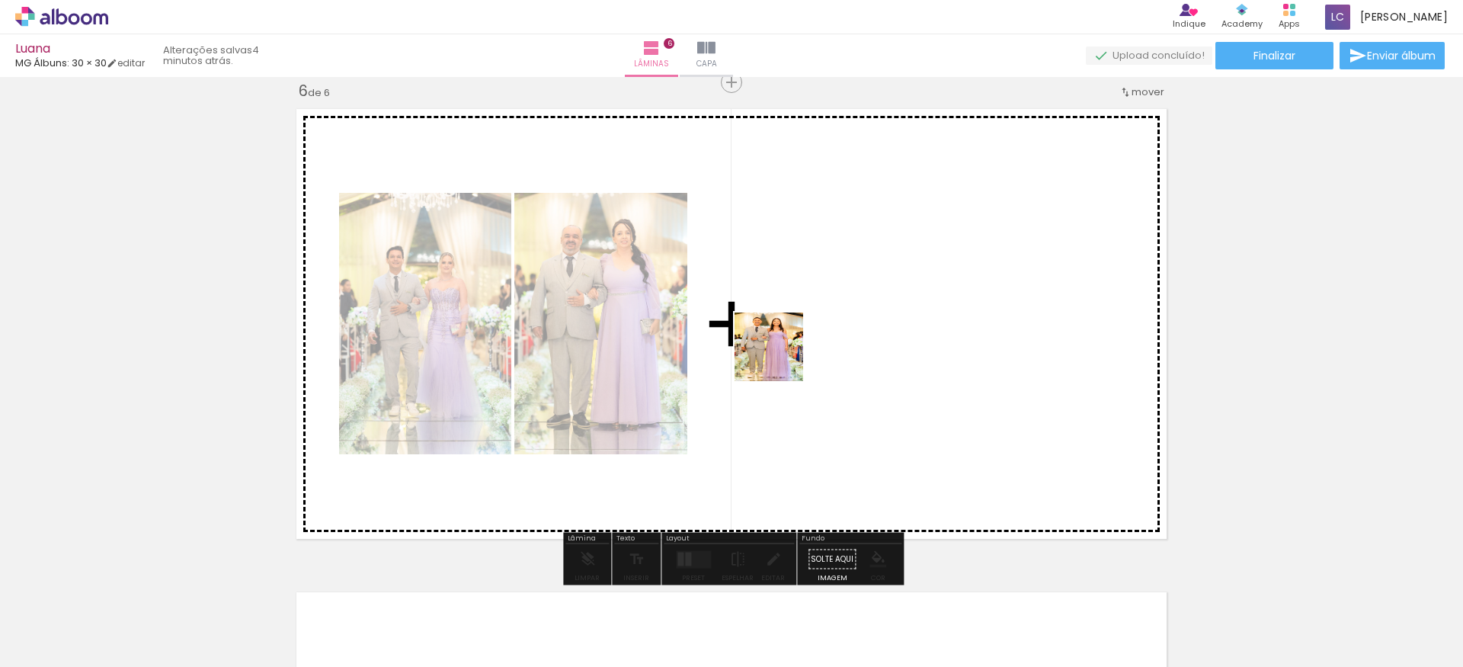
drag, startPoint x: 730, startPoint y: 611, endPoint x: 795, endPoint y: 321, distance: 297.4
click at [795, 321] on quentale-workspace at bounding box center [731, 333] width 1463 height 667
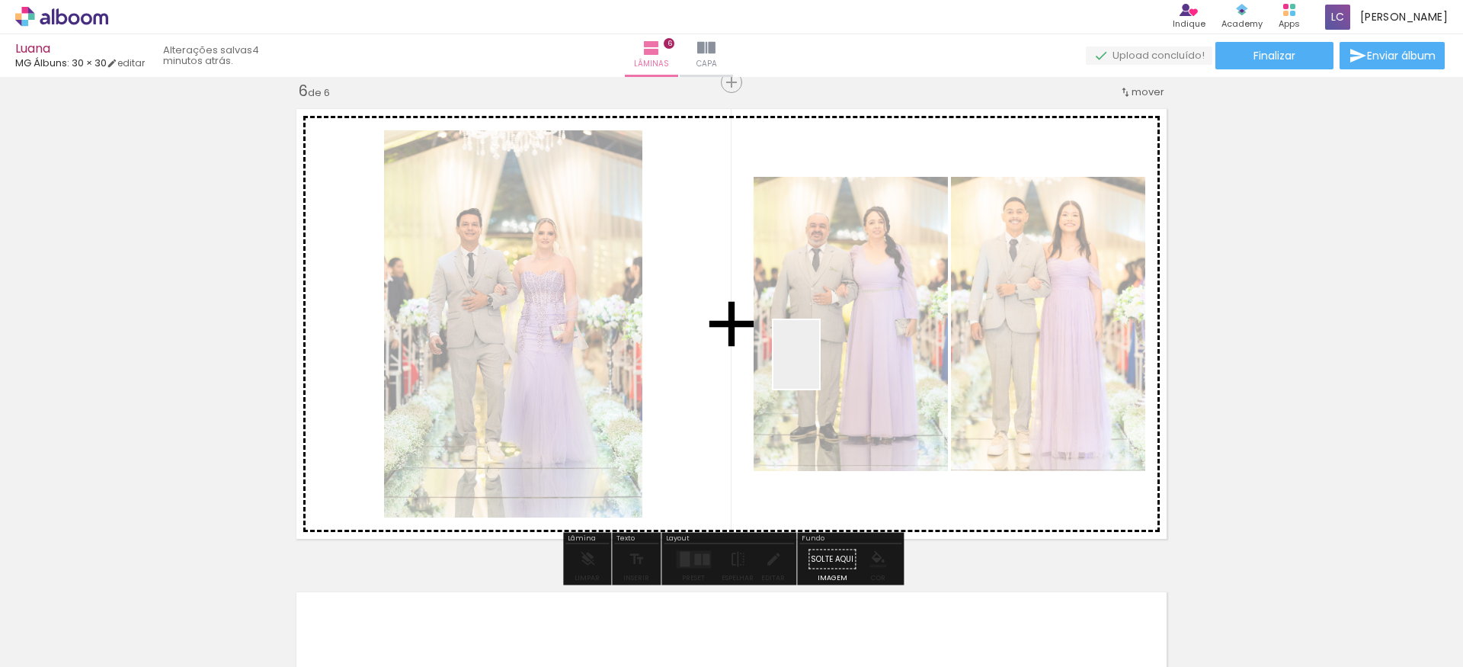
drag, startPoint x: 814, startPoint y: 621, endPoint x: 819, endPoint y: 363, distance: 257.6
click at [819, 363] on quentale-workspace at bounding box center [731, 333] width 1463 height 667
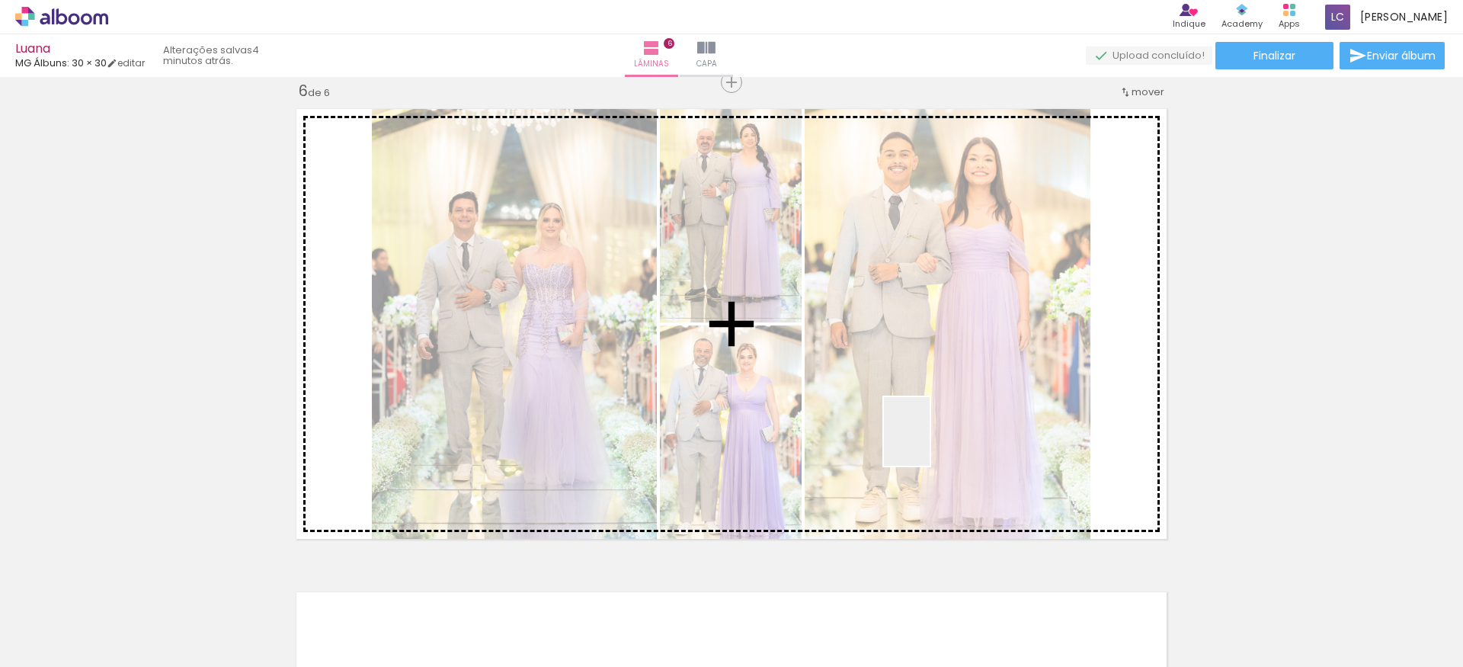
drag, startPoint x: 909, startPoint y: 619, endPoint x: 930, endPoint y: 439, distance: 181.1
click at [930, 439] on quentale-workspace at bounding box center [731, 333] width 1463 height 667
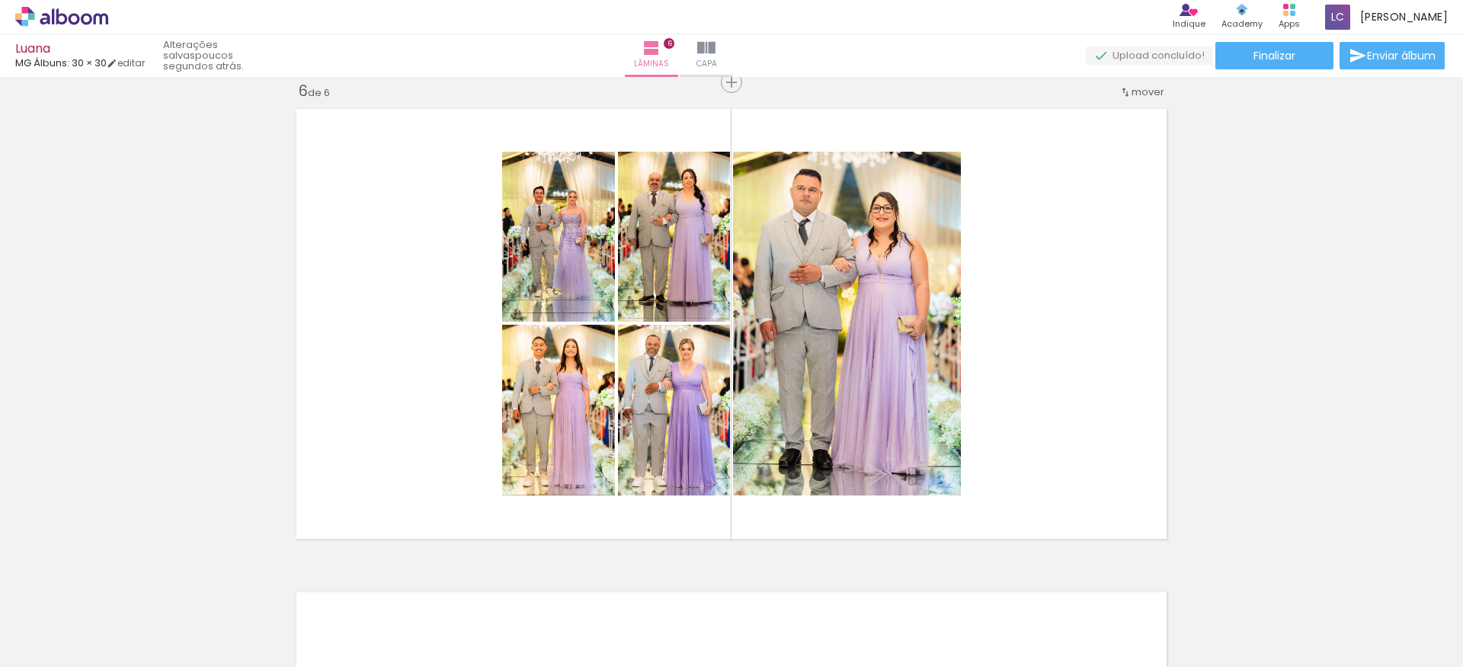
scroll to position [0, 5664]
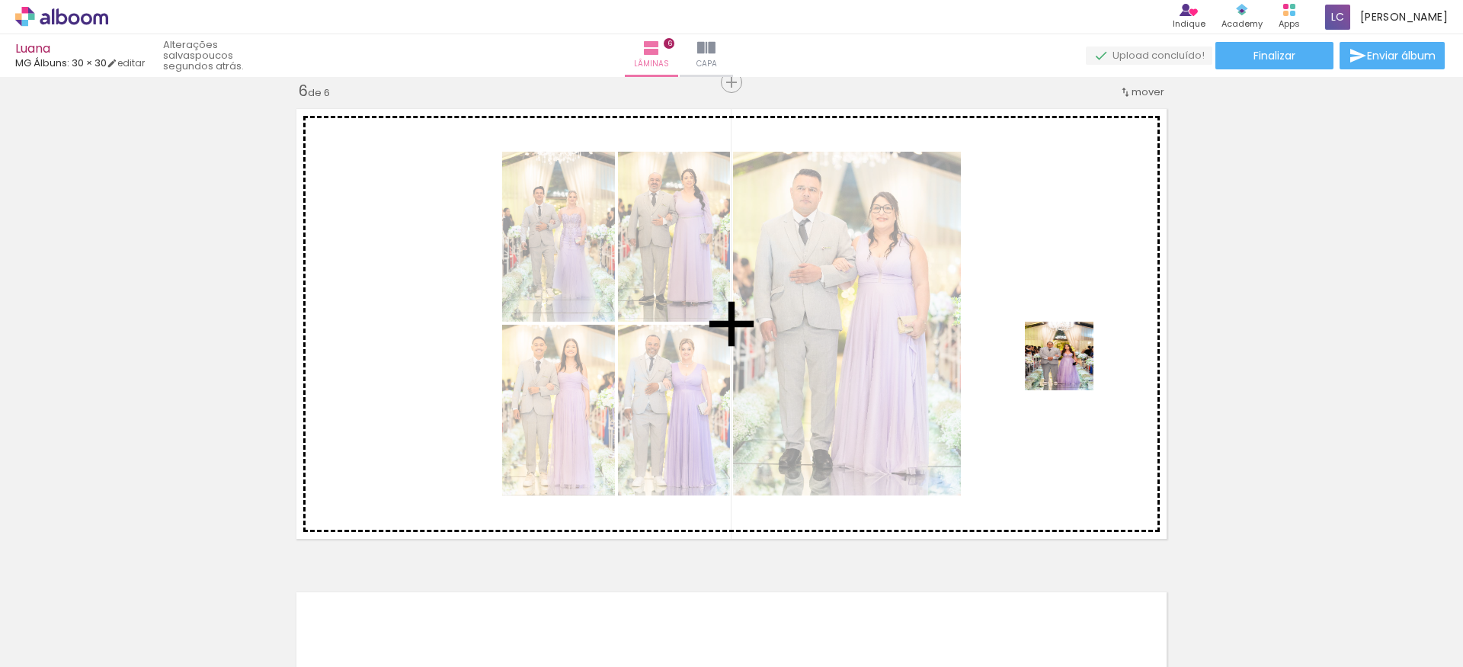
drag, startPoint x: 1317, startPoint y: 616, endPoint x: 1070, endPoint y: 365, distance: 352.4
click at [1070, 365] on quentale-workspace at bounding box center [731, 333] width 1463 height 667
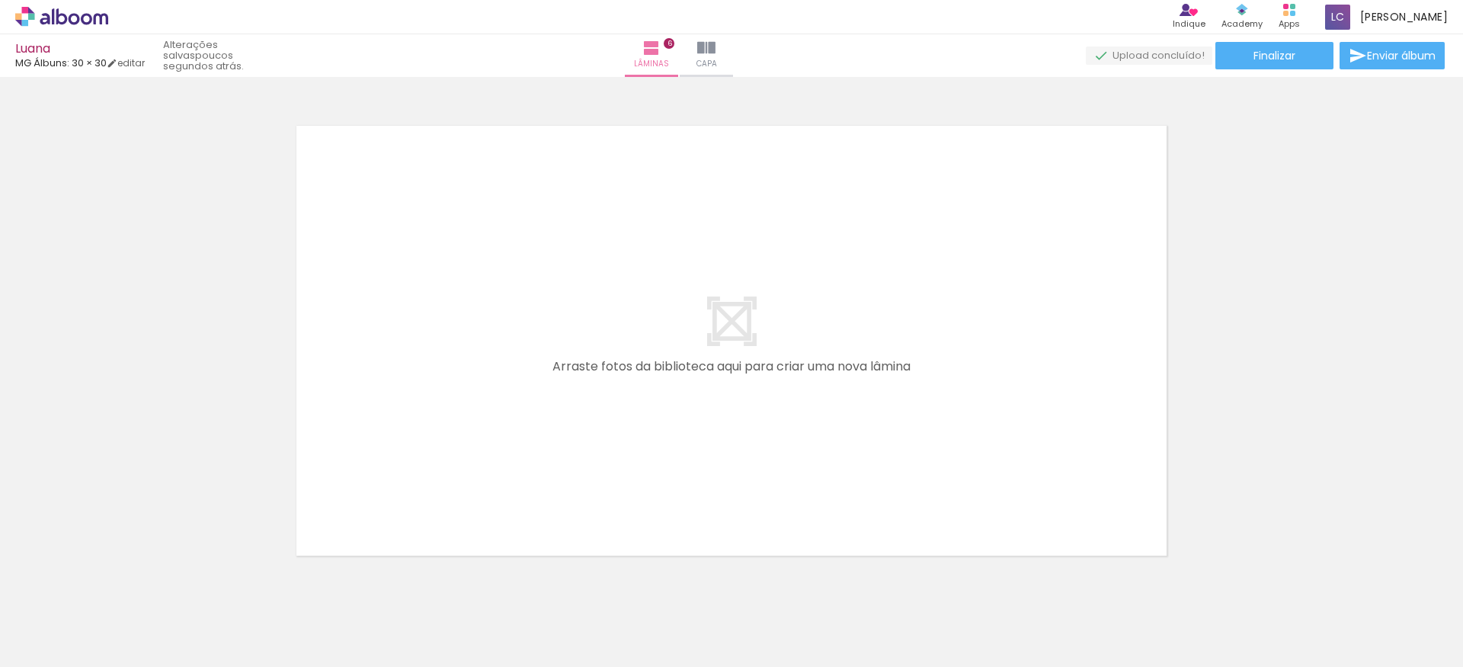
scroll to position [2946, 0]
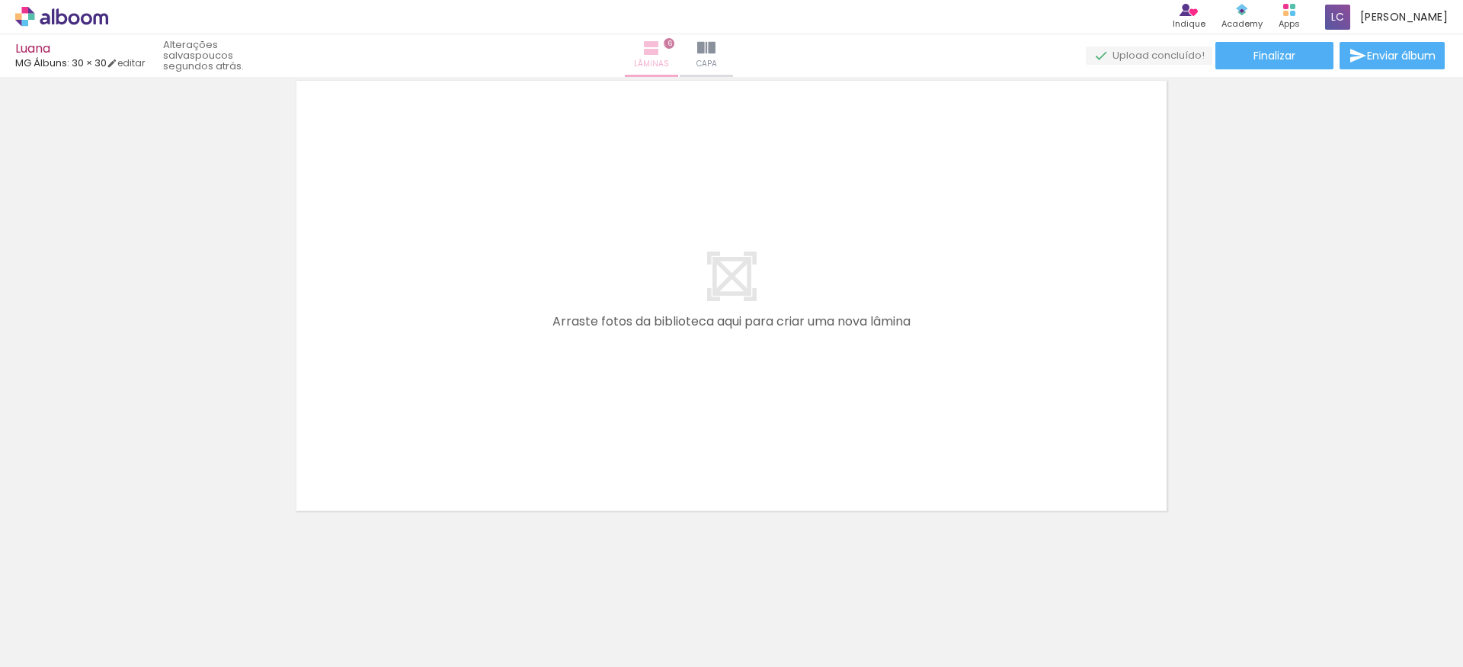
click at [661, 50] on iron-icon at bounding box center [651, 48] width 18 height 18
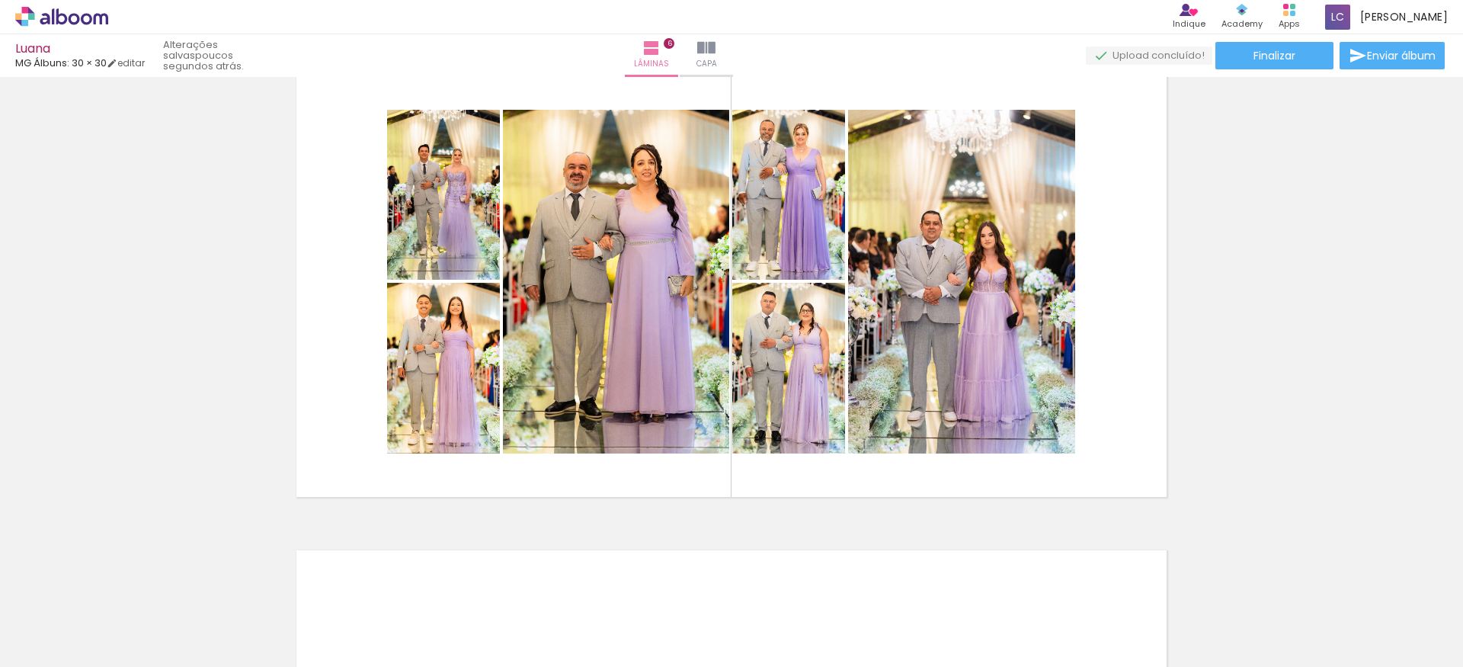
scroll to position [2455, 0]
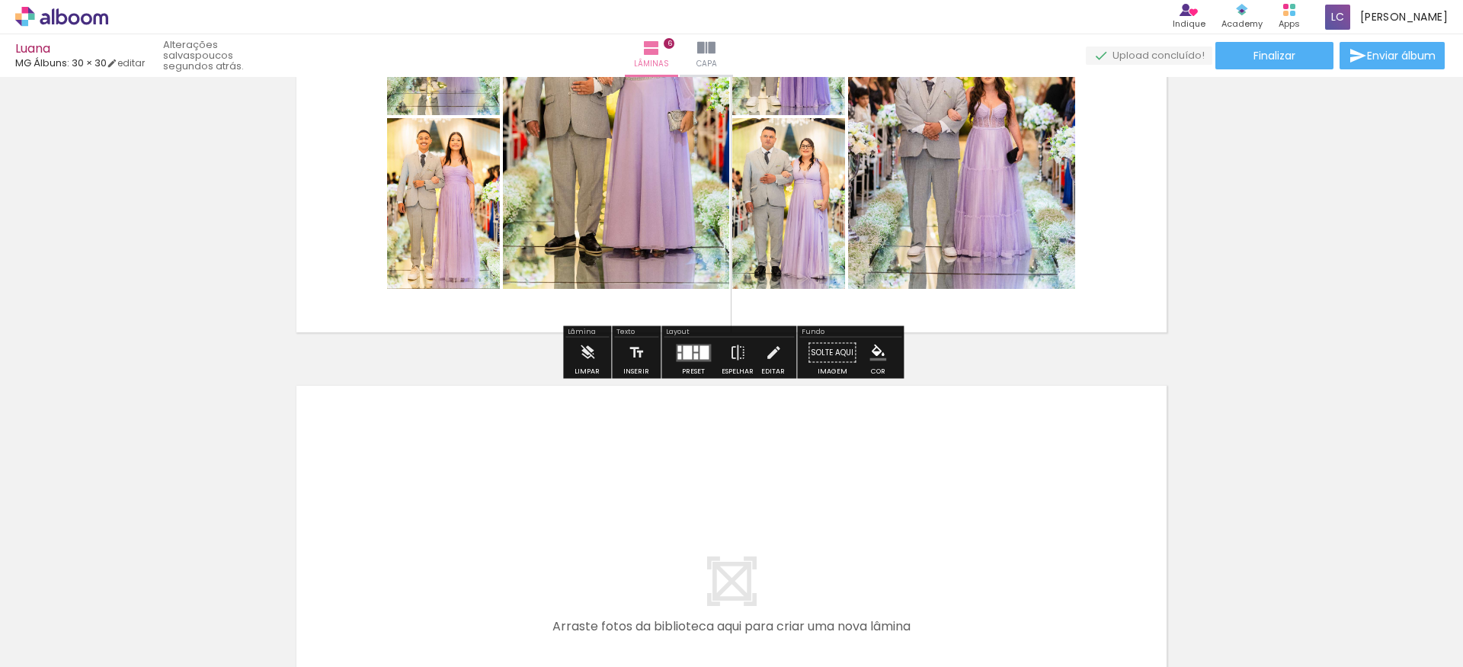
scroll to position [2639, 0]
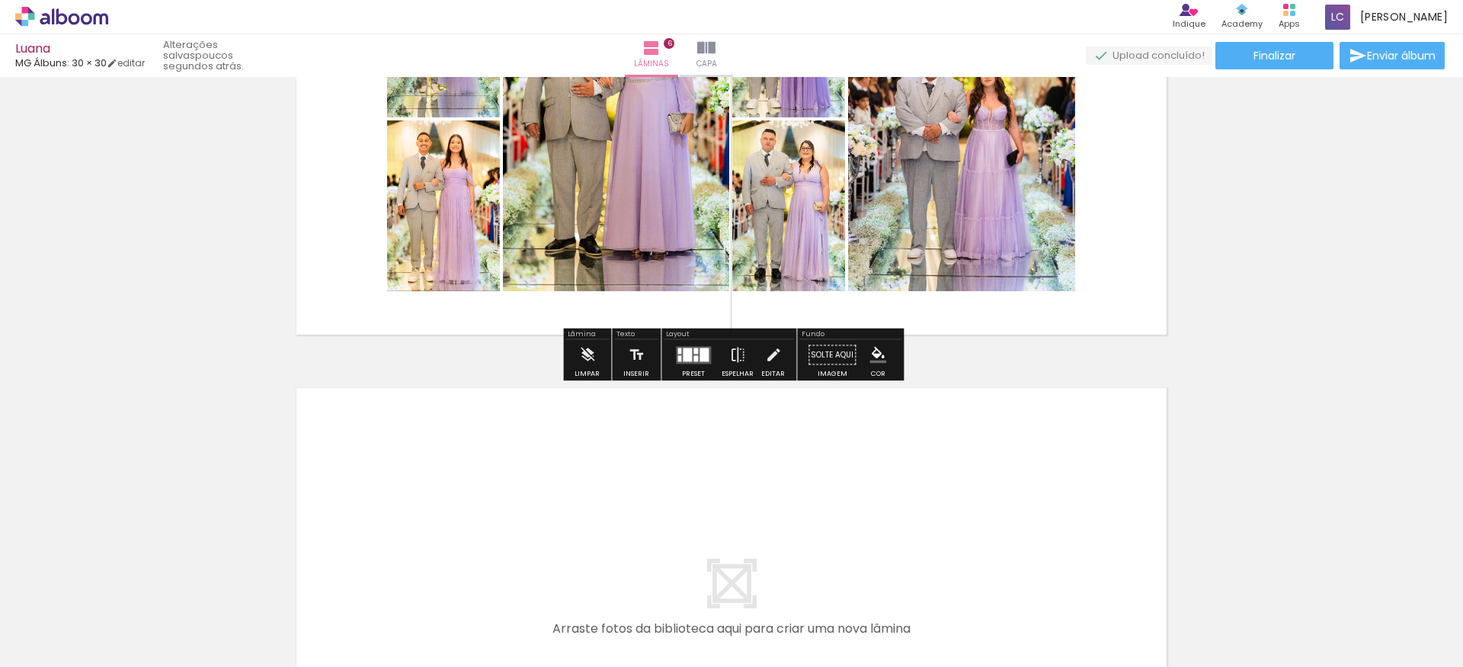
click at [683, 350] on div at bounding box center [687, 354] width 9 height 14
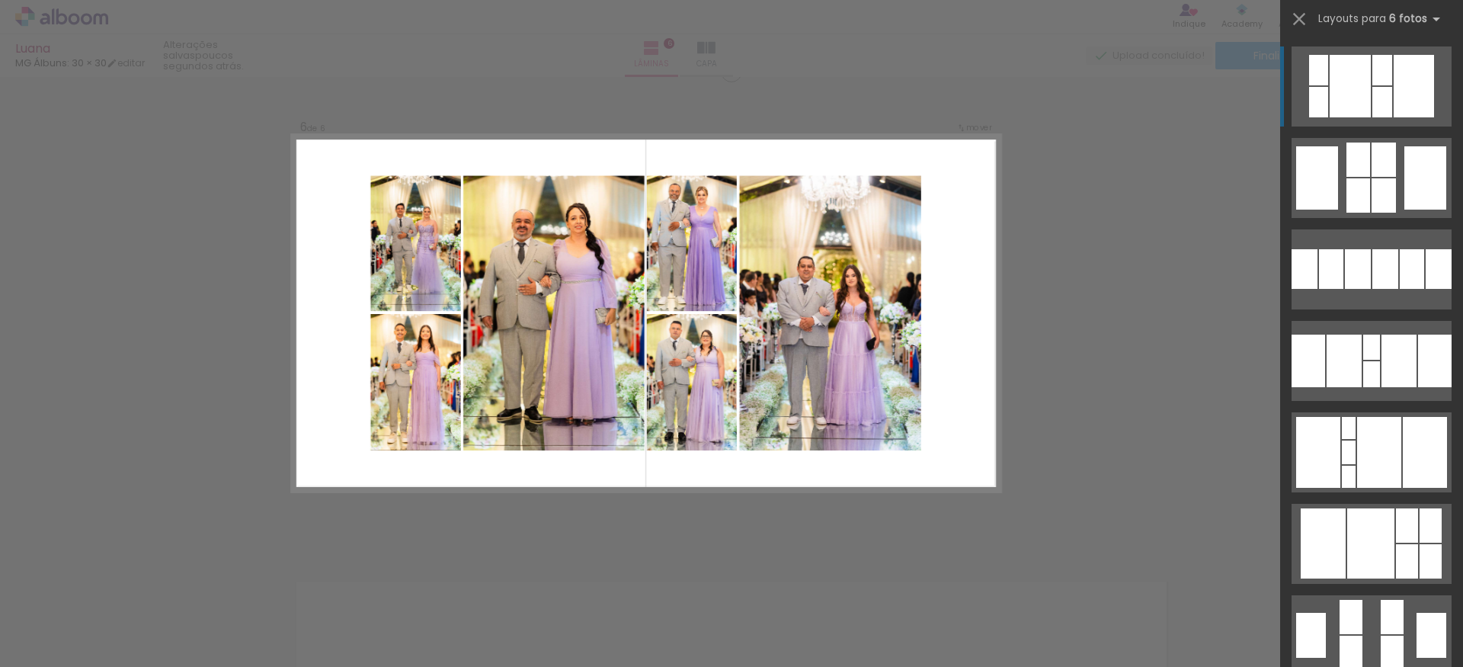
scroll to position [2435, 0]
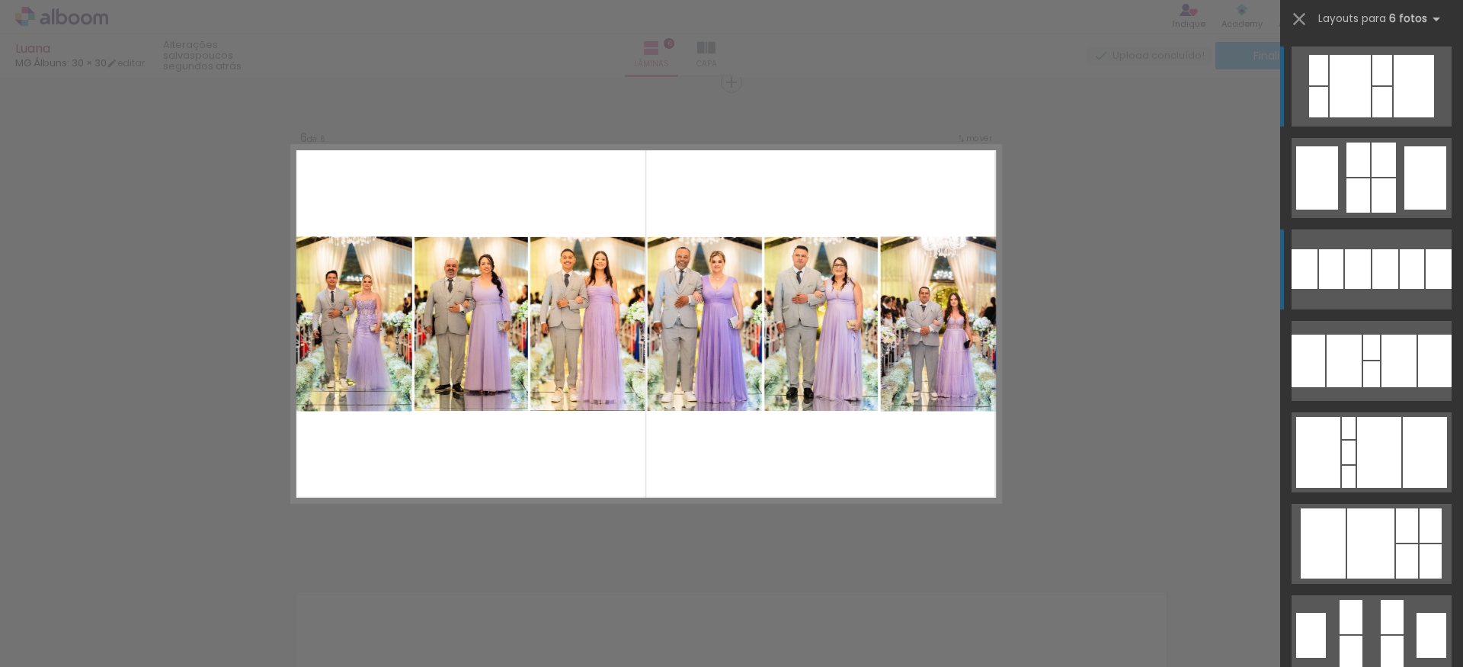
click at [1362, 280] on div at bounding box center [1358, 269] width 26 height 40
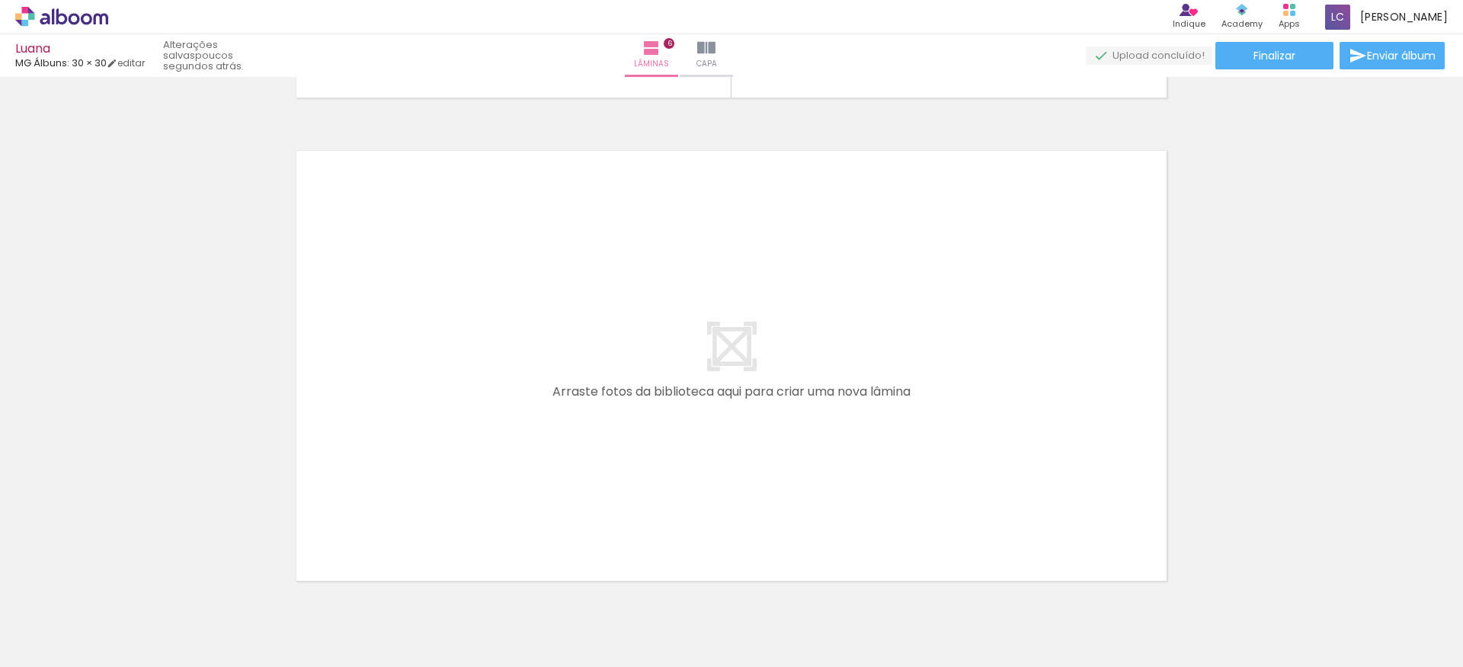
scroll to position [0, 1449]
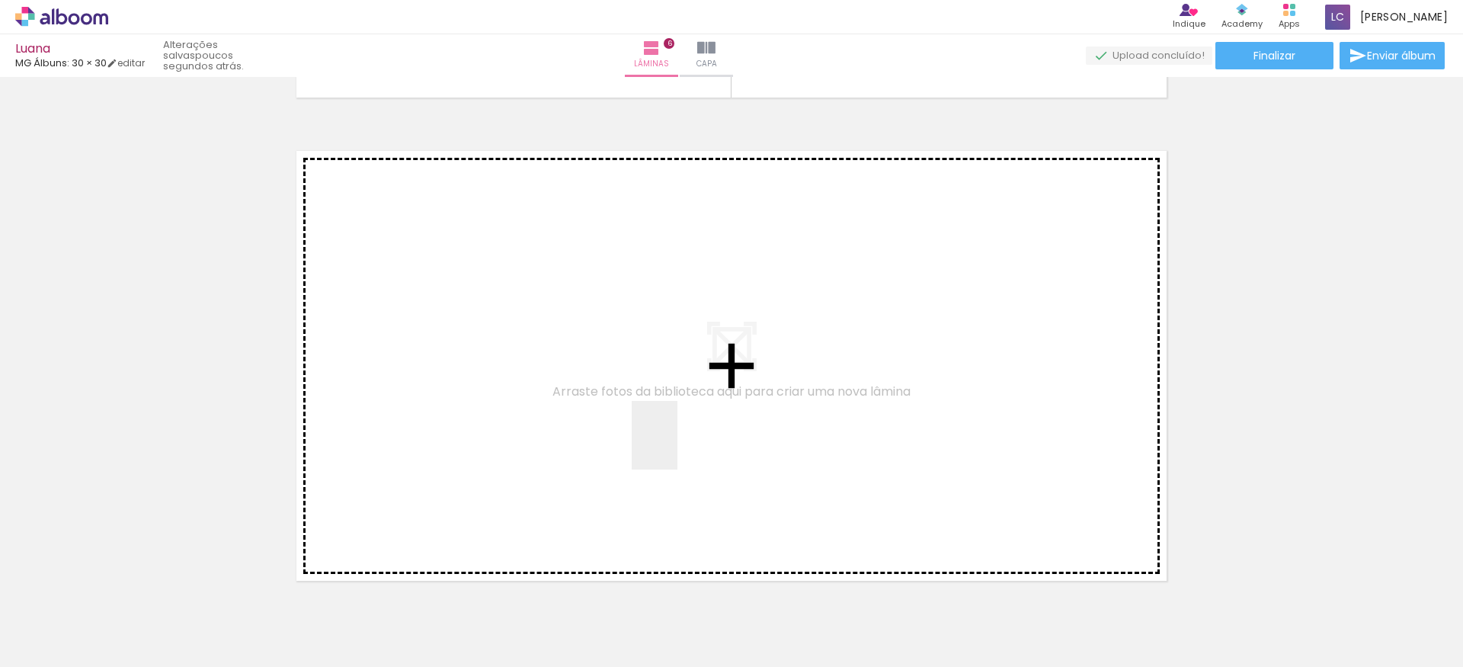
drag, startPoint x: 677, startPoint y: 612, endPoint x: 677, endPoint y: 432, distance: 179.8
click at [677, 432] on quentale-workspace at bounding box center [731, 333] width 1463 height 667
